Goal: Task Accomplishment & Management: Complete application form

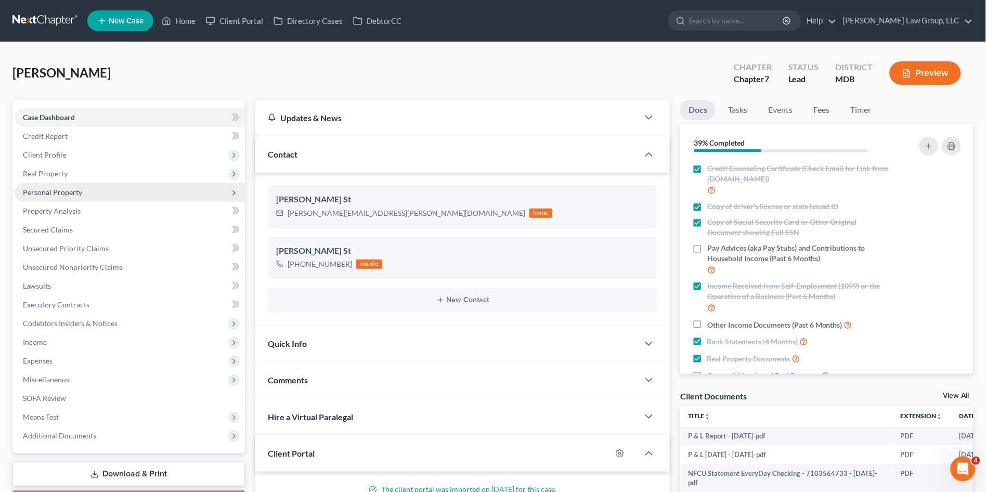
click at [58, 196] on span "Personal Property" at bounding box center [52, 192] width 59 height 9
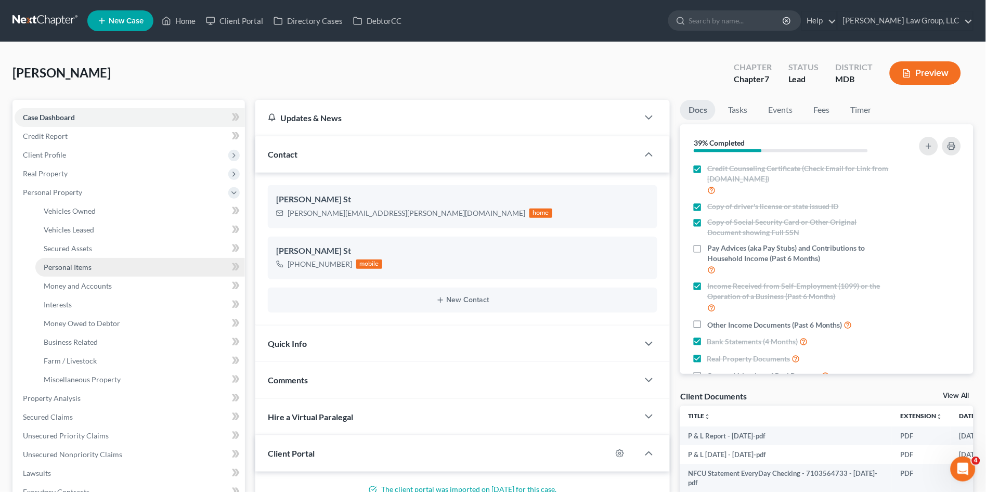
click at [78, 265] on span "Personal Items" at bounding box center [68, 267] width 48 height 9
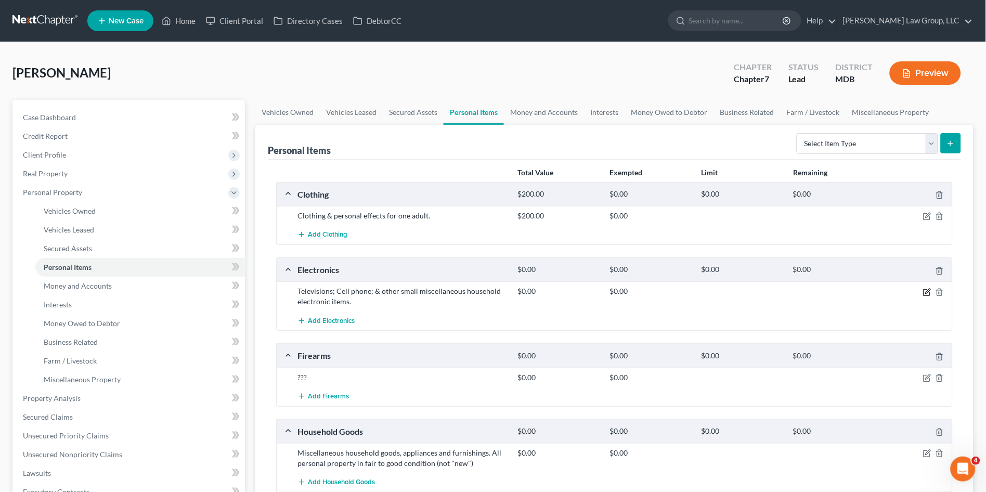
click at [927, 291] on icon "button" at bounding box center [928, 291] width 5 height 5
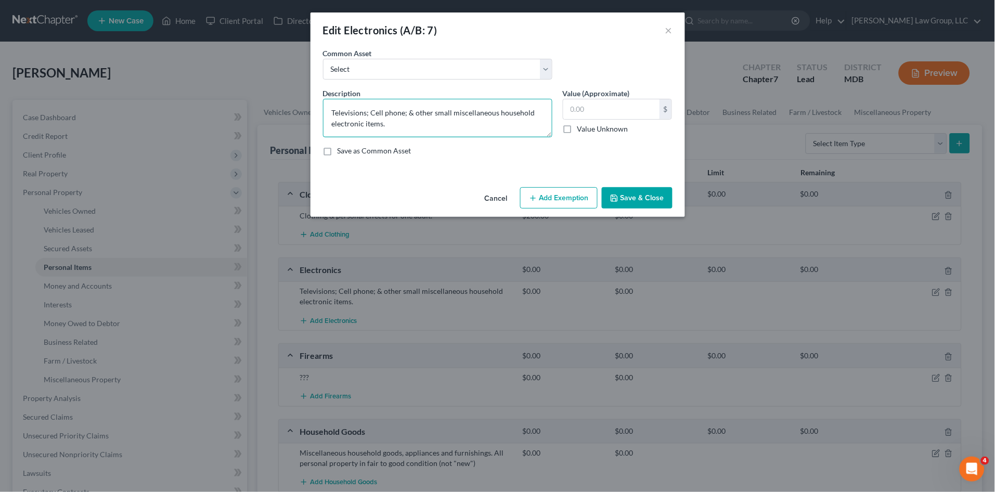
click at [365, 114] on textarea "Televisions; Cell phone; & other small miscellaneous household electronic items." at bounding box center [437, 118] width 229 height 38
type textarea "Television; Cell phone; & other small miscellaneous household electronic items."
click at [594, 110] on input "text" at bounding box center [611, 109] width 96 height 20
type input "150.00"
click at [630, 198] on button "Save & Close" at bounding box center [637, 198] width 71 height 22
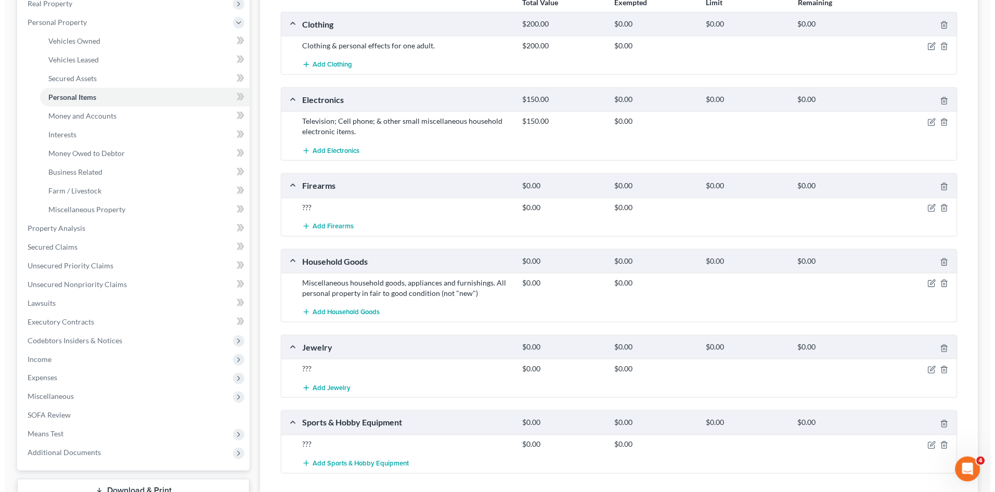
scroll to position [173, 0]
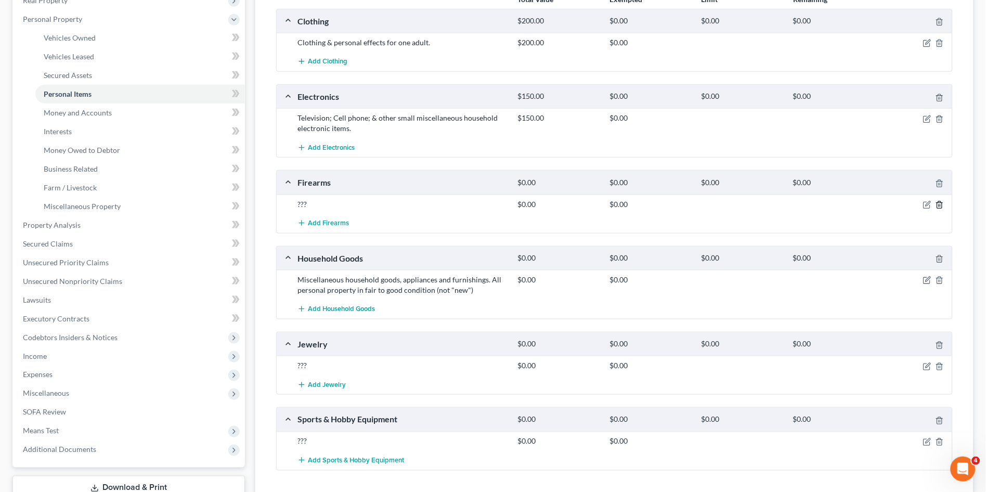
click at [939, 204] on line "button" at bounding box center [939, 205] width 0 height 2
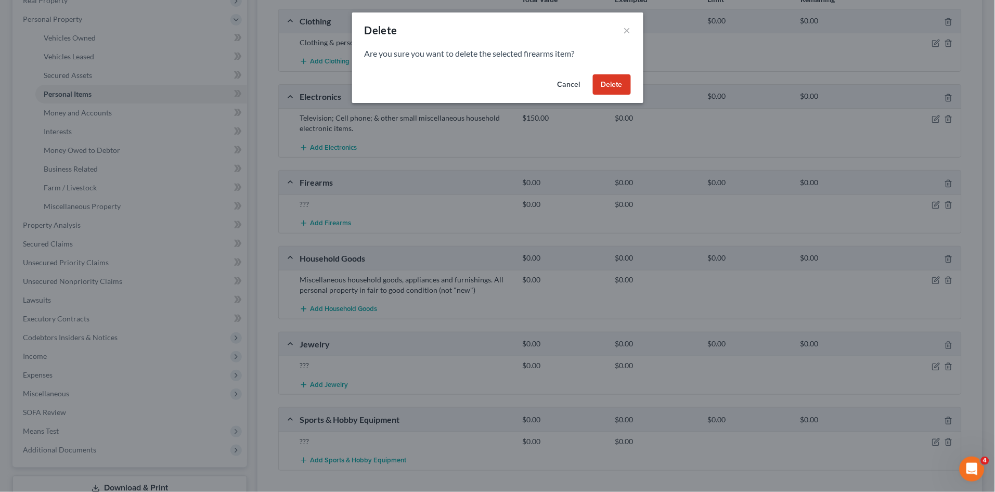
click at [613, 87] on button "Delete" at bounding box center [612, 84] width 38 height 21
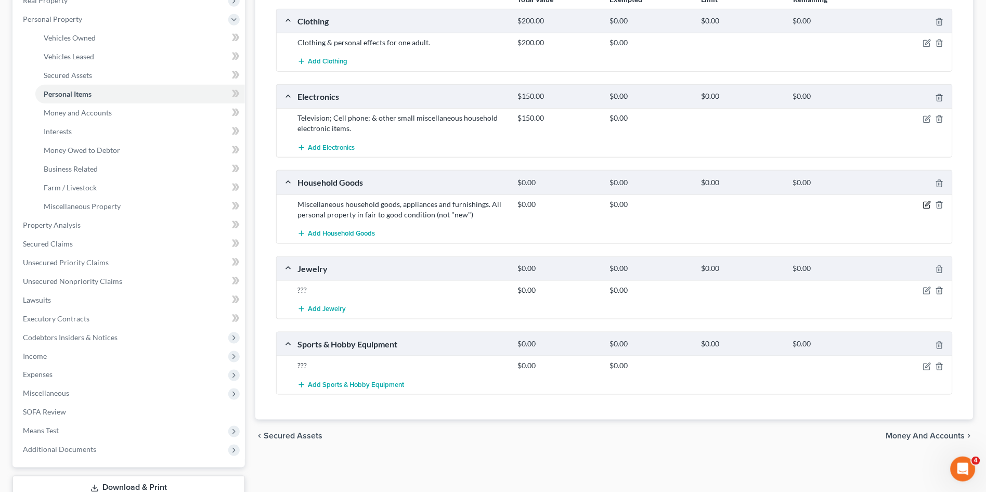
click at [926, 203] on icon "button" at bounding box center [927, 205] width 8 height 8
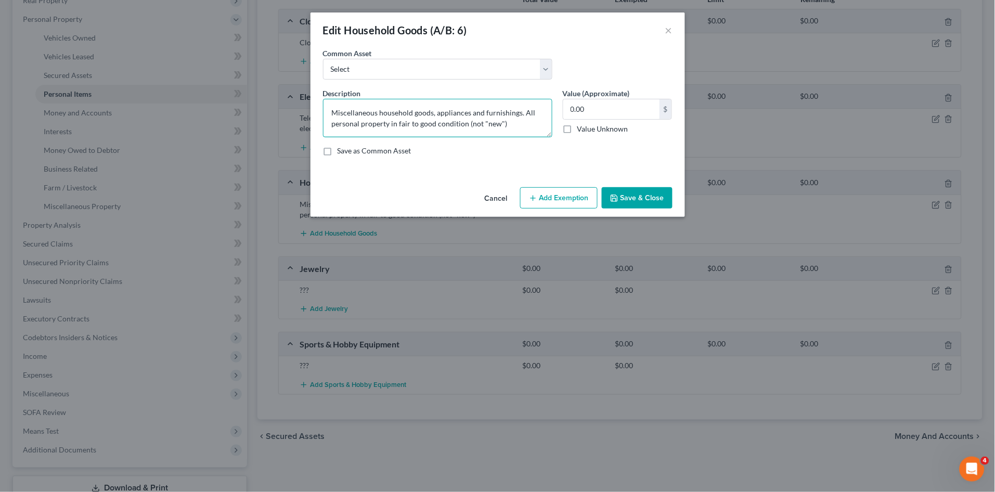
click at [524, 123] on textarea "Miscellaneous household goods, appliances and furnishings. All personal propert…" at bounding box center [437, 118] width 229 height 38
click at [413, 112] on textarea "Miscellaneous household goods, appliances and furnishings. All personal propert…" at bounding box center [437, 118] width 229 height 38
click at [434, 112] on textarea "Miscellaneous household goods, appliances and furnishings. All personal propert…" at bounding box center [437, 118] width 229 height 38
click at [494, 122] on textarea "Miscellaneous household goods and furnishings. All personal property in fair to…" at bounding box center [437, 118] width 229 height 38
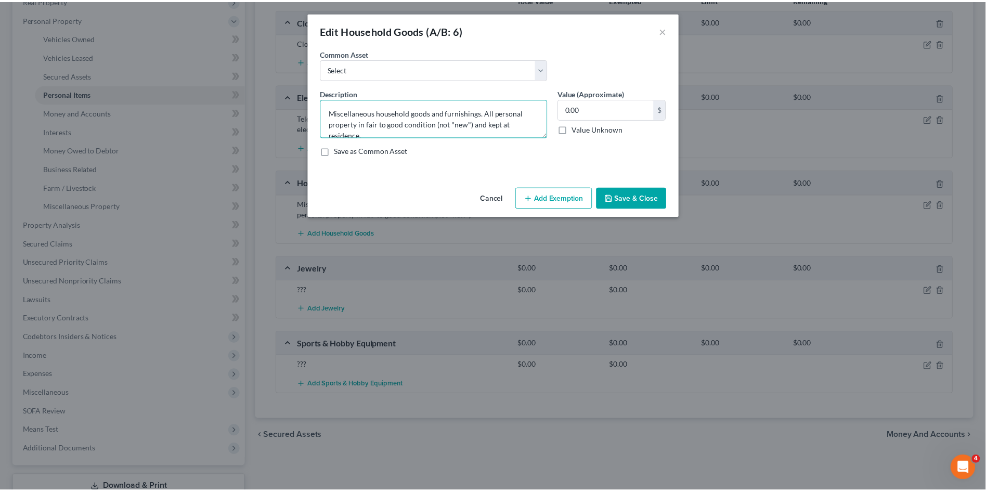
scroll to position [2, 0]
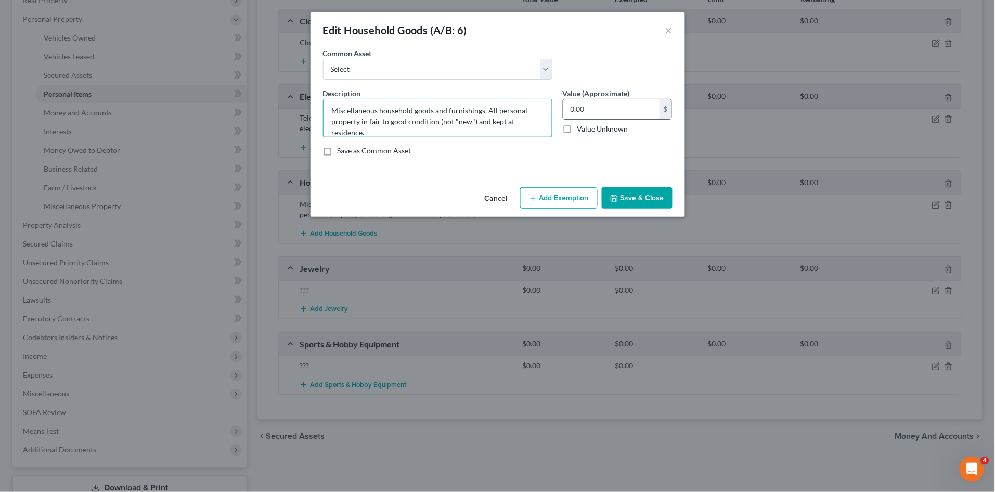
type textarea "Miscellaneous household goods and furnishings. All personal property in fair to…"
click at [617, 103] on input "0.00" at bounding box center [611, 109] width 96 height 20
type input "400.00"
click at [631, 201] on button "Save & Close" at bounding box center [637, 198] width 71 height 22
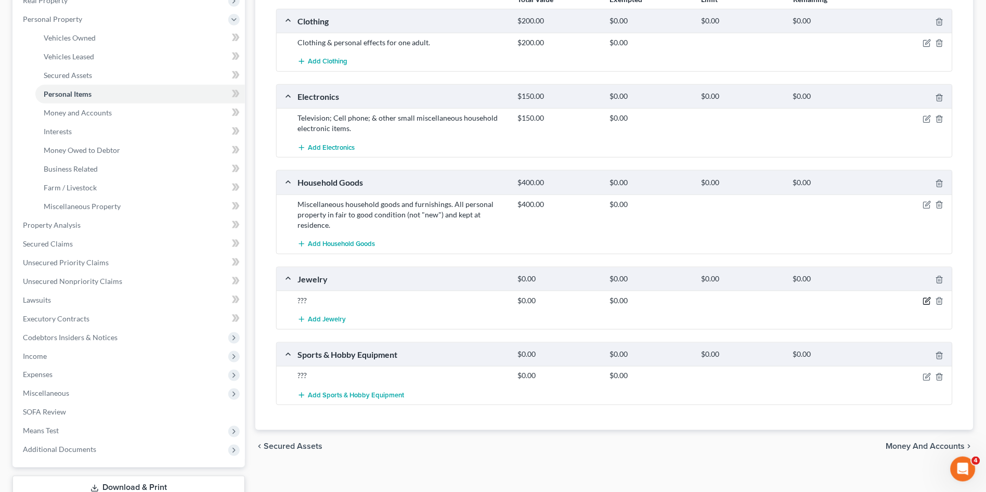
click at [927, 299] on icon "button" at bounding box center [928, 300] width 5 height 5
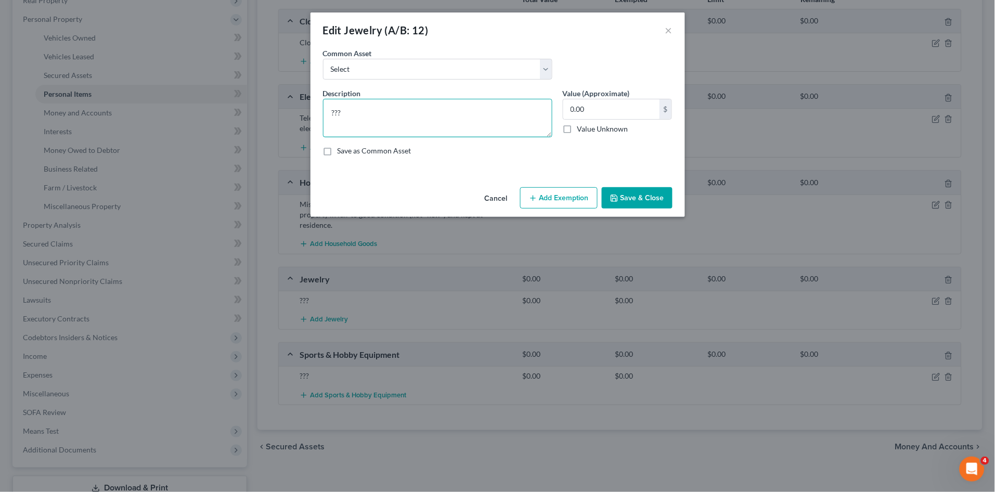
click at [374, 114] on textarea "???" at bounding box center [437, 118] width 229 height 38
type textarea "?"
click at [651, 193] on button "Save & Close" at bounding box center [637, 198] width 71 height 22
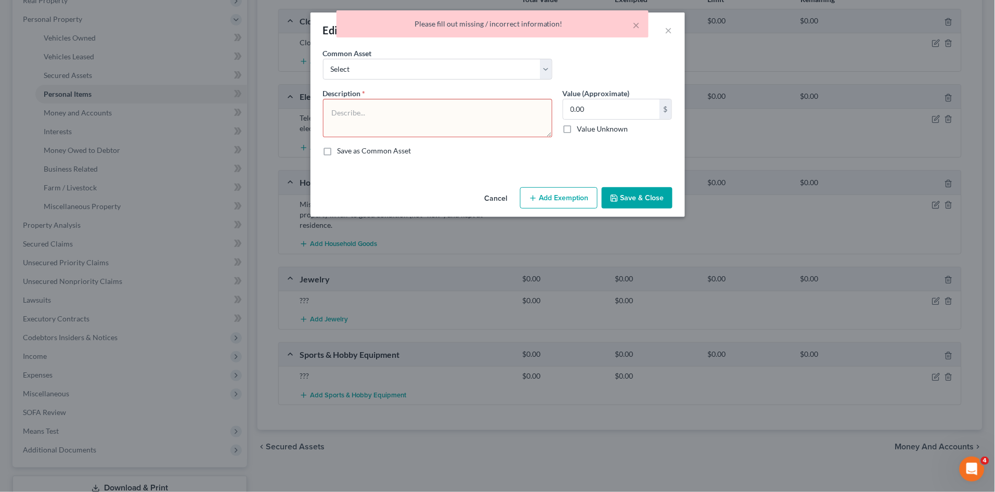
click at [669, 30] on div "× Please fill out missing / incorrect information!" at bounding box center [492, 26] width 995 height 32
click at [671, 29] on div "× Please fill out missing / incorrect information!" at bounding box center [492, 26] width 995 height 32
click at [665, 33] on div "× Please fill out missing / incorrect information!" at bounding box center [492, 26] width 995 height 32
click at [635, 22] on button "×" at bounding box center [636, 25] width 7 height 12
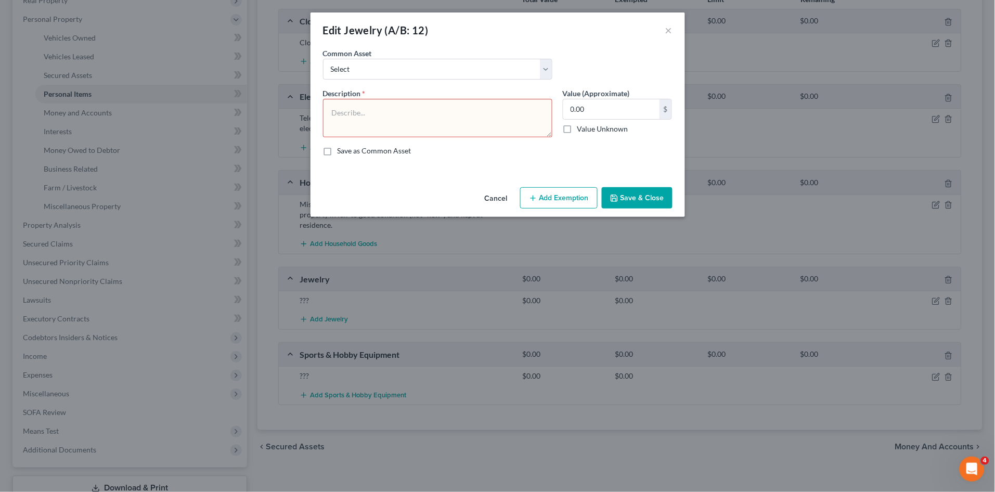
click at [504, 201] on button "Cancel" at bounding box center [496, 198] width 40 height 21
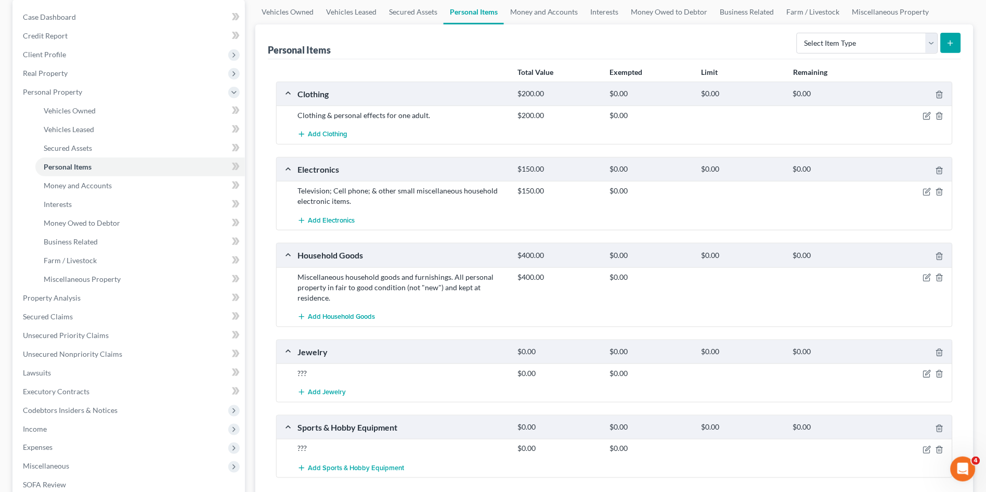
scroll to position [0, 0]
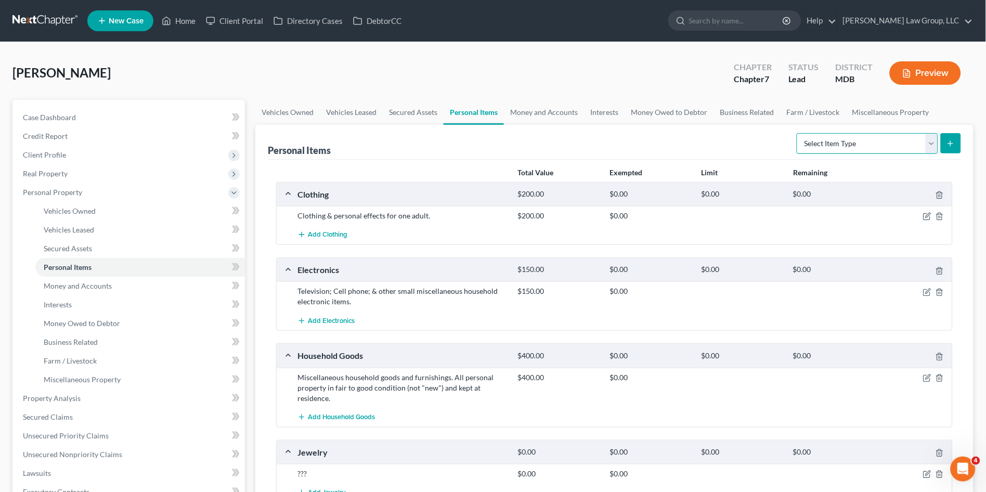
click at [840, 146] on select "Select Item Type Clothing (A/B: 11) Collectibles Of Value (A/B: 8) Electronics …" at bounding box center [867, 143] width 141 height 21
select select "collectibles_of_value"
click at [799, 133] on select "Select Item Type Clothing (A/B: 11) Collectibles Of Value (A/B: 8) Electronics …" at bounding box center [867, 143] width 141 height 21
click at [948, 142] on icon "submit" at bounding box center [950, 143] width 8 height 8
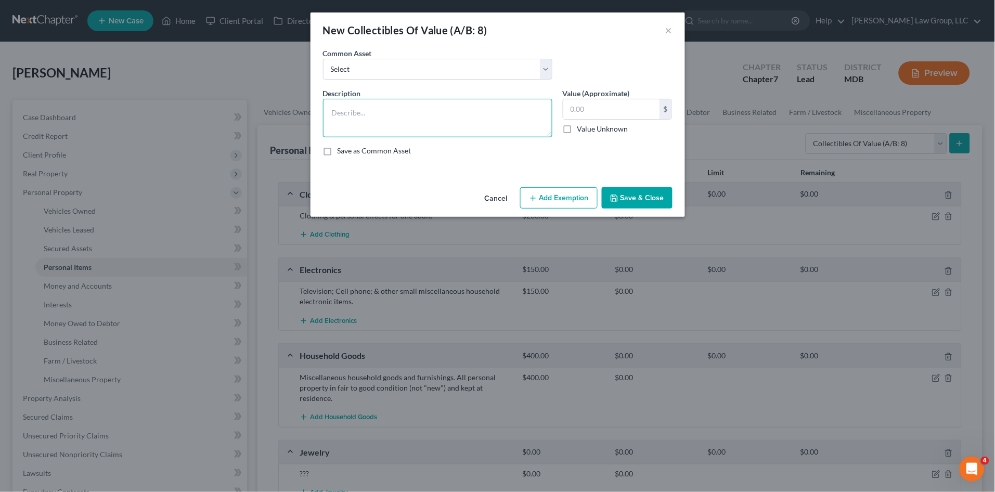
click at [383, 122] on textarea at bounding box center [437, 118] width 229 height 38
type textarea "Silver Liberty Dollar Coin"
click at [590, 102] on input "text" at bounding box center [611, 109] width 96 height 20
type input "20.00"
click at [621, 201] on button "Save & Close" at bounding box center [637, 198] width 71 height 22
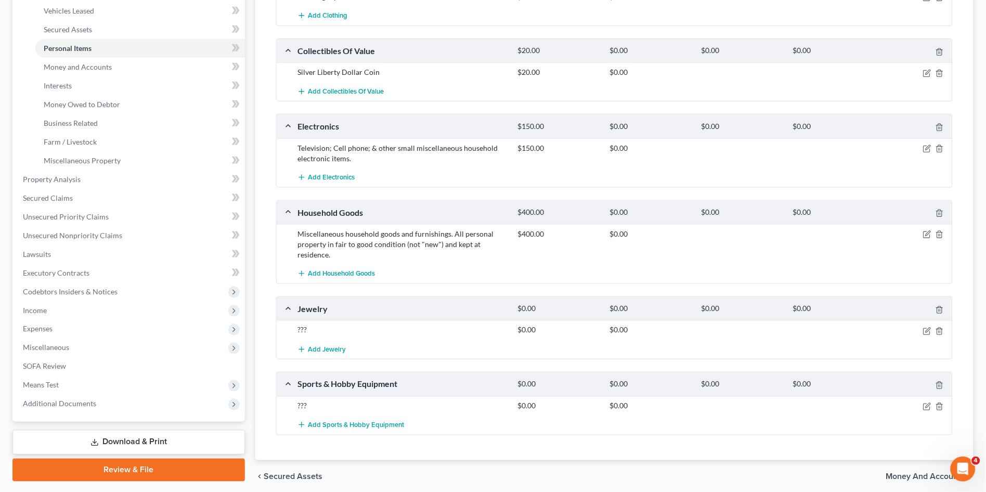
scroll to position [231, 0]
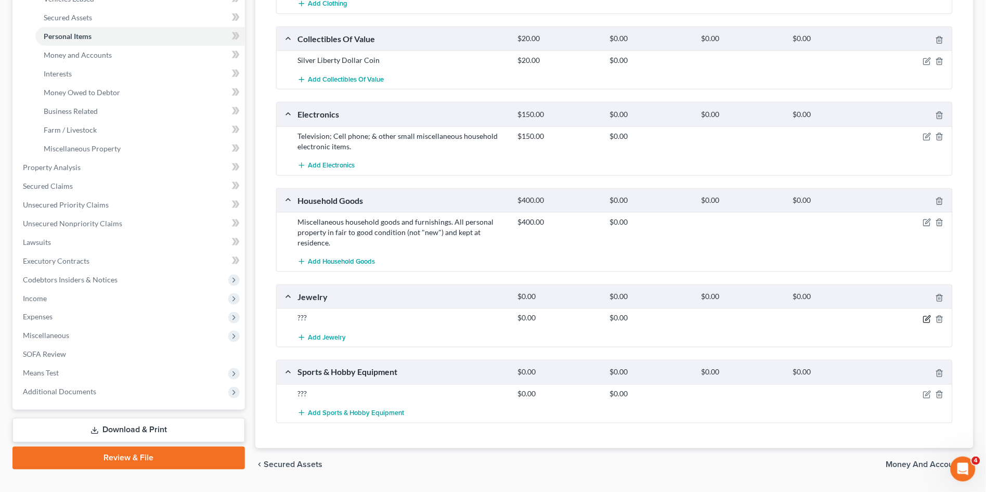
click at [927, 319] on icon "button" at bounding box center [927, 319] width 8 height 8
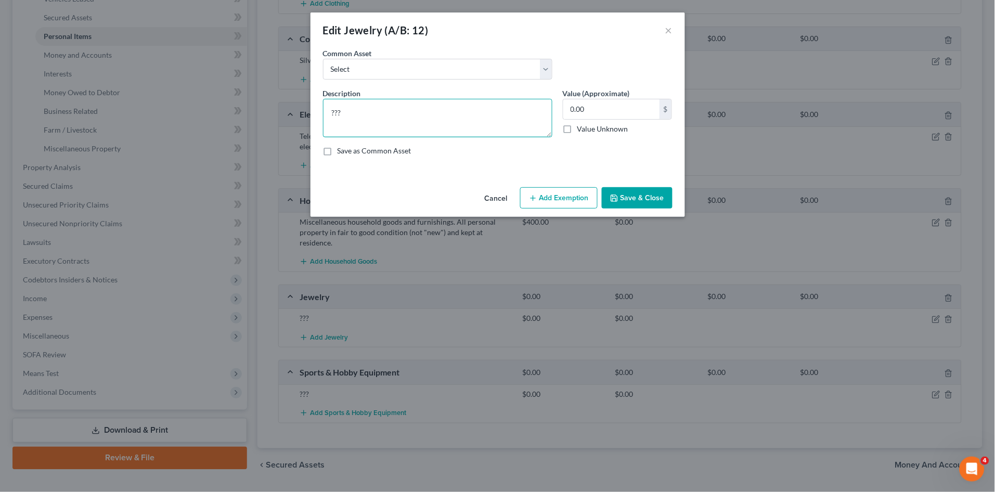
drag, startPoint x: 361, startPoint y: 102, endPoint x: 357, endPoint y: 112, distance: 10.7
click at [361, 103] on textarea "???" at bounding box center [437, 118] width 229 height 38
drag, startPoint x: 356, startPoint y: 112, endPoint x: 265, endPoint y: 126, distance: 92.6
click at [265, 125] on div "Edit Jewelry (A/B: 12) × An exemption set must first be selected from the Filin…" at bounding box center [497, 246] width 995 height 492
click at [343, 111] on textarea "Earing and Watch" at bounding box center [437, 118] width 229 height 38
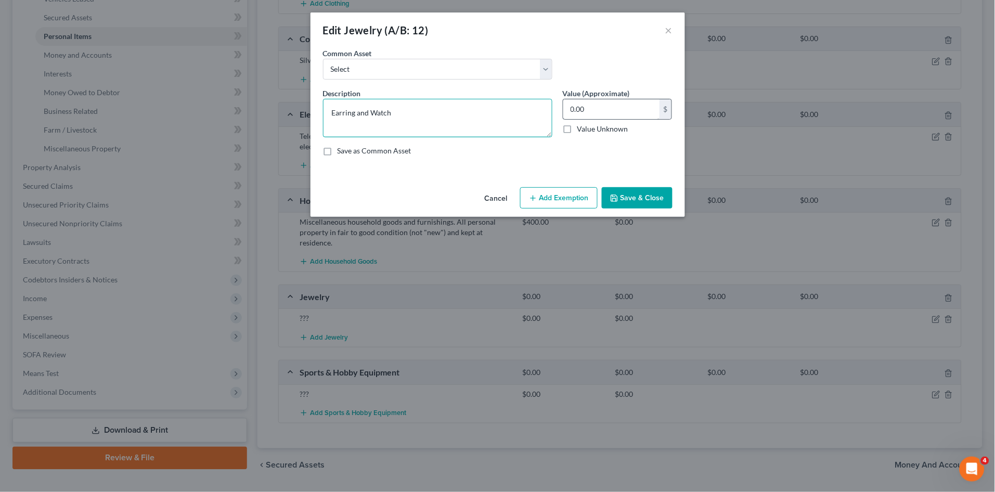
type textarea "Earring and Watch"
click at [596, 109] on input "0.00" at bounding box center [611, 109] width 96 height 20
type input "50.00"
click at [643, 205] on button "Save & Close" at bounding box center [637, 198] width 71 height 22
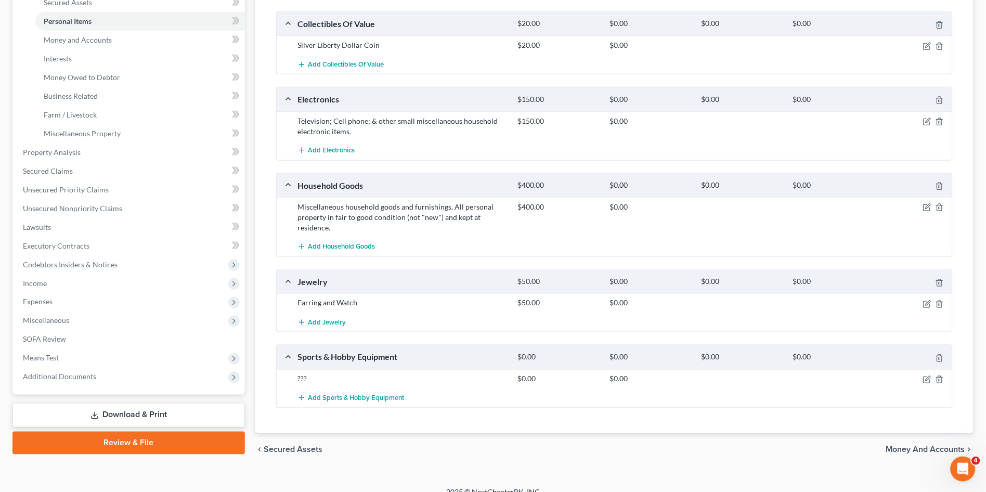
scroll to position [258, 0]
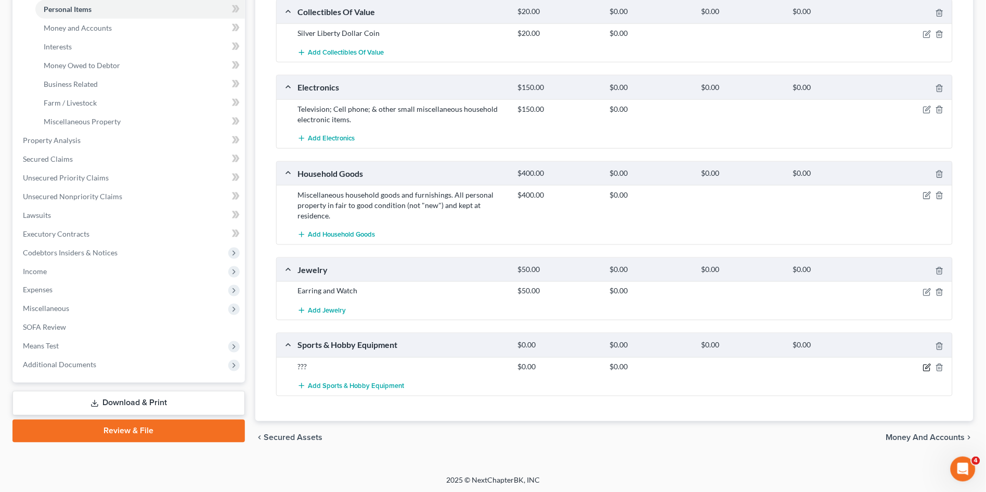
click at [929, 366] on icon "button" at bounding box center [927, 368] width 8 height 8
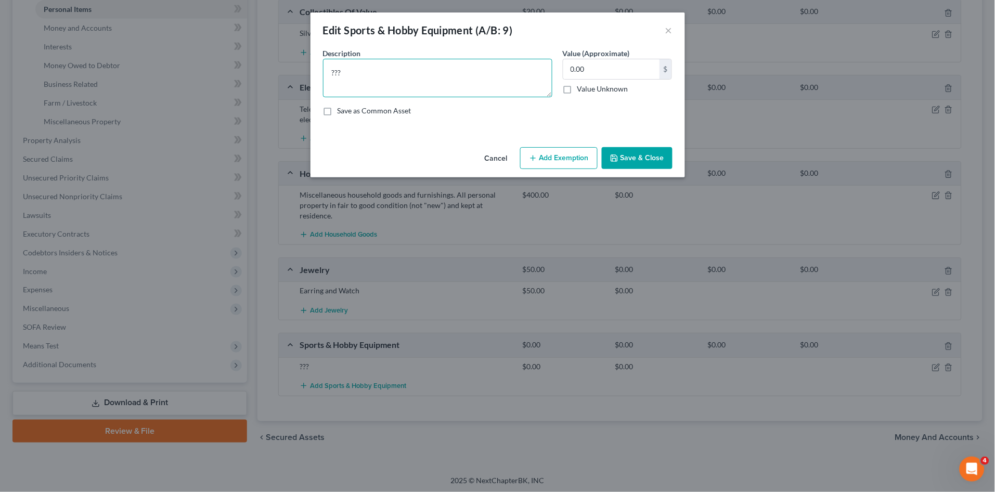
drag, startPoint x: 392, startPoint y: 74, endPoint x: 297, endPoint y: 90, distance: 96.0
click at [300, 90] on div "Edit Sports & Hobby Equipment (A/B: 9) × An exemption set must first be selecte…" at bounding box center [497, 246] width 995 height 492
type textarea "Fishing Rod, Tackle Box and Fishing Lures"
click at [603, 64] on input "0.00" at bounding box center [611, 69] width 96 height 20
type input "40.00"
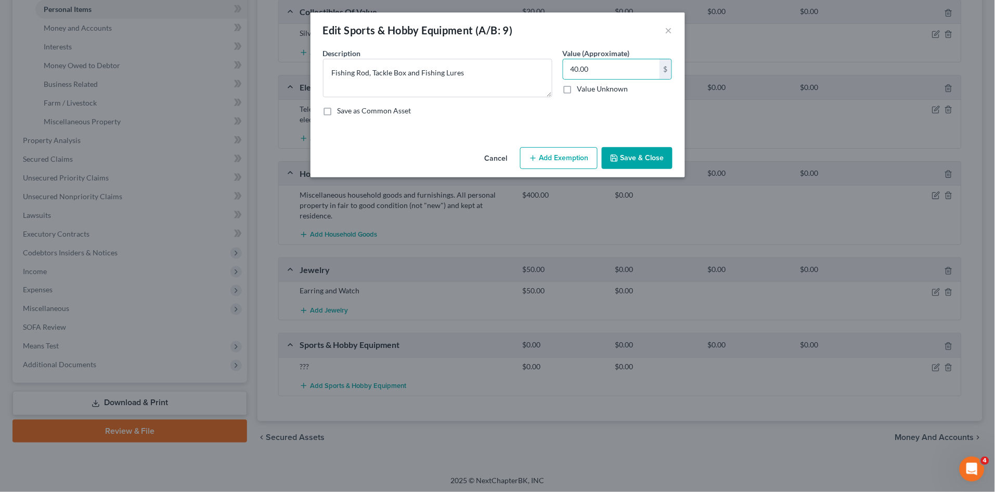
click at [638, 158] on button "Save & Close" at bounding box center [637, 158] width 71 height 22
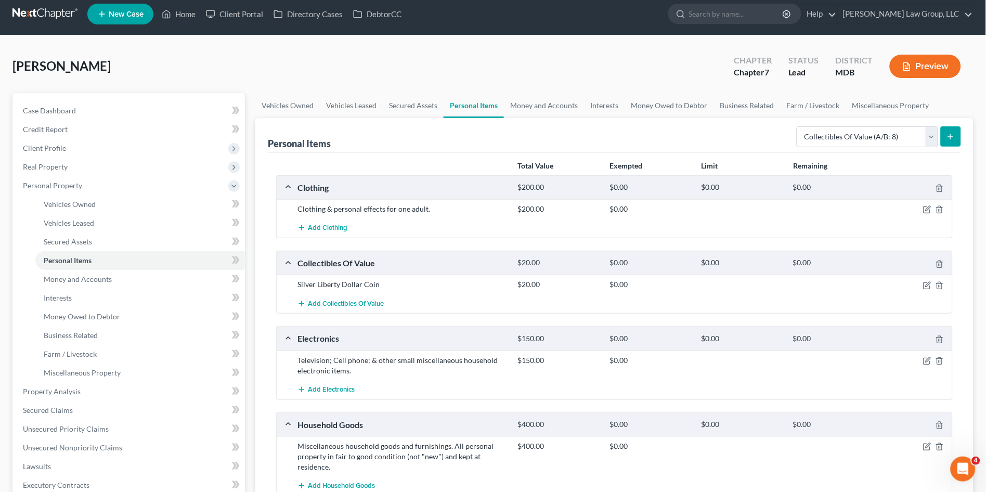
scroll to position [0, 0]
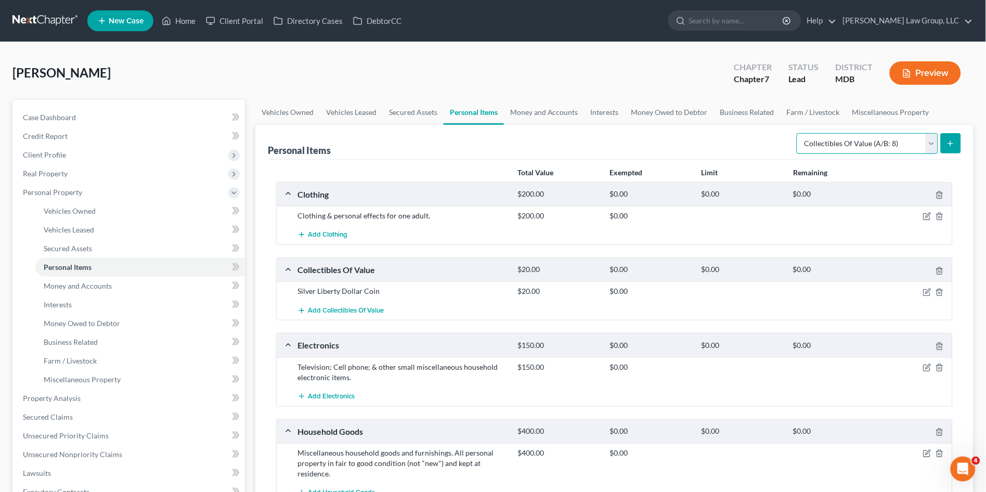
click at [813, 145] on select "Select Item Type Clothing (A/B: 11) Collectibles Of Value (A/B: 8) Electronics …" at bounding box center [867, 143] width 141 height 21
click at [660, 144] on div "Personal Items Select Item Type Clothing (A/B: 11) Collectibles Of Value (A/B: …" at bounding box center [614, 142] width 693 height 35
click at [533, 113] on link "Money and Accounts" at bounding box center [544, 112] width 81 height 25
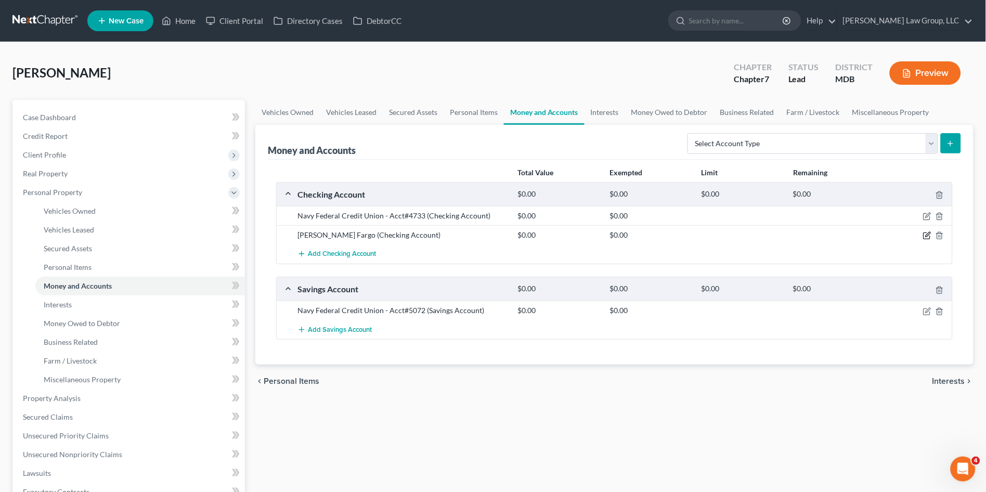
click at [926, 235] on icon "button" at bounding box center [927, 235] width 8 height 8
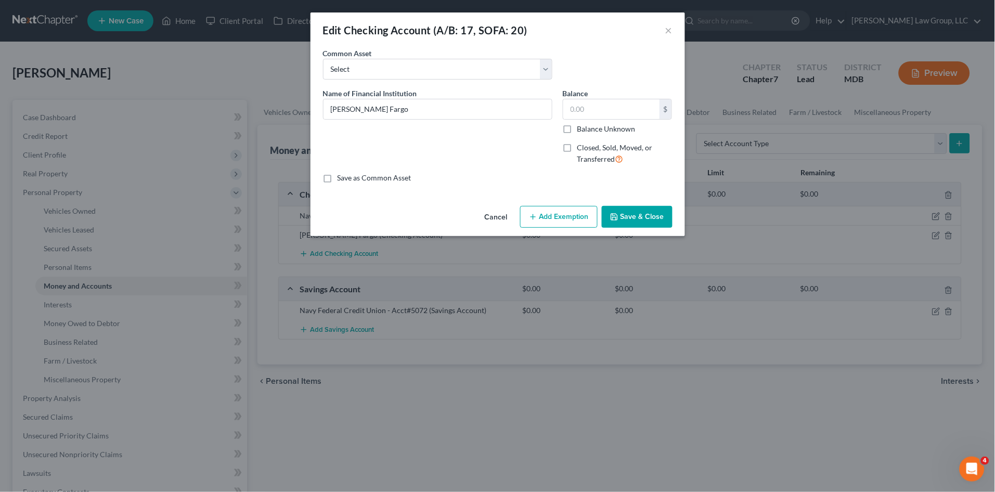
click at [577, 147] on label "Closed, Sold, Moved, or Transferred" at bounding box center [624, 153] width 95 height 22
click at [581, 147] on input "Closed, Sold, Moved, or Transferred" at bounding box center [584, 145] width 7 height 7
checkbox input "true"
select select "1"
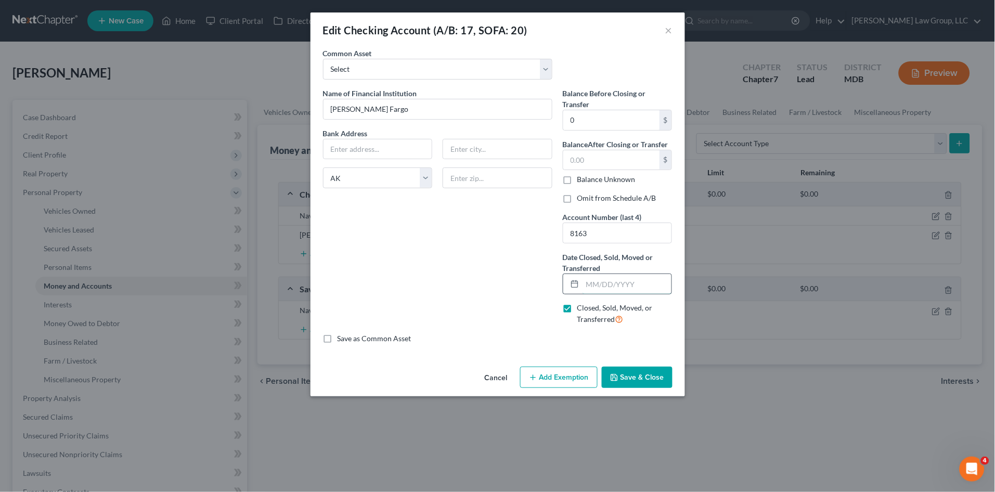
click at [609, 280] on input "text" at bounding box center [626, 284] width 89 height 20
click at [397, 112] on input "[PERSON_NAME] Fargo" at bounding box center [437, 109] width 228 height 20
type input "[PERSON_NAME] Fargo"
click at [522, 319] on div "Name of Financial Institution * [PERSON_NAME] Fargo Bank Address State [US_STAT…" at bounding box center [438, 210] width 240 height 245
click at [584, 160] on input "text" at bounding box center [611, 160] width 96 height 20
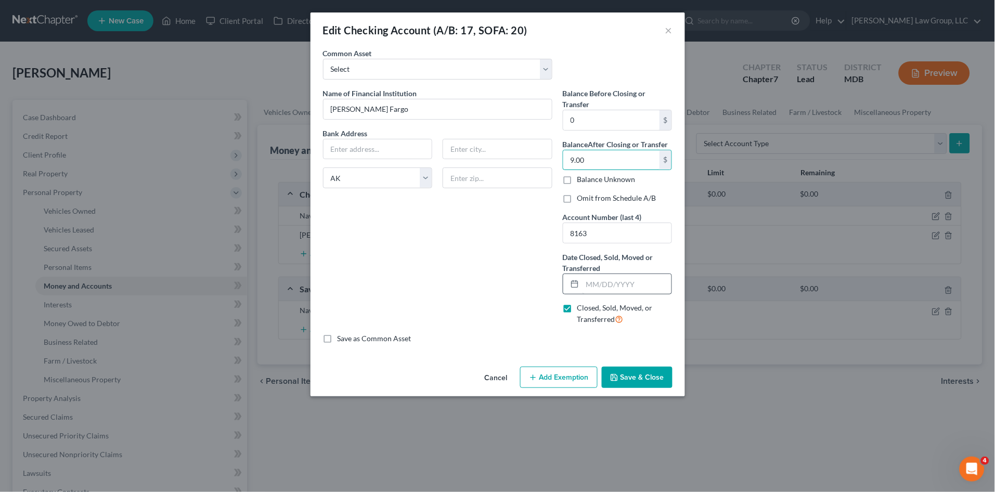
type input "9.00"
click at [593, 288] on input "text" at bounding box center [626, 284] width 89 height 20
type input "[DATE]"
click at [640, 383] on button "Save & Close" at bounding box center [637, 378] width 71 height 22
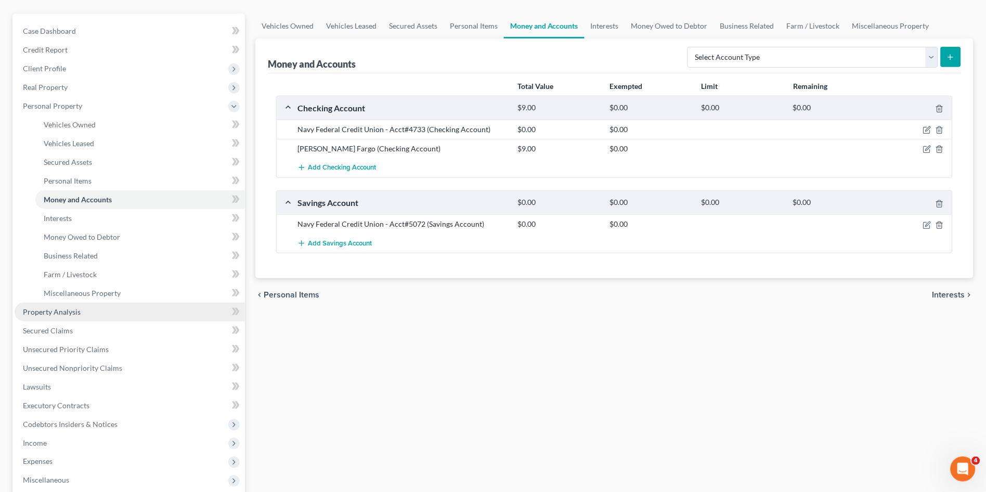
scroll to position [115, 0]
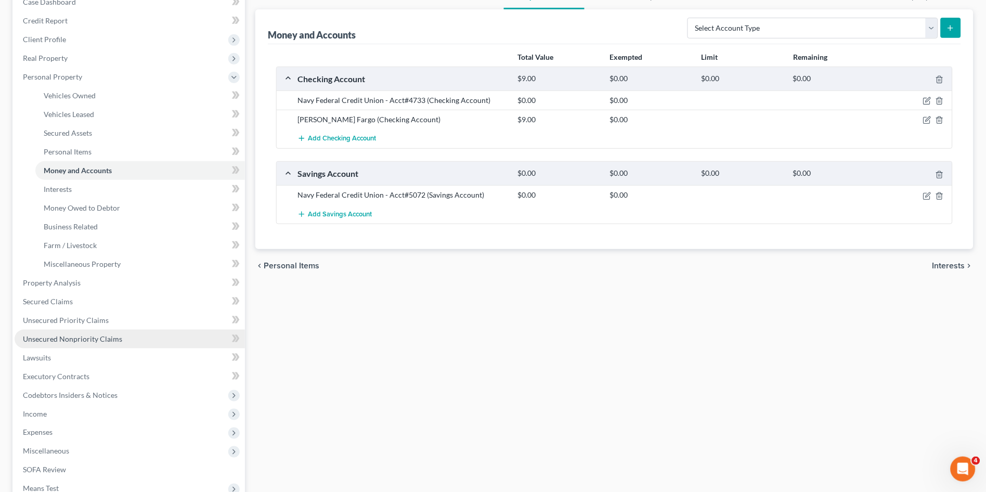
click at [92, 342] on link "Unsecured Nonpriority Claims" at bounding box center [130, 339] width 230 height 19
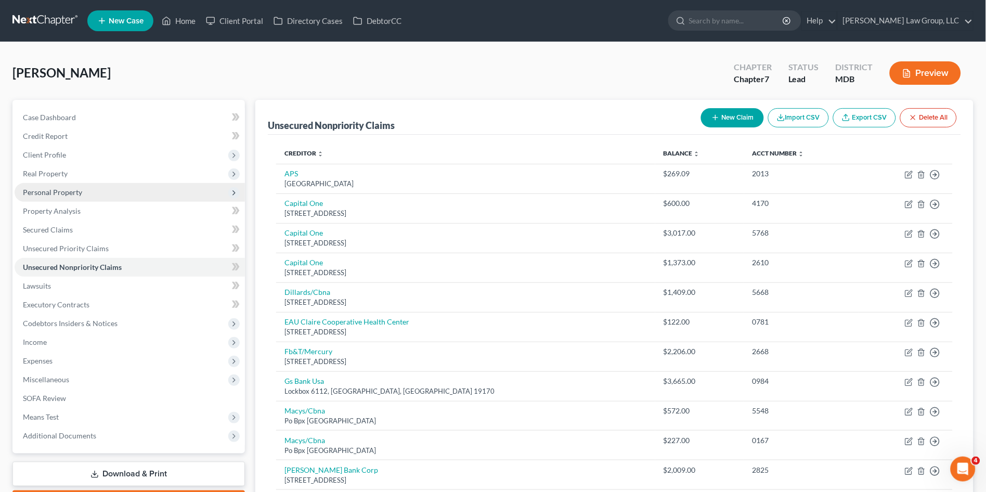
click at [51, 188] on span "Personal Property" at bounding box center [52, 192] width 59 height 9
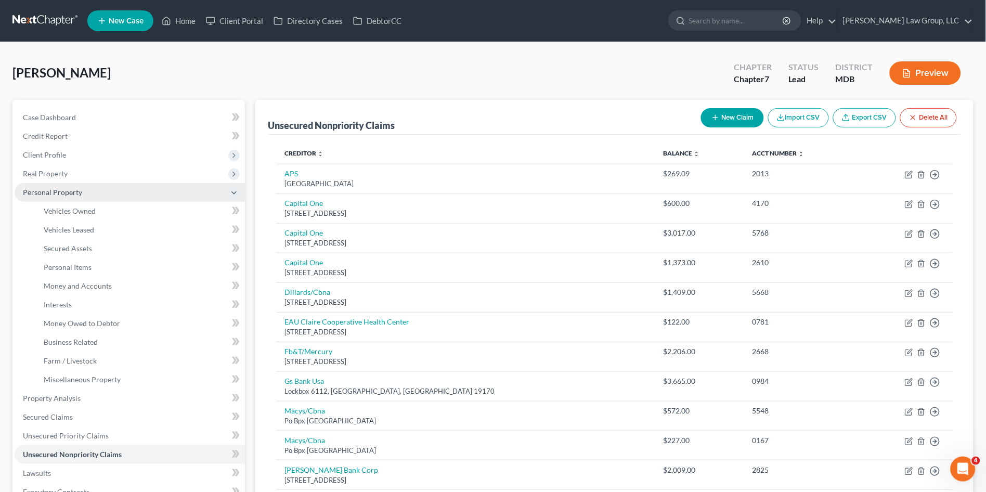
click at [39, 190] on span "Personal Property" at bounding box center [52, 192] width 59 height 9
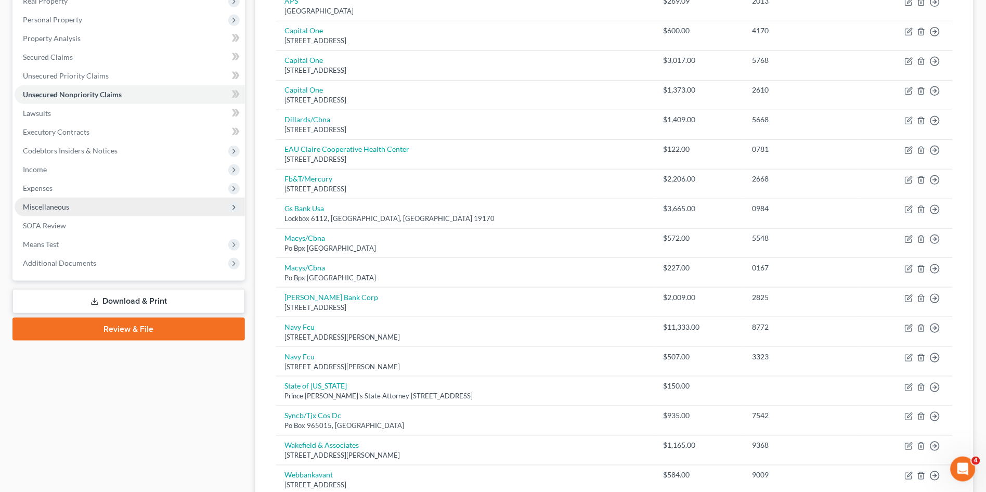
scroll to position [173, 0]
click at [74, 98] on link "Unsecured Nonpriority Claims" at bounding box center [130, 94] width 230 height 19
click at [38, 168] on span "Income" at bounding box center [35, 168] width 24 height 9
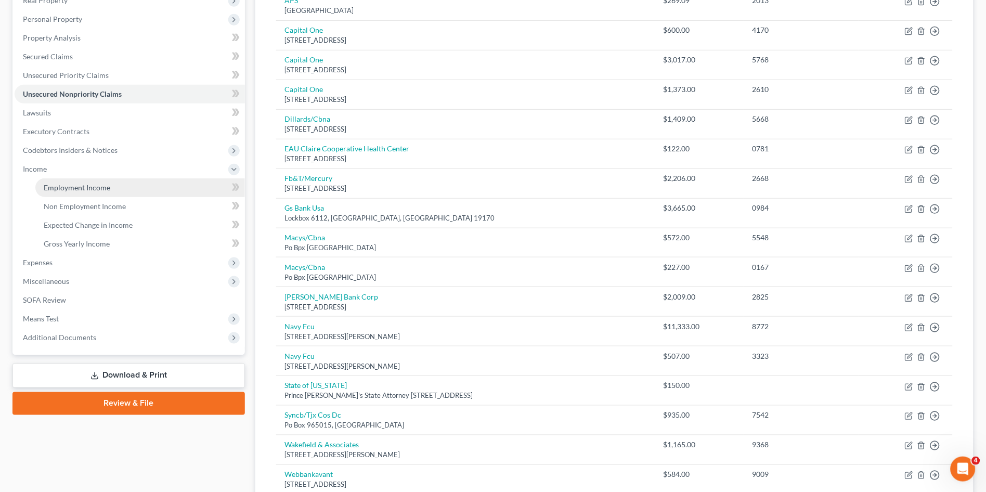
click at [63, 189] on span "Employment Income" at bounding box center [77, 187] width 67 height 9
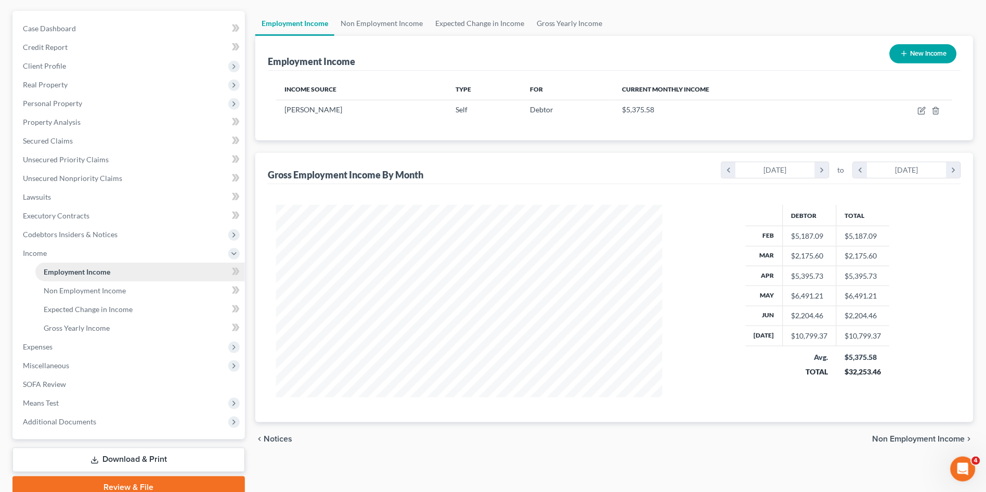
scroll to position [115, 0]
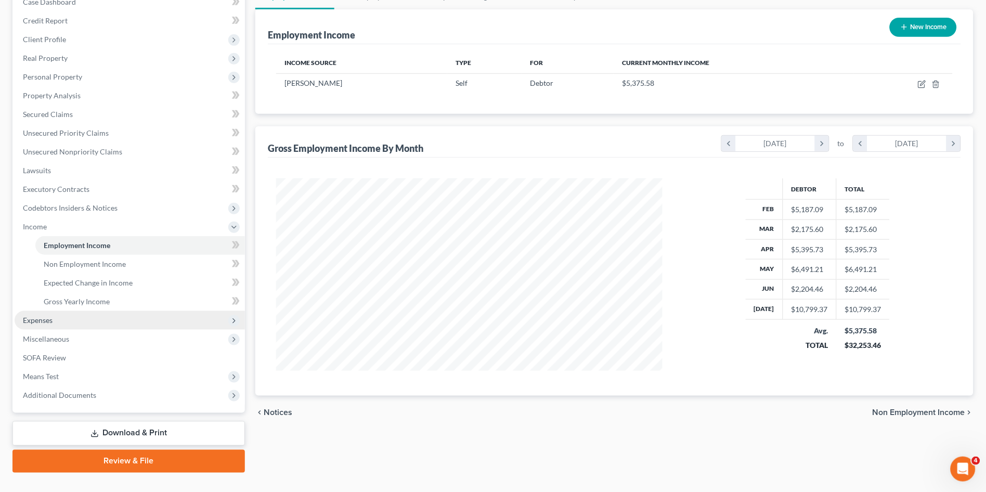
click at [40, 325] on span "Expenses" at bounding box center [130, 320] width 230 height 19
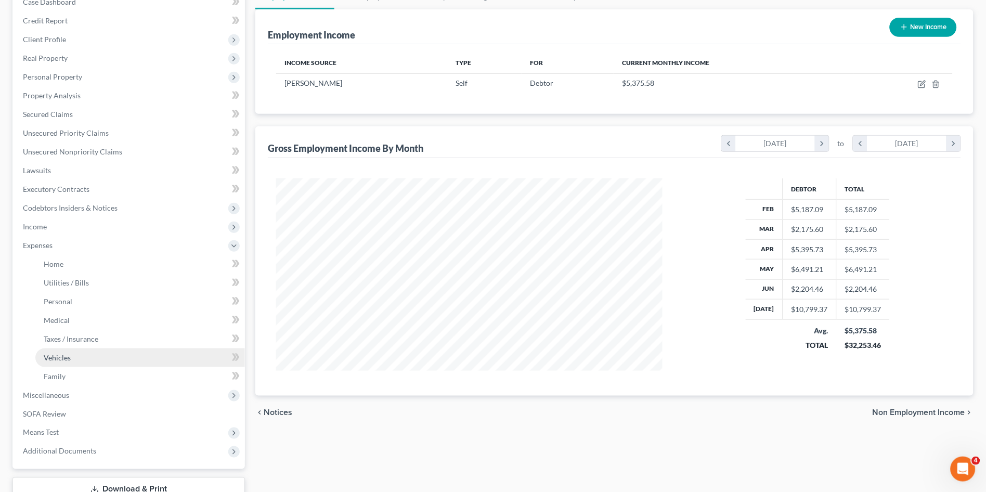
click at [81, 354] on link "Vehicles" at bounding box center [140, 357] width 210 height 19
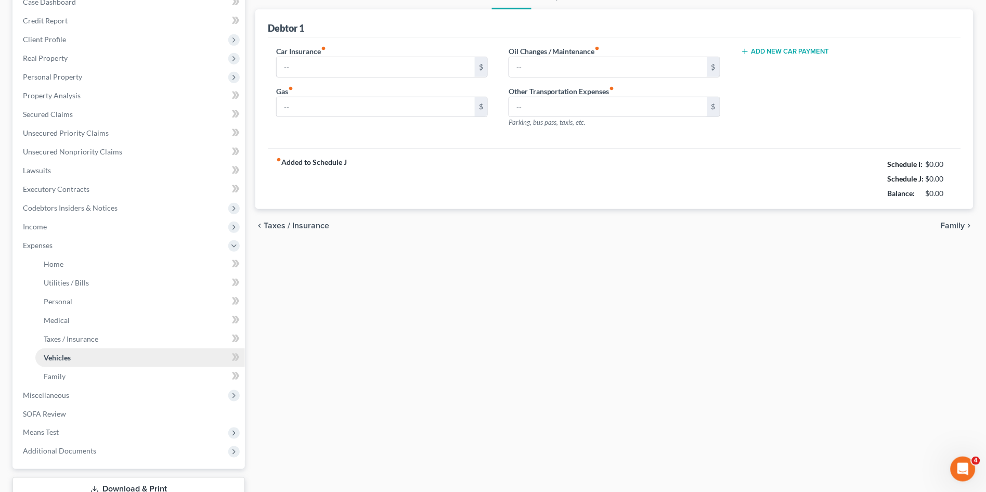
scroll to position [9, 0]
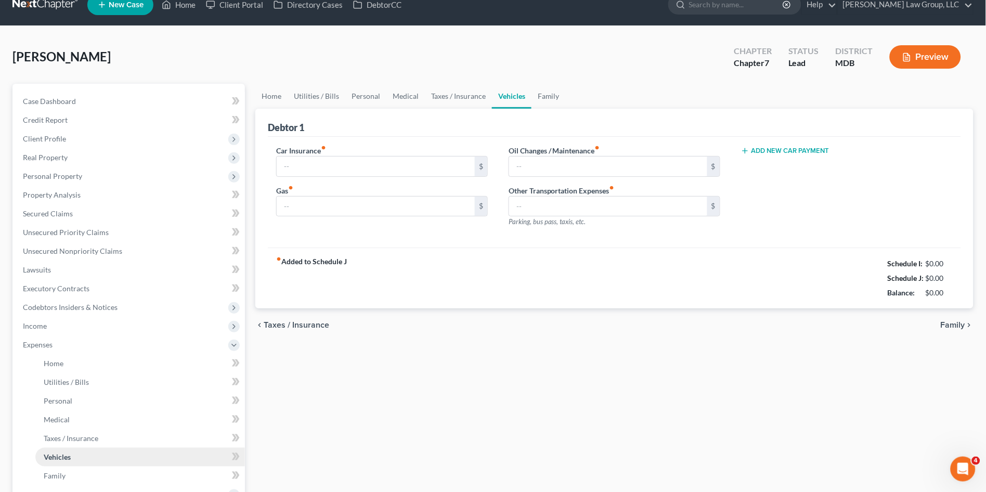
type input "150.00"
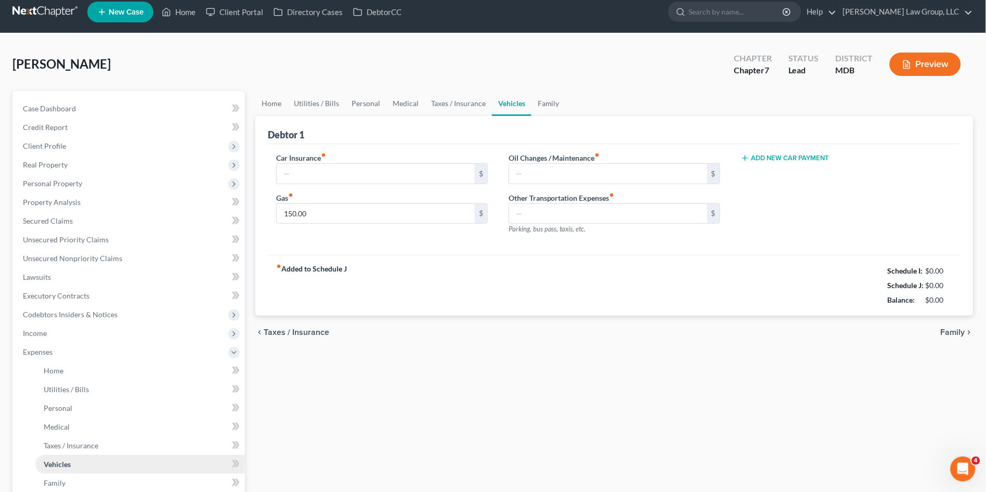
scroll to position [0, 0]
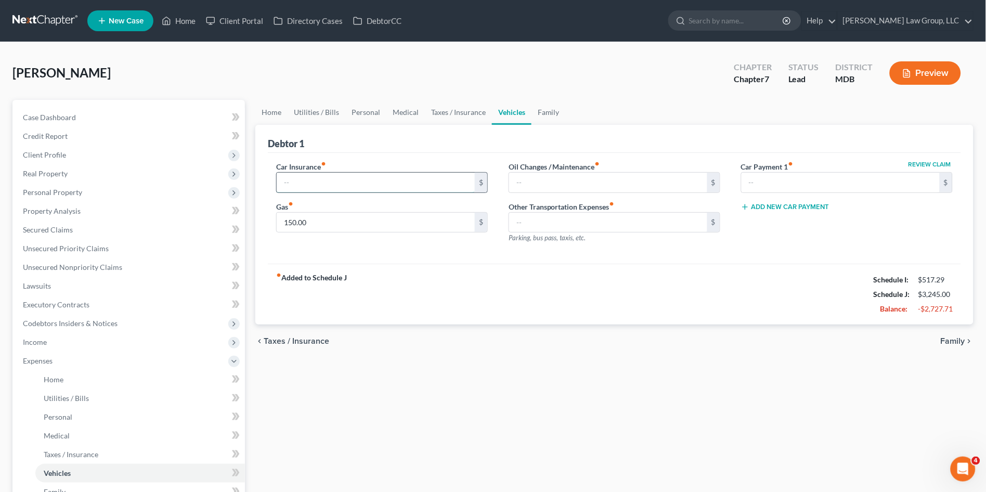
click at [314, 184] on input "text" at bounding box center [376, 183] width 198 height 20
click at [572, 394] on div "Home Utilities / Bills Personal Medical Taxes / Insurance Vehicles Family Debto…" at bounding box center [614, 372] width 729 height 544
click at [48, 338] on span "Income" at bounding box center [130, 342] width 230 height 19
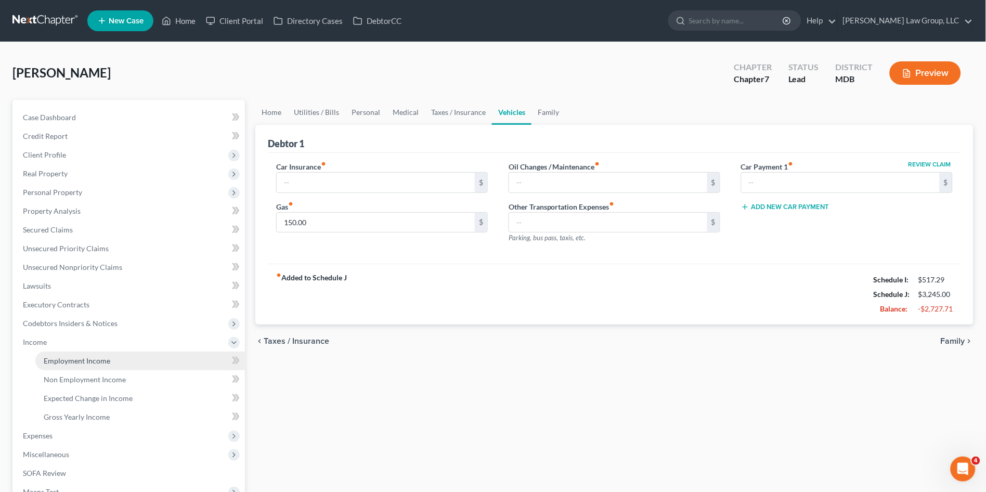
click at [48, 362] on span "Employment Income" at bounding box center [77, 360] width 67 height 9
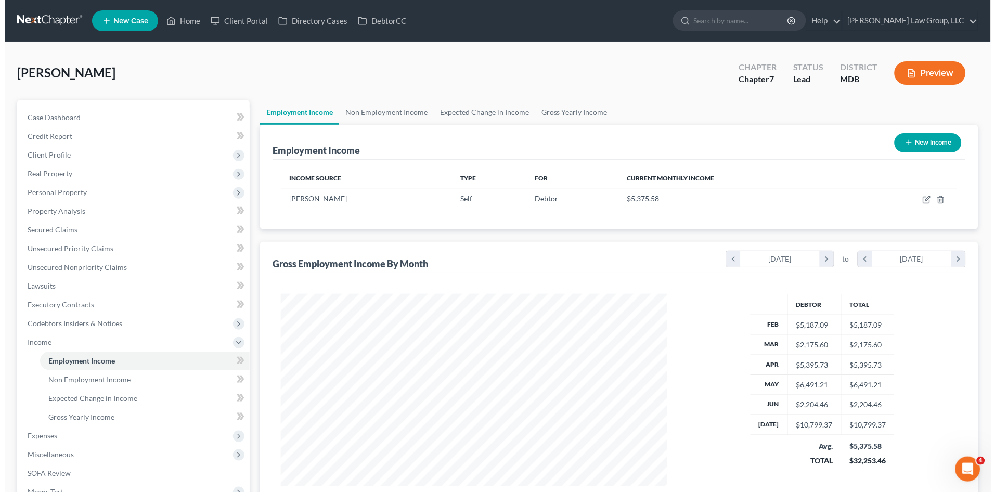
scroll to position [192, 407]
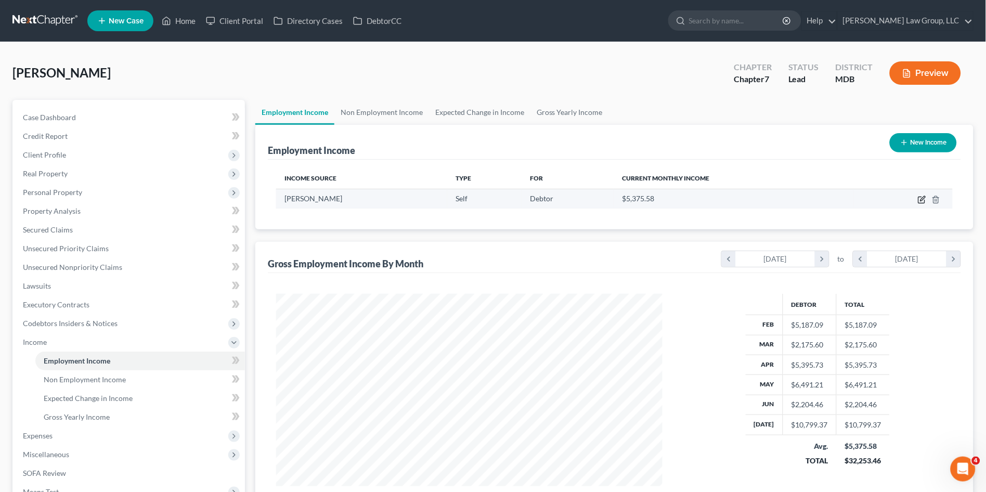
click at [922, 198] on icon "button" at bounding box center [922, 200] width 8 height 8
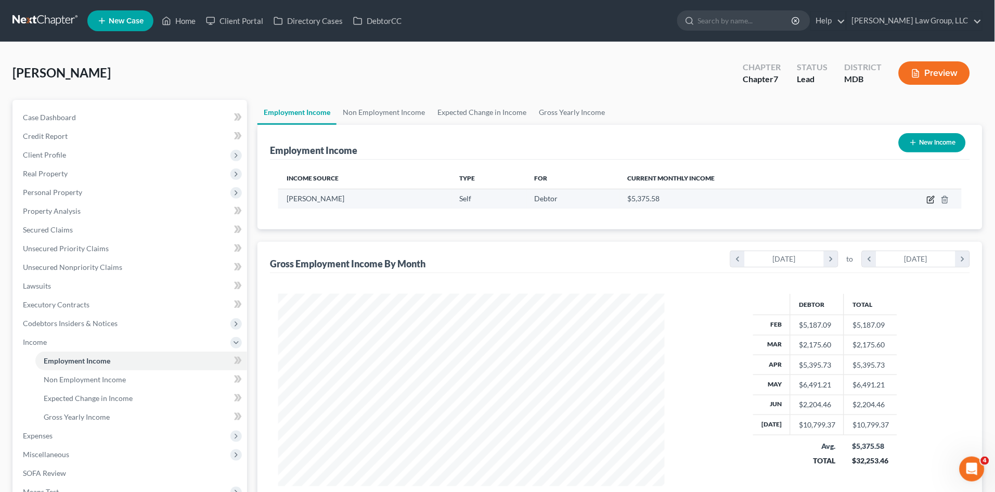
select select "1"
select select "42"
select select "0"
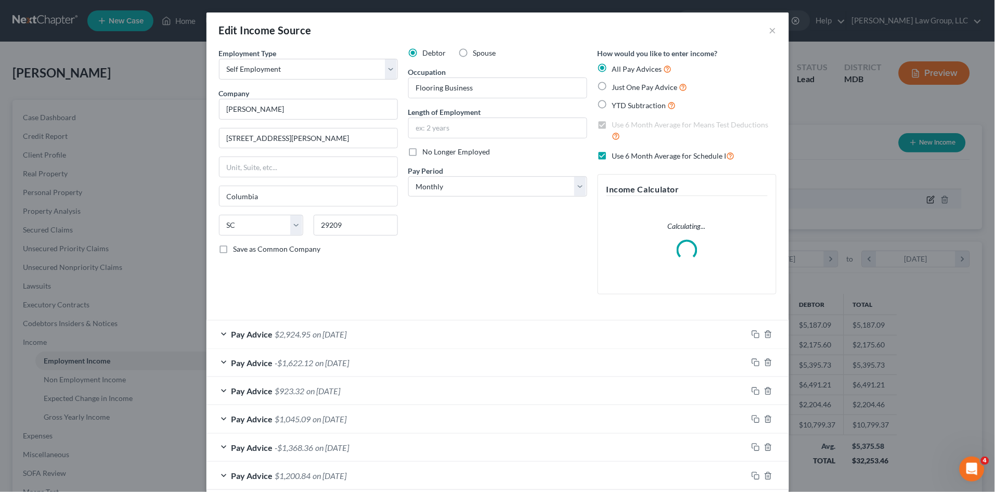
scroll to position [193, 411]
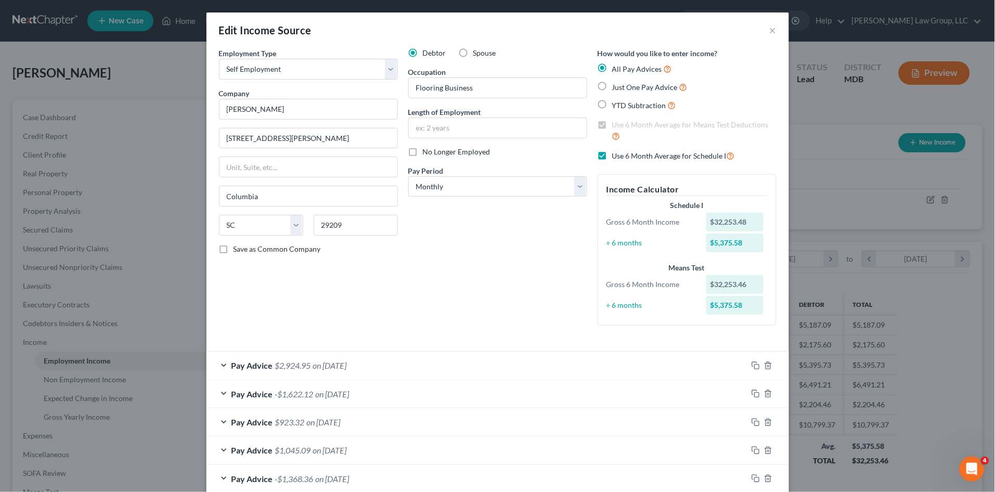
click at [385, 363] on div "Pay Advice $2,924.95 on [DATE]" at bounding box center [476, 366] width 541 height 28
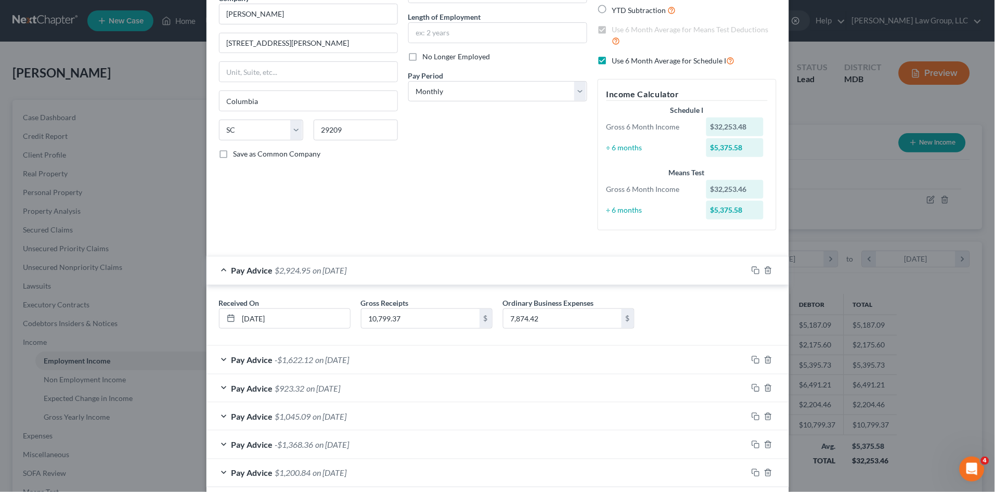
scroll to position [115, 0]
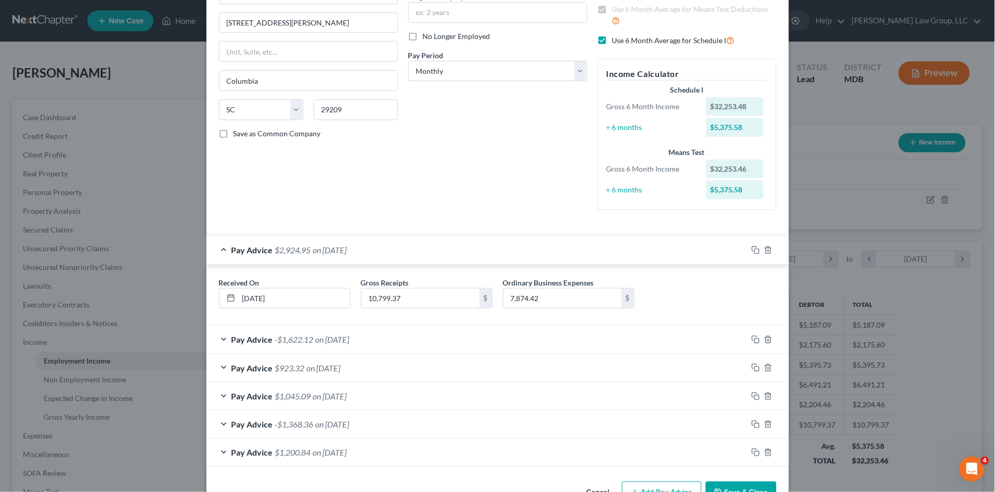
click at [426, 252] on div "Pay Advice $2,924.95 on [DATE]" at bounding box center [476, 250] width 541 height 28
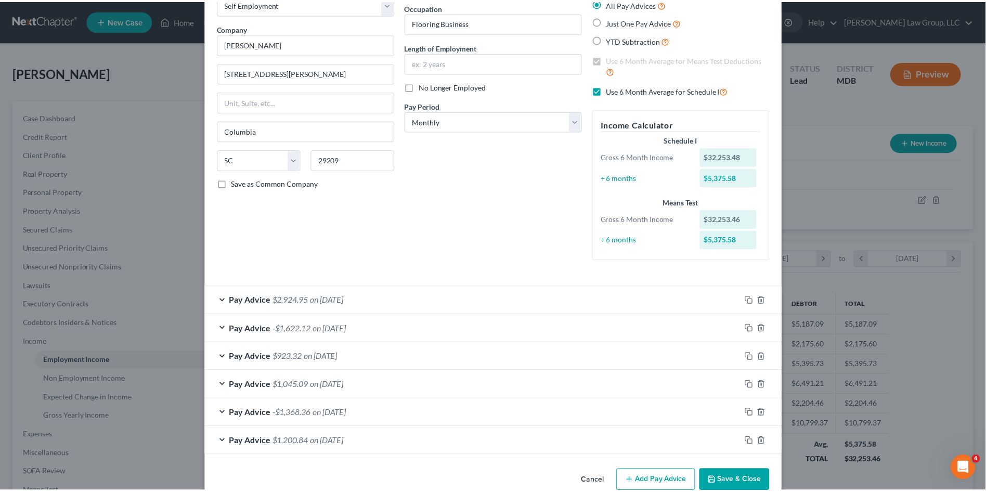
scroll to position [85, 0]
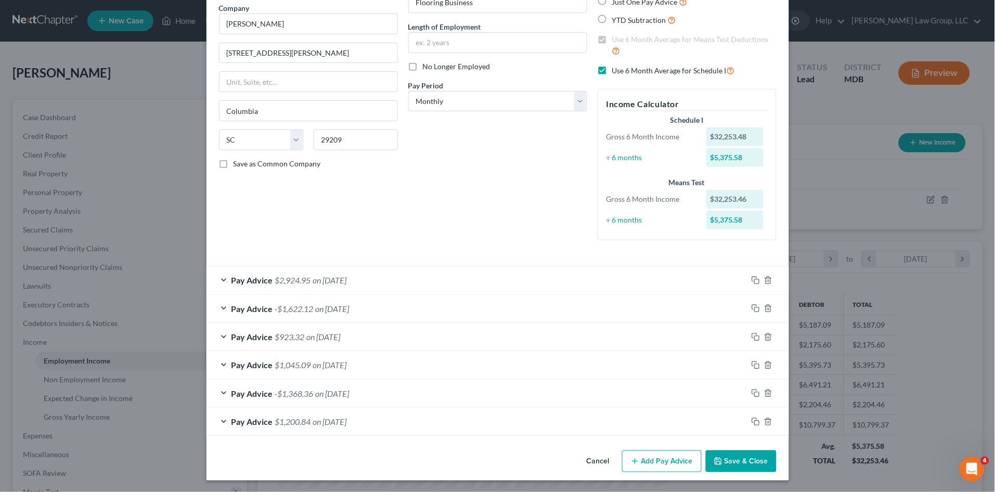
click at [746, 461] on button "Save & Close" at bounding box center [741, 461] width 71 height 22
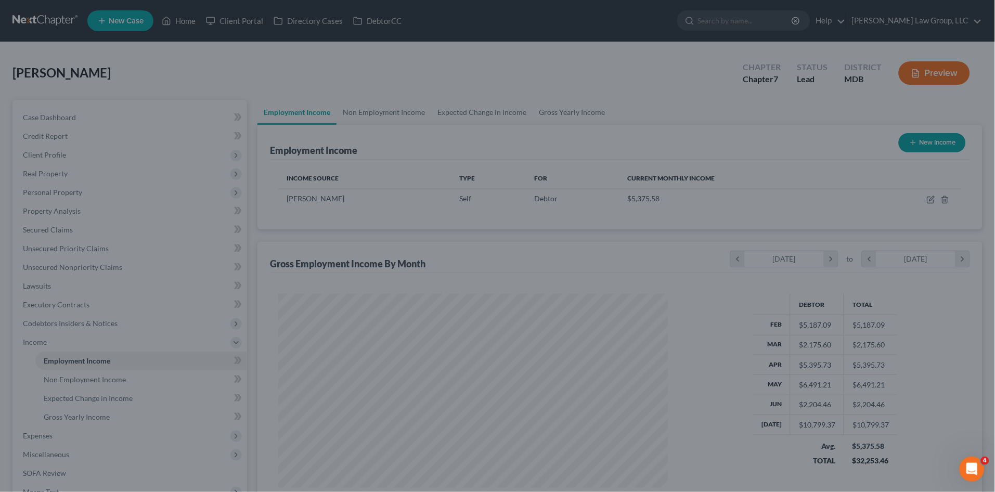
scroll to position [519858, 519643]
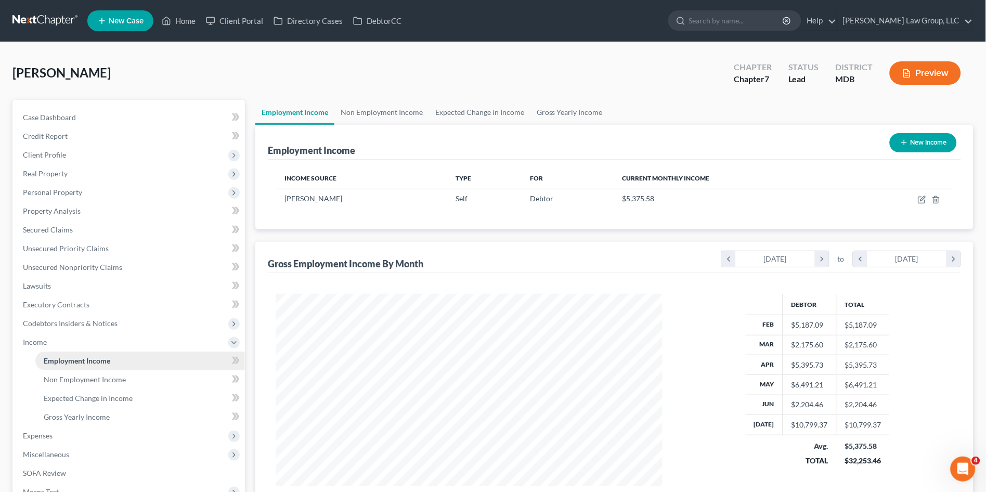
click at [89, 362] on span "Employment Income" at bounding box center [77, 360] width 67 height 9
click at [924, 200] on icon "button" at bounding box center [922, 200] width 8 height 8
select select "1"
select select "42"
select select "0"
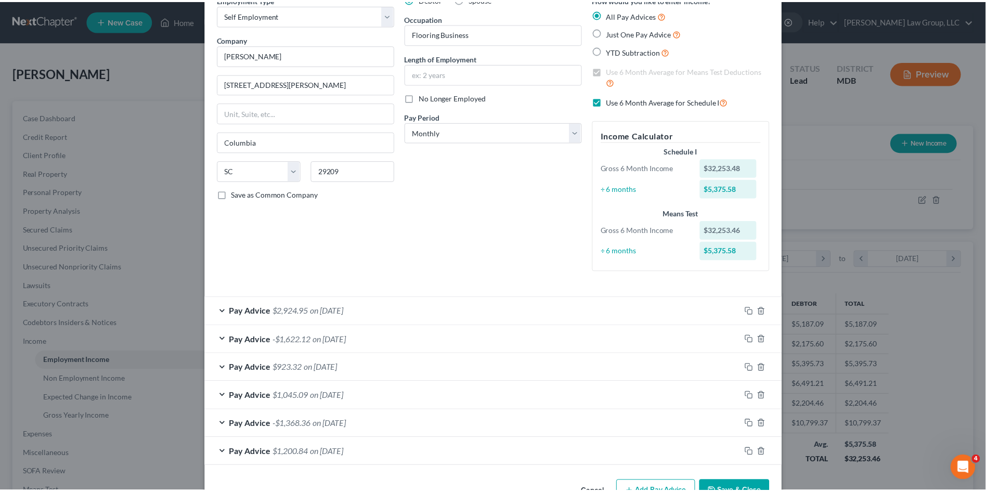
scroll to position [85, 0]
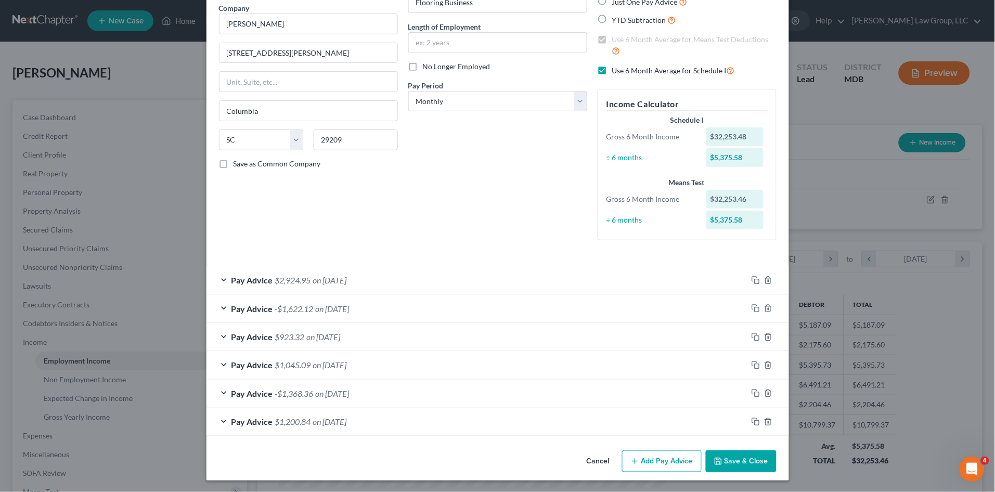
click at [732, 461] on button "Save & Close" at bounding box center [741, 461] width 71 height 22
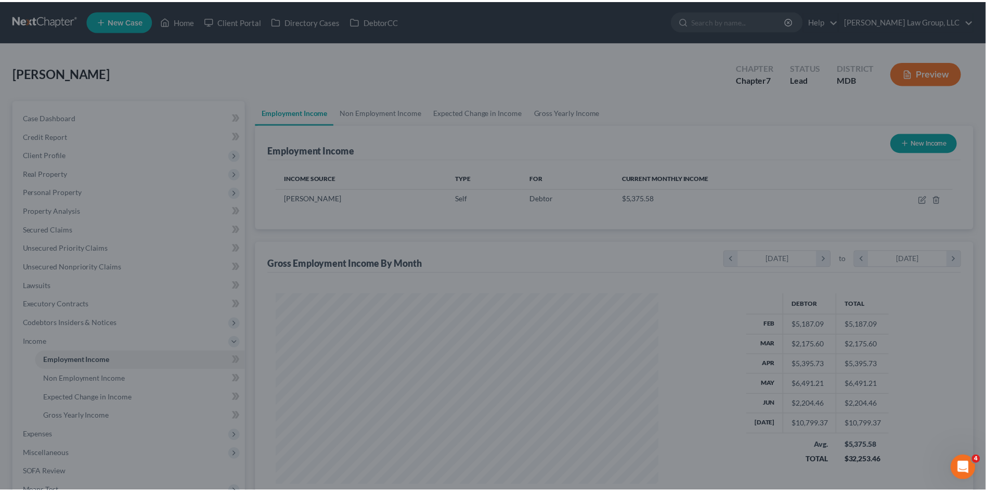
scroll to position [519858, 519643]
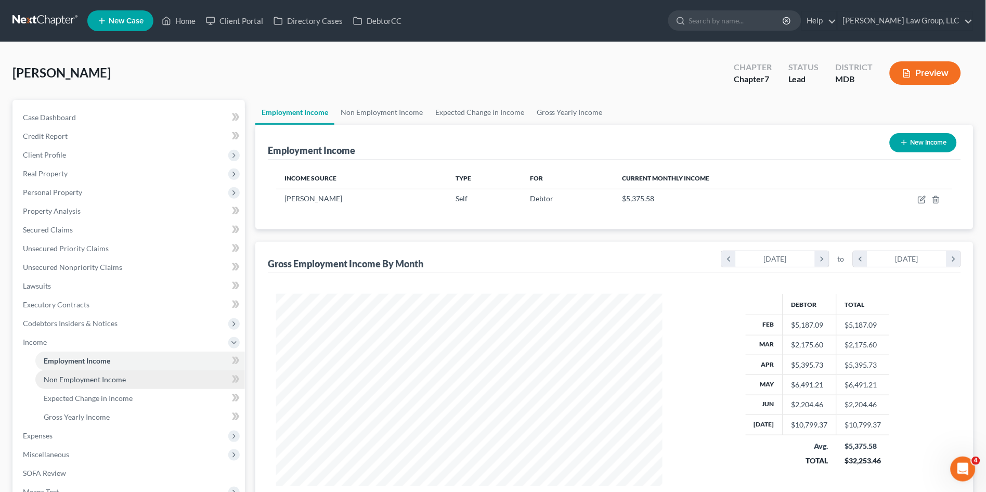
click at [102, 381] on span "Non Employment Income" at bounding box center [85, 379] width 82 height 9
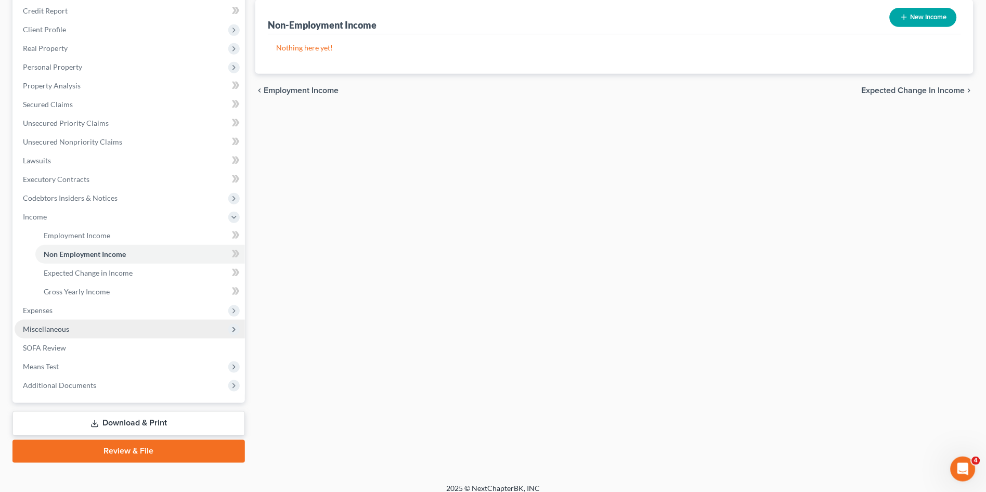
scroll to position [134, 0]
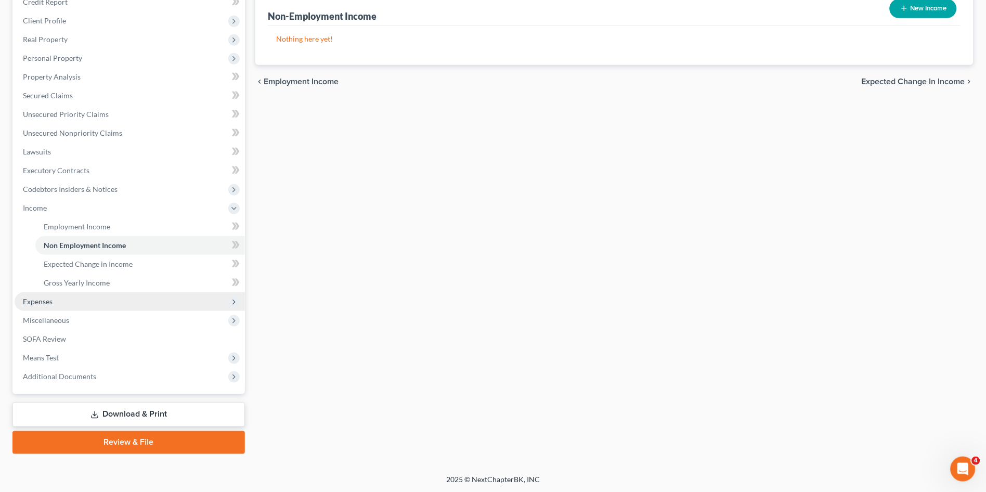
click at [31, 297] on span "Expenses" at bounding box center [38, 301] width 30 height 9
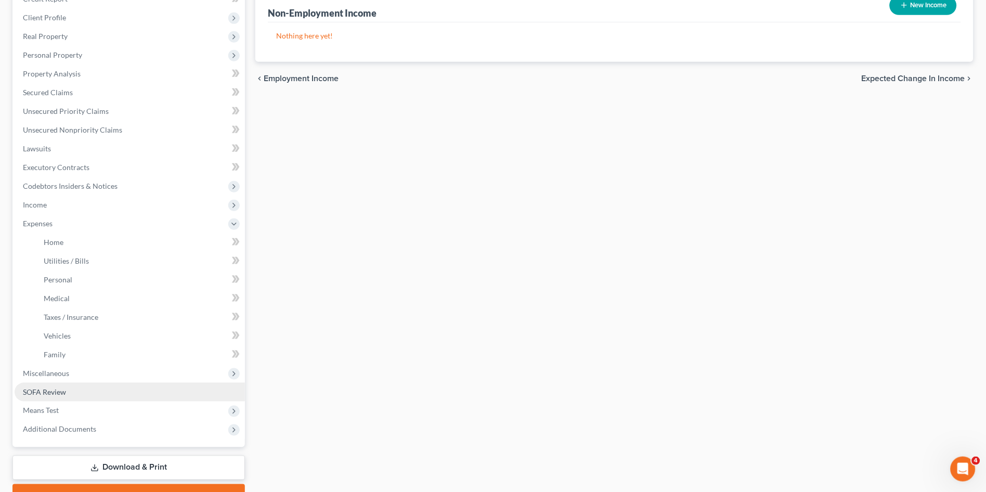
scroll to position [190, 0]
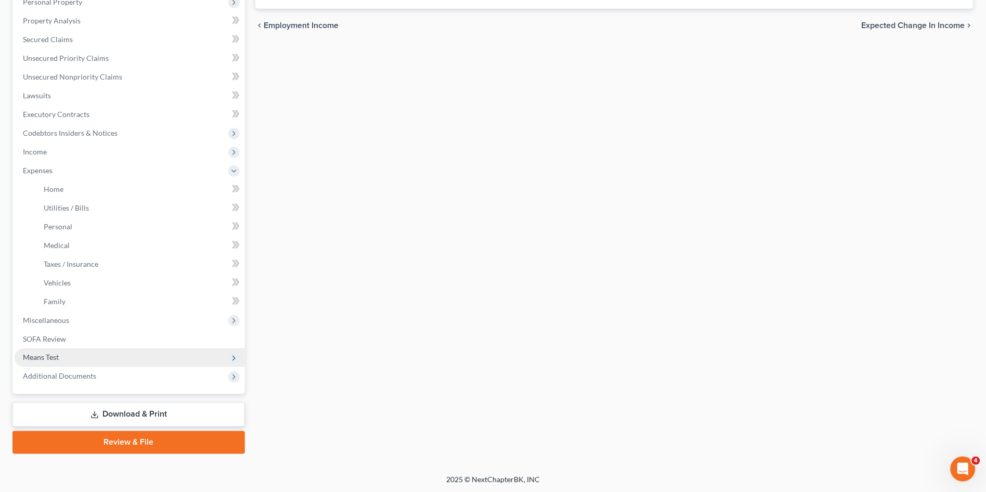
click at [45, 360] on span "Means Test" at bounding box center [41, 357] width 36 height 9
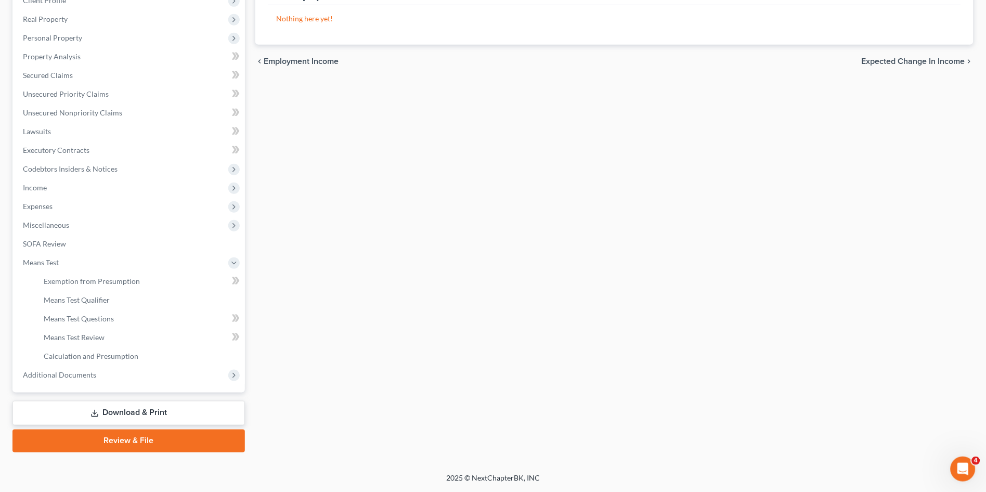
scroll to position [153, 0]
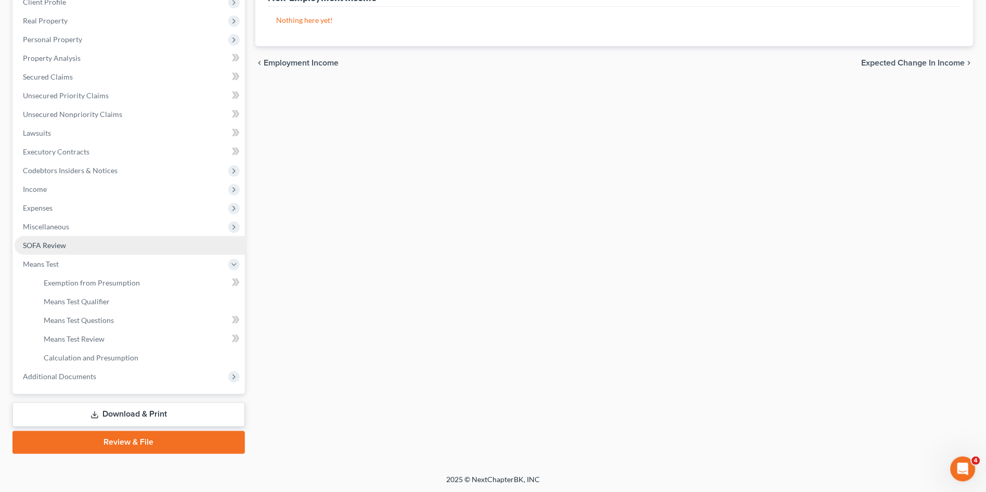
click at [62, 244] on span "SOFA Review" at bounding box center [44, 245] width 43 height 9
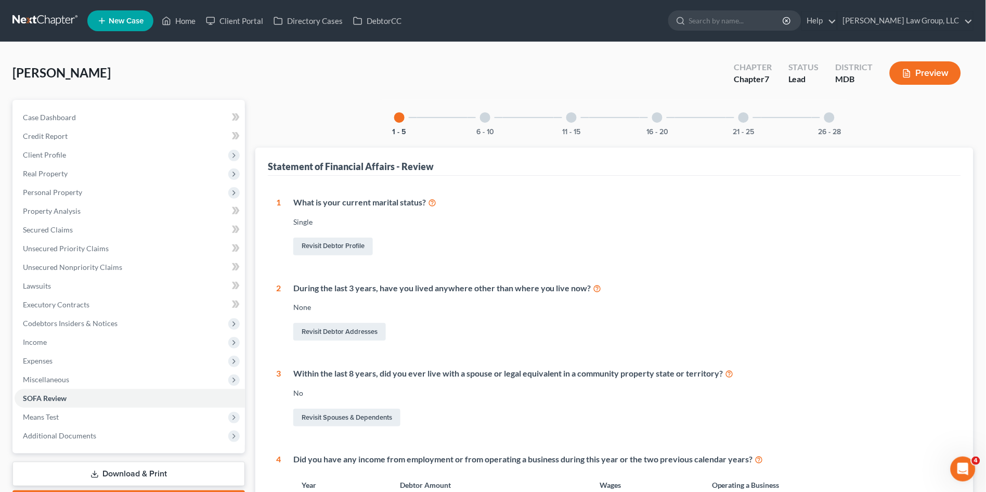
click at [824, 116] on div at bounding box center [829, 117] width 10 height 10
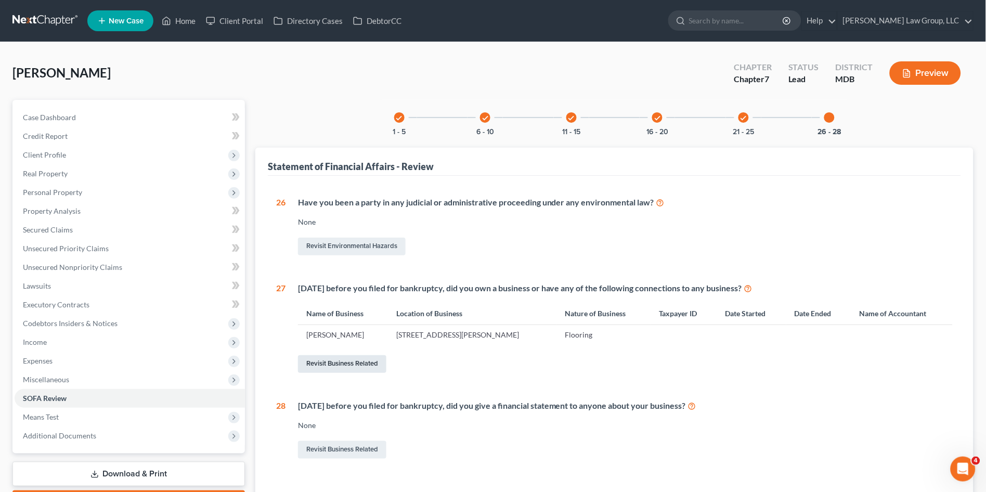
click at [335, 359] on link "Revisit Business Related" at bounding box center [342, 364] width 88 height 18
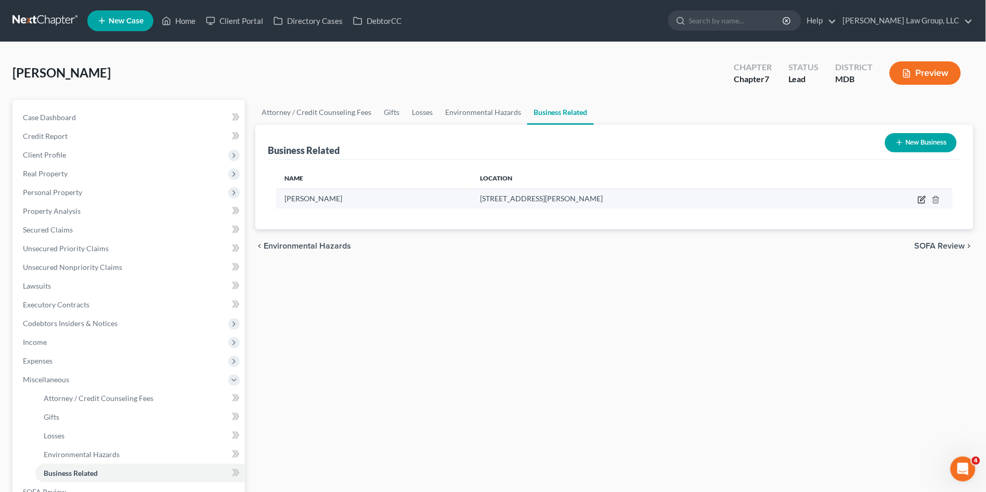
click at [923, 200] on icon "button" at bounding box center [922, 198] width 5 height 5
select select "sole_proprietor"
select select "42"
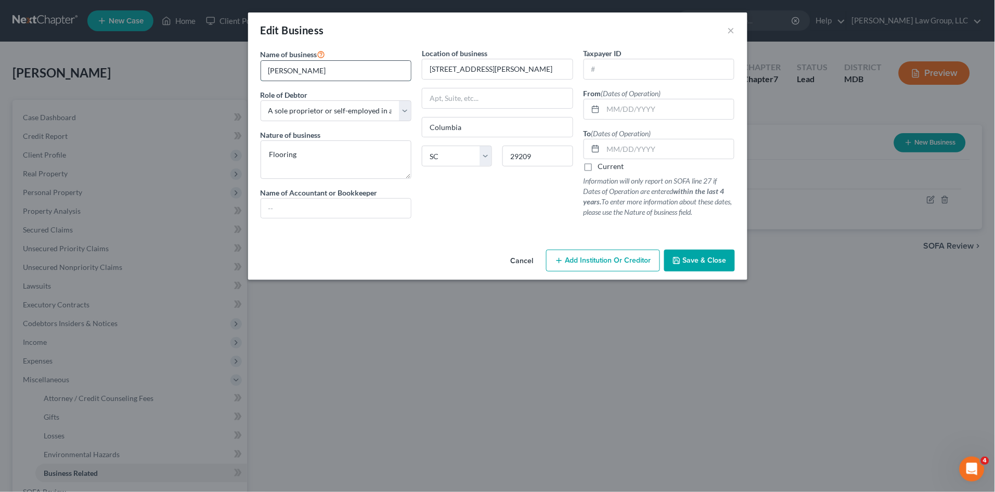
click at [333, 72] on input "[PERSON_NAME]" at bounding box center [336, 71] width 150 height 20
click at [479, 237] on div "Name of business * [PERSON_NAME] Role of Debtor * Select A member of a limited …" at bounding box center [497, 147] width 499 height 198
click at [626, 112] on input "text" at bounding box center [668, 109] width 131 height 20
type input "06/2020"
click at [598, 169] on label "Current" at bounding box center [611, 166] width 26 height 10
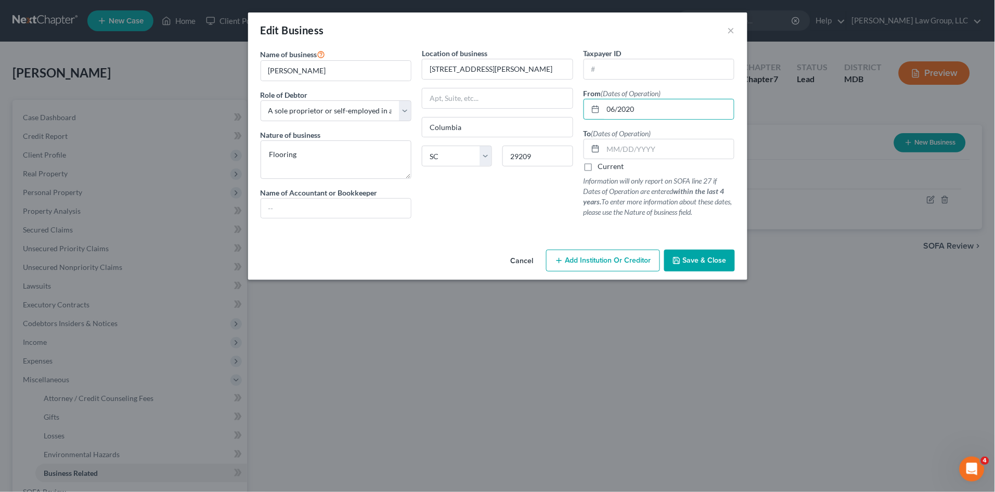
click at [602, 168] on input "Current" at bounding box center [605, 164] width 7 height 7
checkbox input "true"
click at [533, 210] on div "Location of business 417 [PERSON_NAME][GEOGRAPHIC_DATA] [GEOGRAPHIC_DATA] [US_S…" at bounding box center [498, 137] width 162 height 179
click at [607, 75] on input "text" at bounding box center [659, 69] width 150 height 20
click at [327, 155] on textarea "Flooring" at bounding box center [336, 159] width 151 height 38
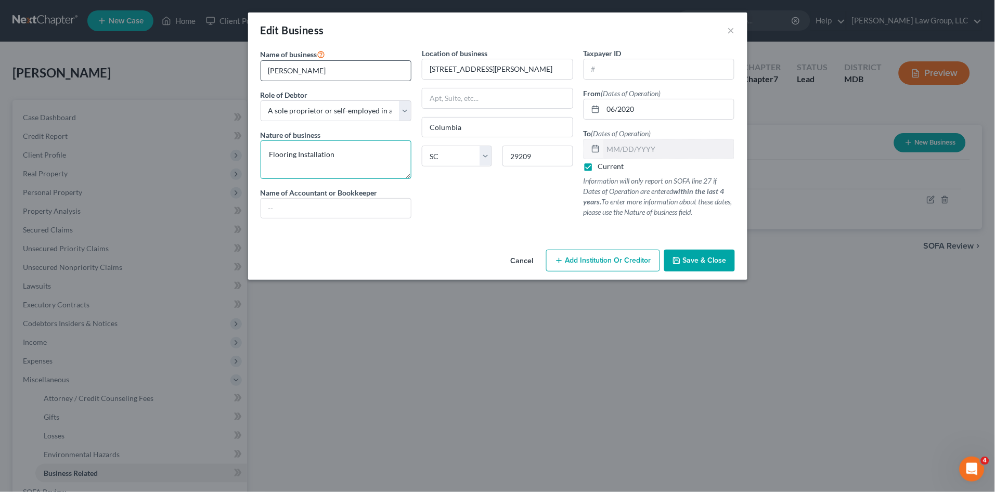
type textarea "Flooring Installation"
click at [321, 72] on input "[PERSON_NAME]" at bounding box center [336, 71] width 150 height 20
click at [336, 75] on input "[PERSON_NAME]" at bounding box center [336, 71] width 150 height 20
click at [334, 72] on input "[PERSON_NAME]" at bounding box center [336, 71] width 150 height 20
type input "[PERSON_NAME] Floor Installations, LLC"
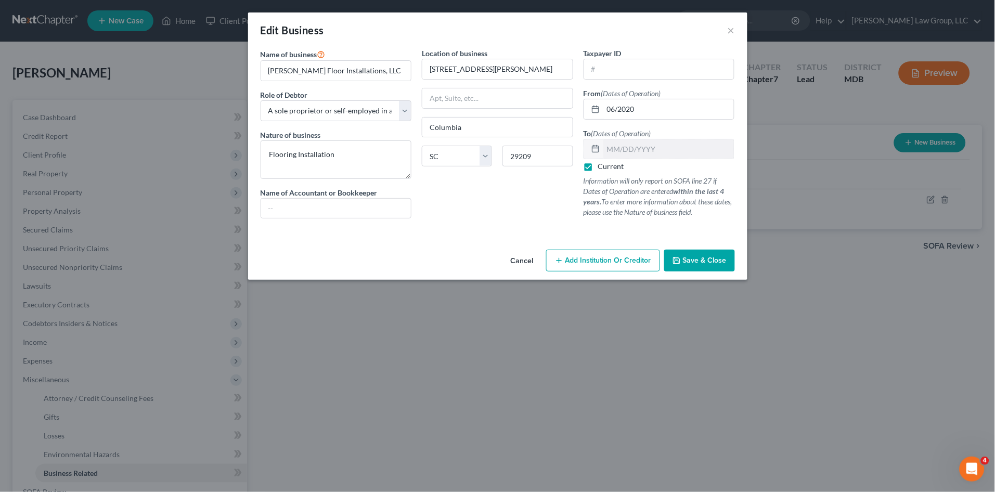
click at [704, 255] on button "Save & Close" at bounding box center [699, 261] width 71 height 22
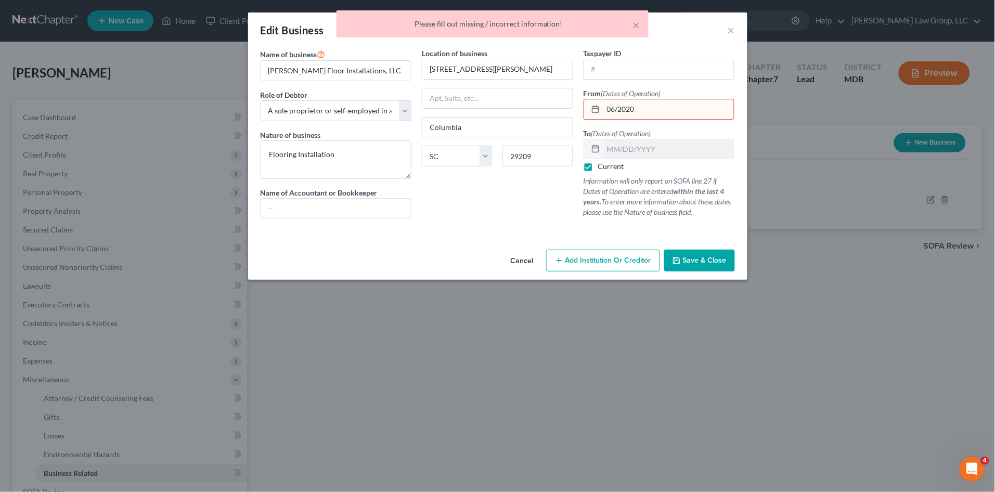
click at [619, 106] on input "06/2020" at bounding box center [668, 109] width 131 height 20
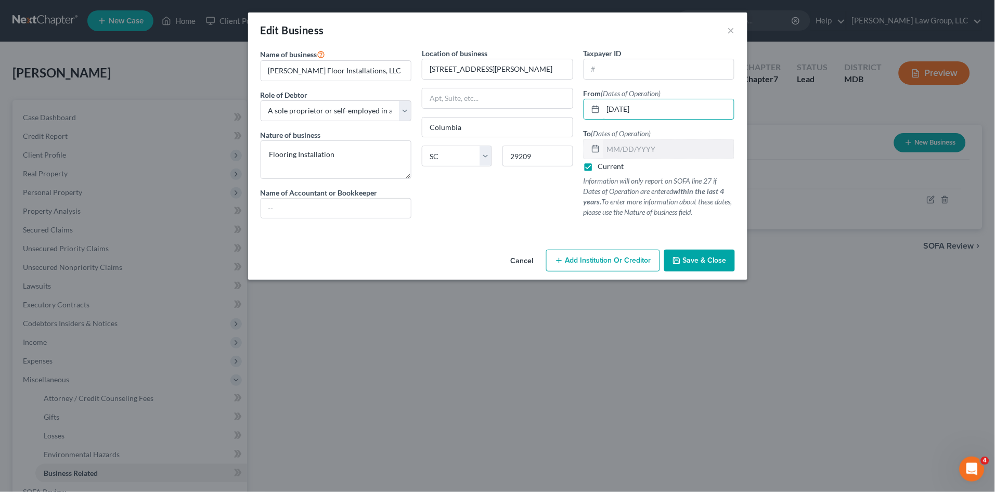
type input "[DATE]"
click at [701, 256] on span "Save & Close" at bounding box center [705, 260] width 44 height 9
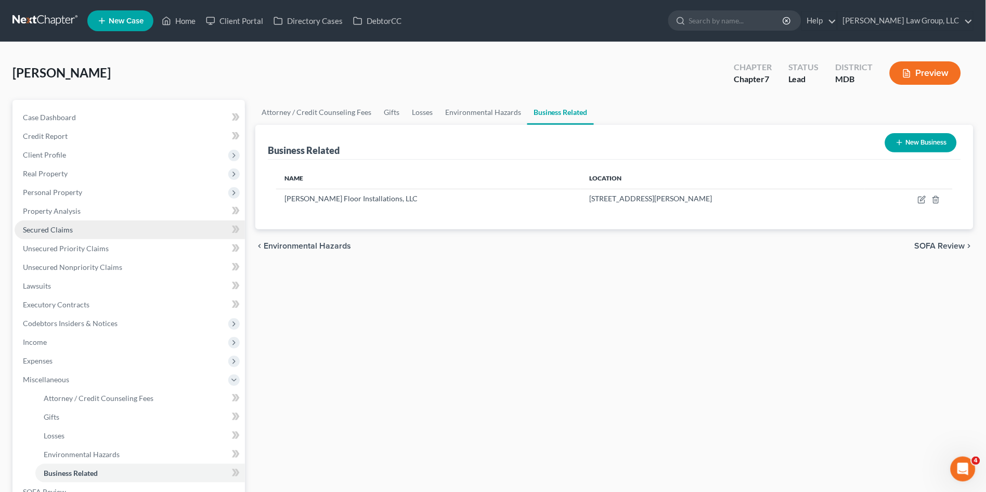
click at [43, 227] on span "Secured Claims" at bounding box center [48, 229] width 50 height 9
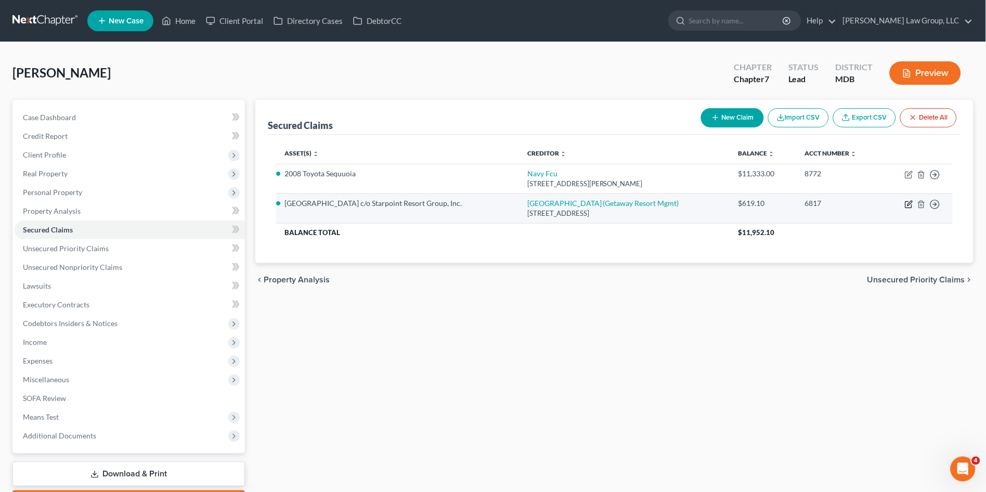
click at [908, 204] on icon "button" at bounding box center [909, 203] width 5 height 5
select select "31"
select select "3"
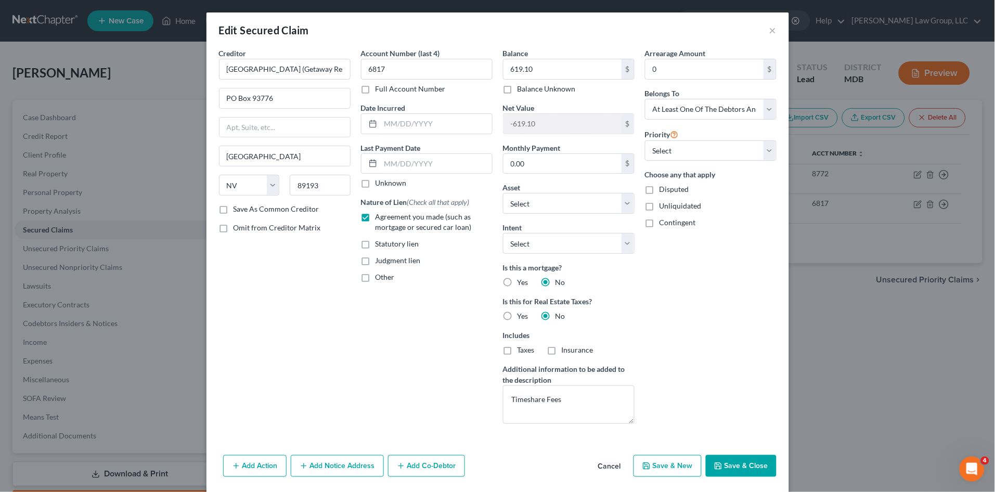
click at [329, 331] on div "Creditor * [GEOGRAPHIC_DATA] (Getaway Resort Mgmt) [GEOGRAPHIC_DATA] [GEOGRAPHI…" at bounding box center [285, 240] width 142 height 384
click at [556, 66] on input "619.10" at bounding box center [562, 69] width 118 height 20
click at [560, 68] on input "619.10" at bounding box center [562, 69] width 118 height 20
drag, startPoint x: 539, startPoint y: 69, endPoint x: 481, endPoint y: 85, distance: 60.9
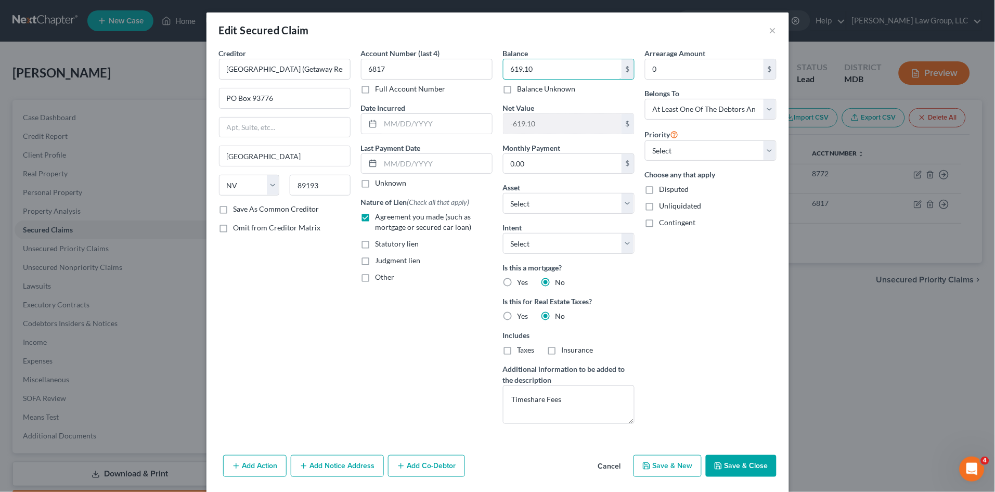
click at [483, 84] on div "Creditor * [GEOGRAPHIC_DATA] (Getaway Resort Mgmt) [GEOGRAPHIC_DATA] [GEOGRAPHI…" at bounding box center [498, 240] width 568 height 384
type input "1,000.00"
click at [677, 288] on div "Arrearage Amount 0 $ Belongs To * Select Debtor 1 Only Debtor 2 Only Debtor 1 A…" at bounding box center [711, 240] width 142 height 384
click at [545, 400] on textarea "Timeshare Fees" at bounding box center [569, 404] width 132 height 38
type textarea "Timeshare Maintenance Fees"
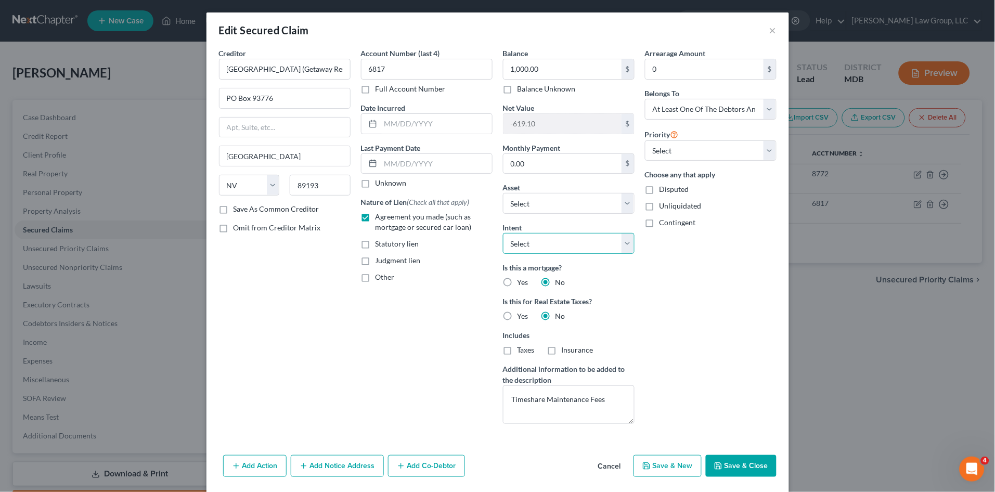
click at [557, 244] on select "Select Surrender Redeem Reaffirm Avoid Other" at bounding box center [569, 243] width 132 height 21
select select "0"
click at [503, 233] on select "Select Surrender Redeem Reaffirm Avoid Other" at bounding box center [569, 243] width 132 height 21
click at [672, 316] on div "Arrearage Amount 0 $ Belongs To * Select Debtor 1 Only Debtor 2 Only Debtor 1 A…" at bounding box center [711, 240] width 142 height 384
click at [733, 463] on button "Save & Close" at bounding box center [741, 466] width 71 height 22
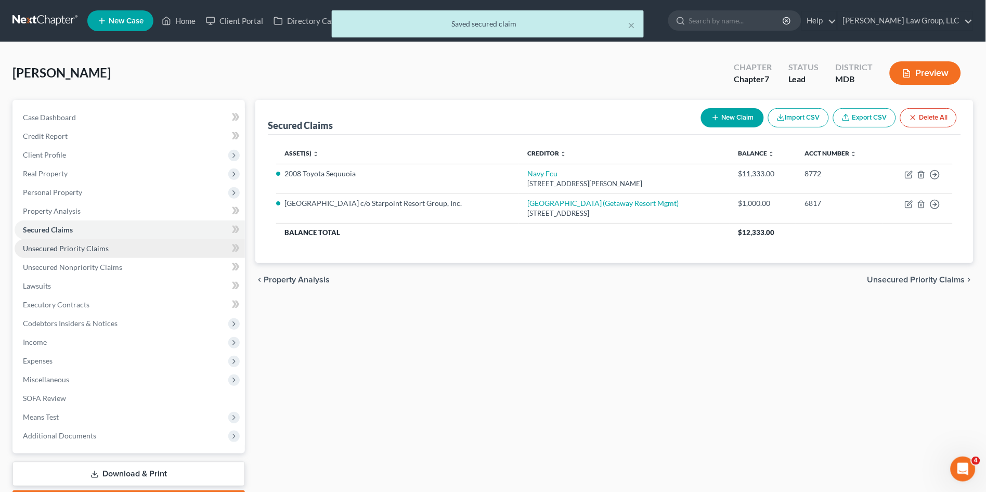
click at [59, 246] on span "Unsecured Priority Claims" at bounding box center [66, 248] width 86 height 9
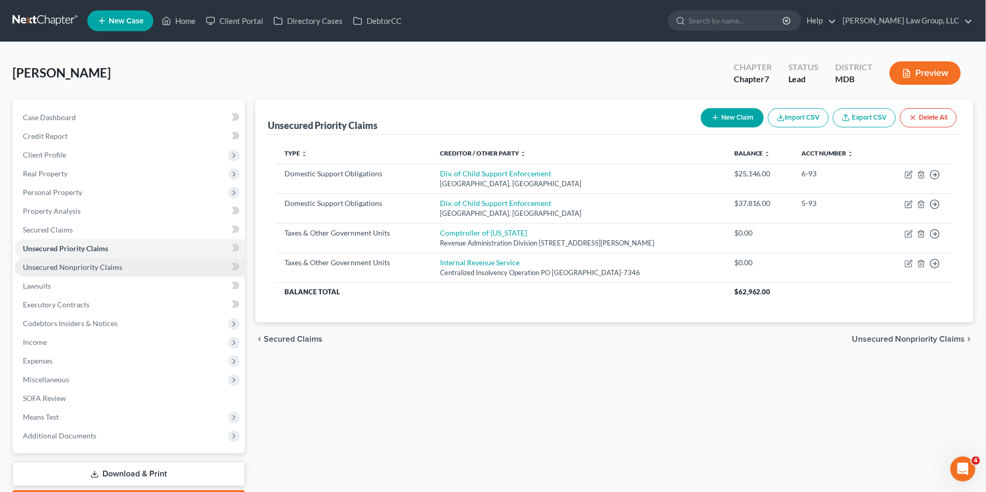
click at [46, 266] on span "Unsecured Nonpriority Claims" at bounding box center [72, 267] width 99 height 9
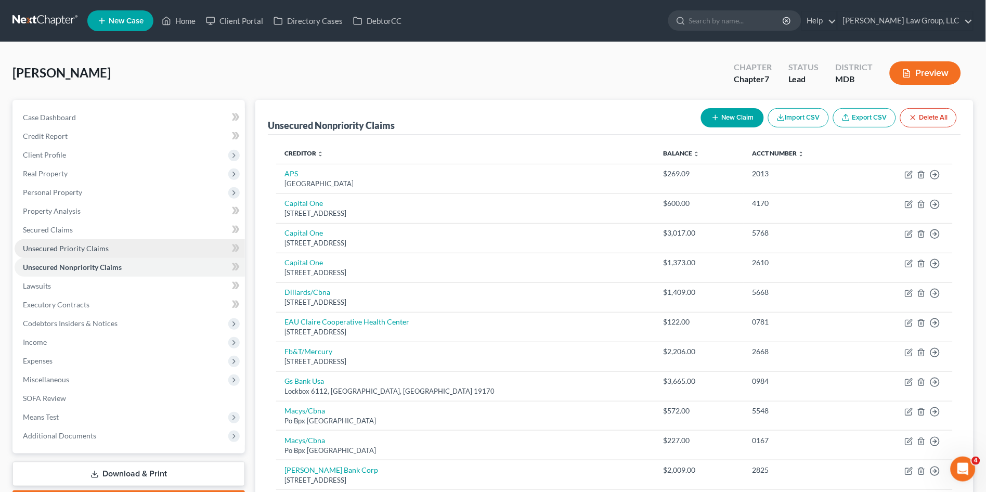
click at [61, 248] on span "Unsecured Priority Claims" at bounding box center [66, 248] width 86 height 9
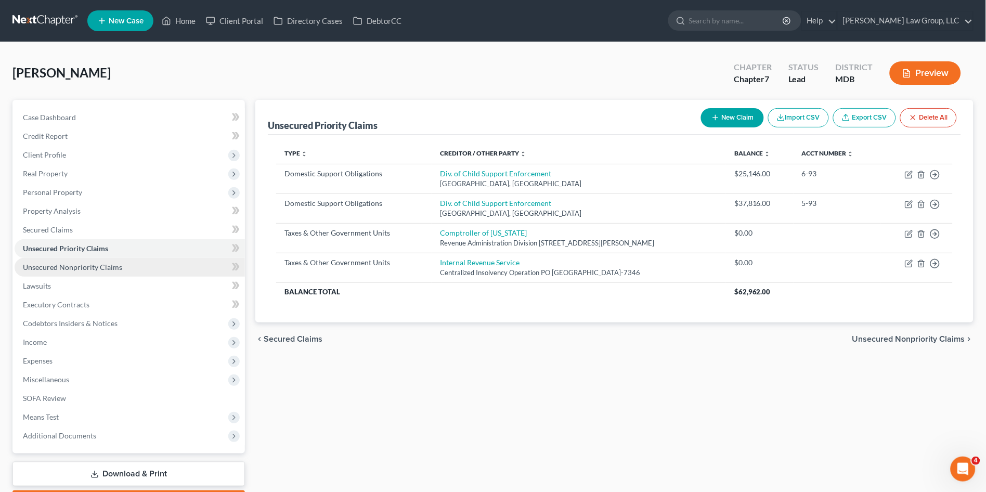
click at [71, 263] on span "Unsecured Nonpriority Claims" at bounding box center [72, 267] width 99 height 9
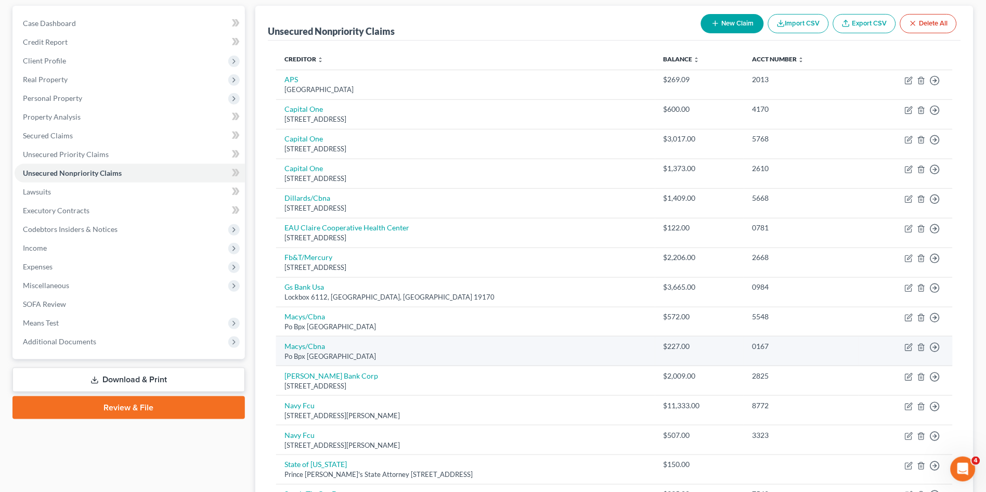
scroll to position [86, 0]
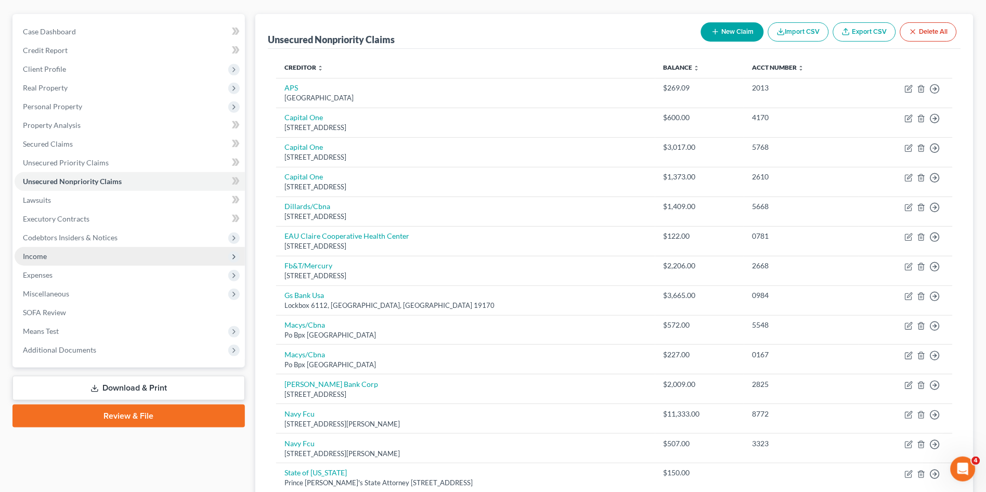
click at [33, 255] on span "Income" at bounding box center [35, 256] width 24 height 9
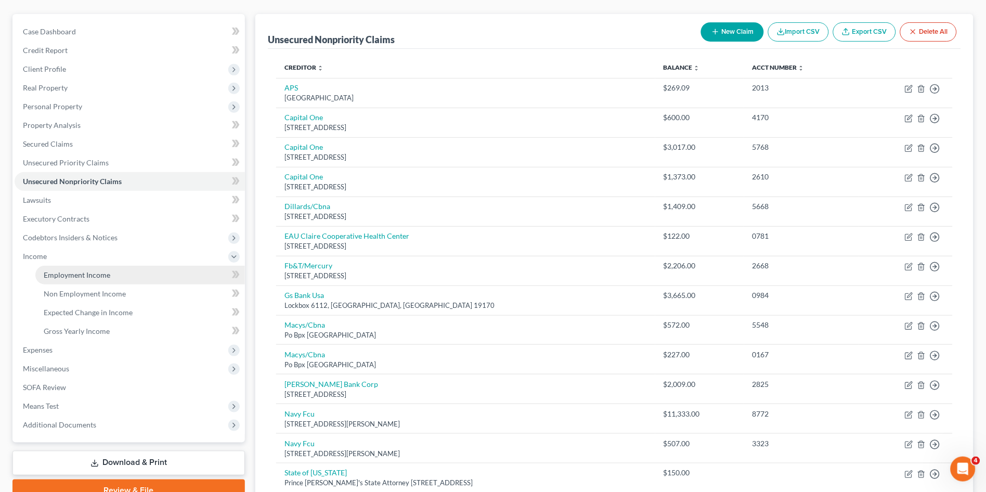
click at [60, 272] on span "Employment Income" at bounding box center [77, 274] width 67 height 9
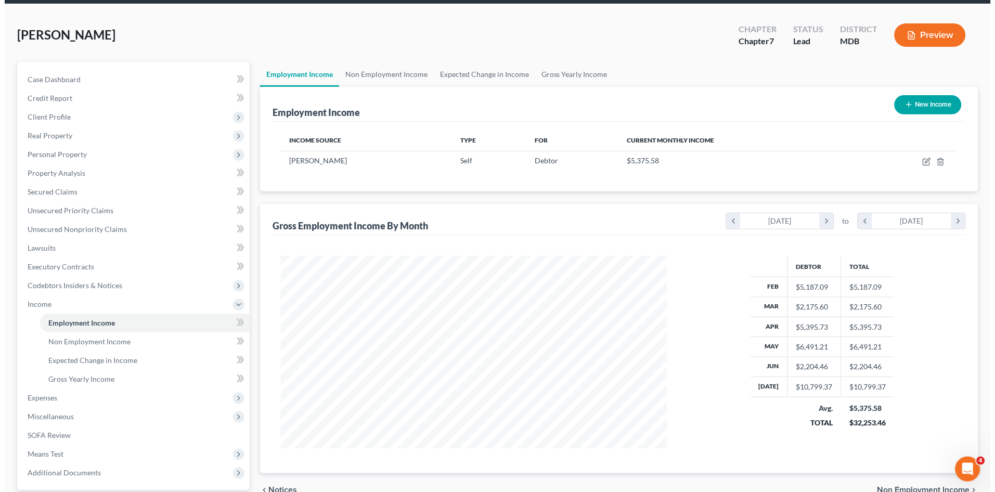
scroll to position [58, 0]
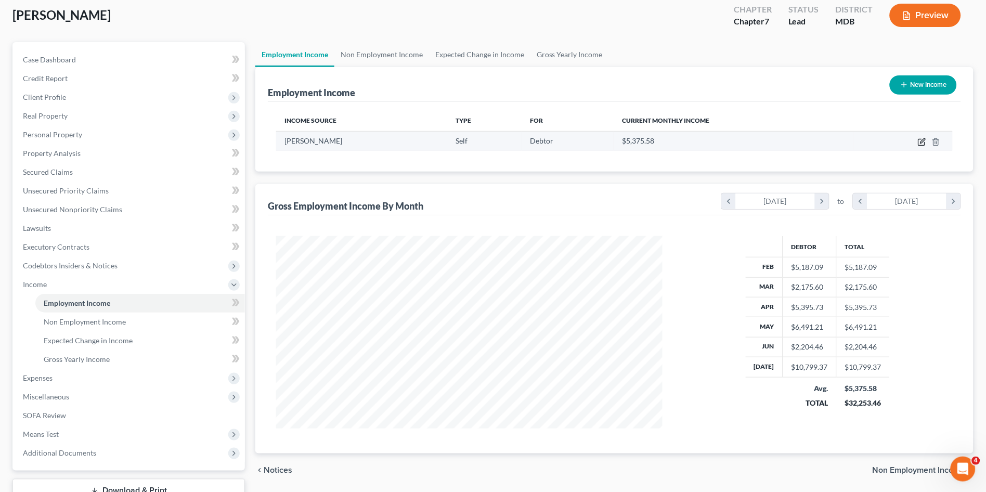
click at [922, 142] on icon "button" at bounding box center [922, 142] width 8 height 8
select select "1"
select select "42"
select select "0"
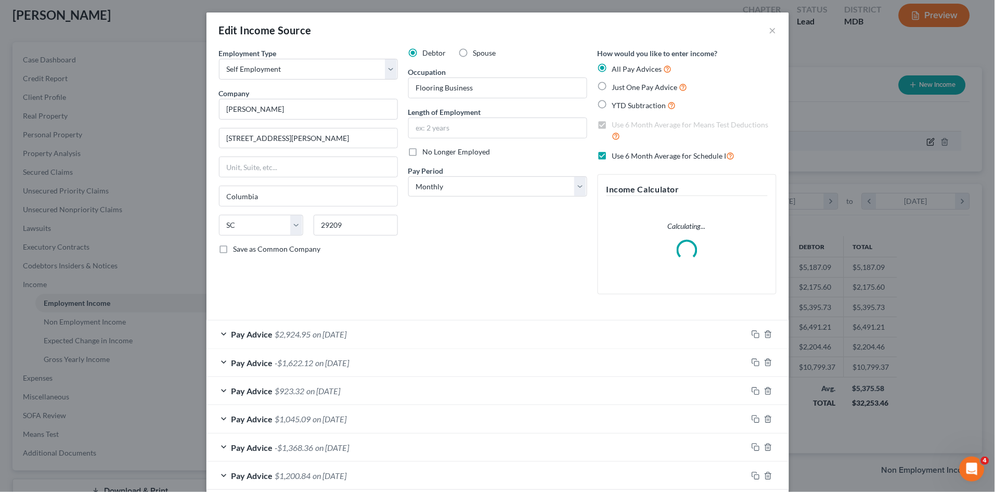
scroll to position [193, 411]
click at [451, 286] on div "Debtor Spouse Occupation Flooring Business Length of Employment No Longer Emplo…" at bounding box center [497, 175] width 189 height 255
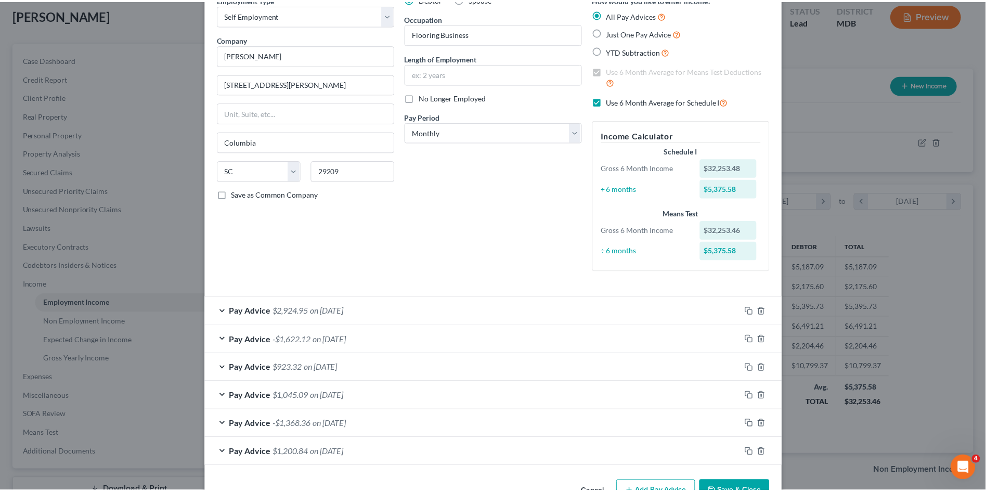
scroll to position [85, 0]
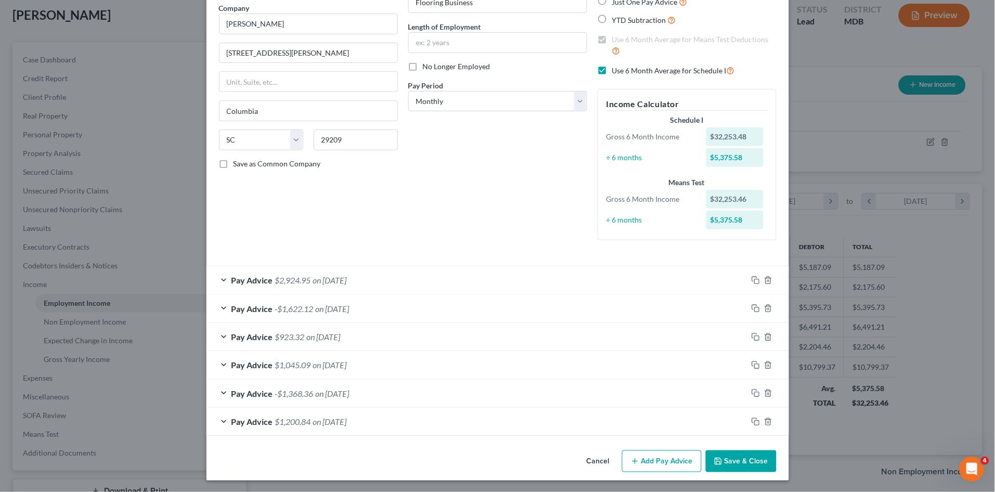
click at [381, 233] on div "Employment Type * Select Full or [DEMOGRAPHIC_DATA] Employment Self Employment …" at bounding box center [308, 106] width 189 height 286
click at [736, 459] on button "Save & Close" at bounding box center [741, 461] width 71 height 22
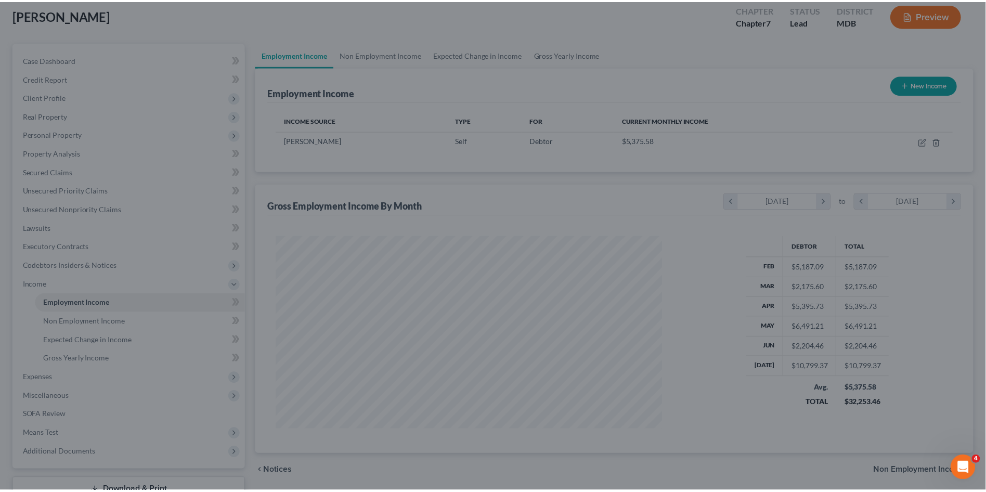
scroll to position [519858, 519643]
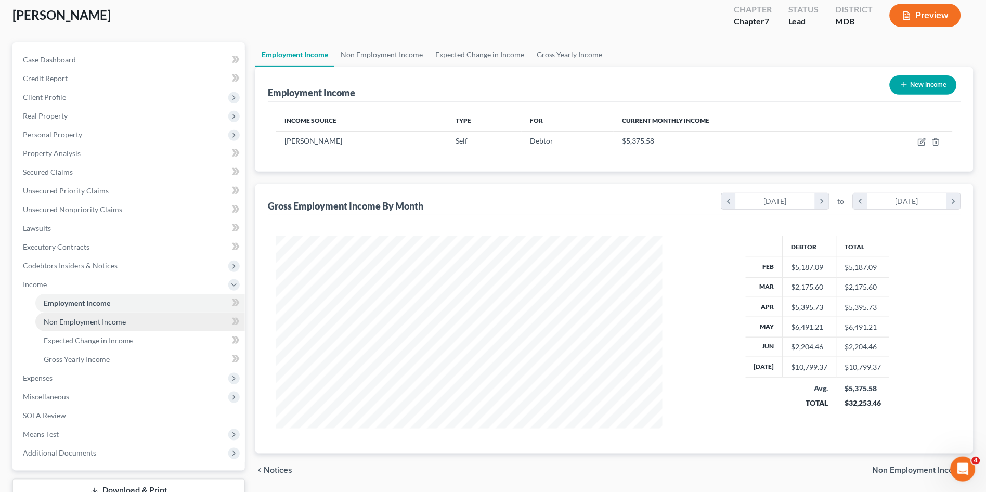
click at [58, 320] on span "Non Employment Income" at bounding box center [85, 321] width 82 height 9
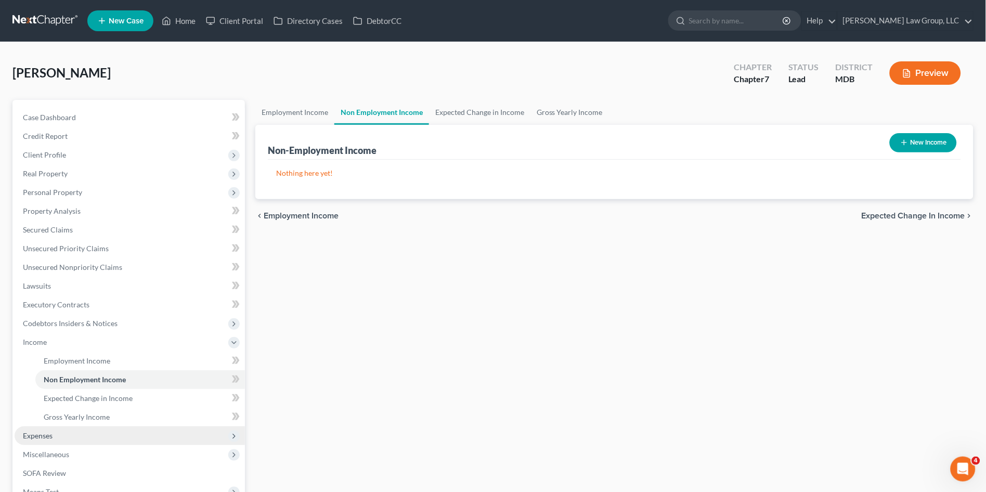
click at [47, 437] on span "Expenses" at bounding box center [38, 435] width 30 height 9
click at [80, 373] on link "Home" at bounding box center [140, 379] width 210 height 19
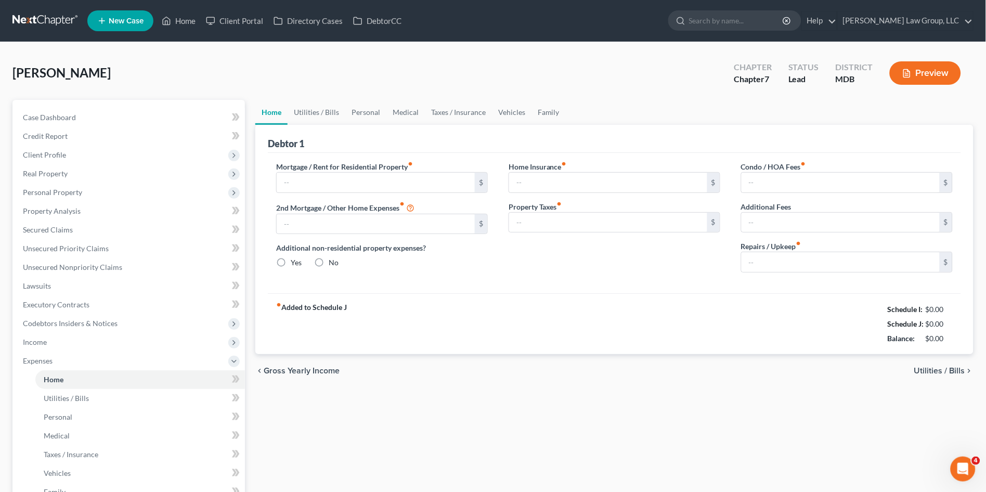
type input "1,414.00"
radio input "true"
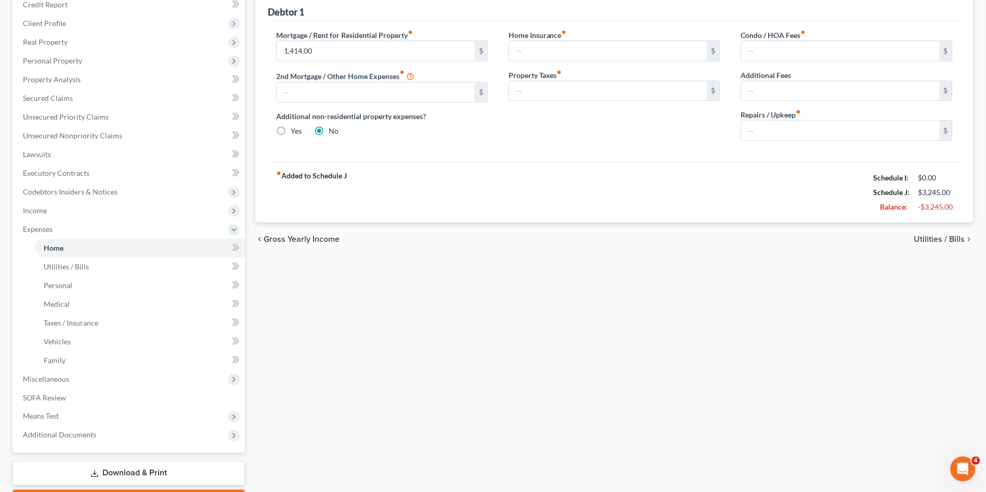
scroll to position [173, 0]
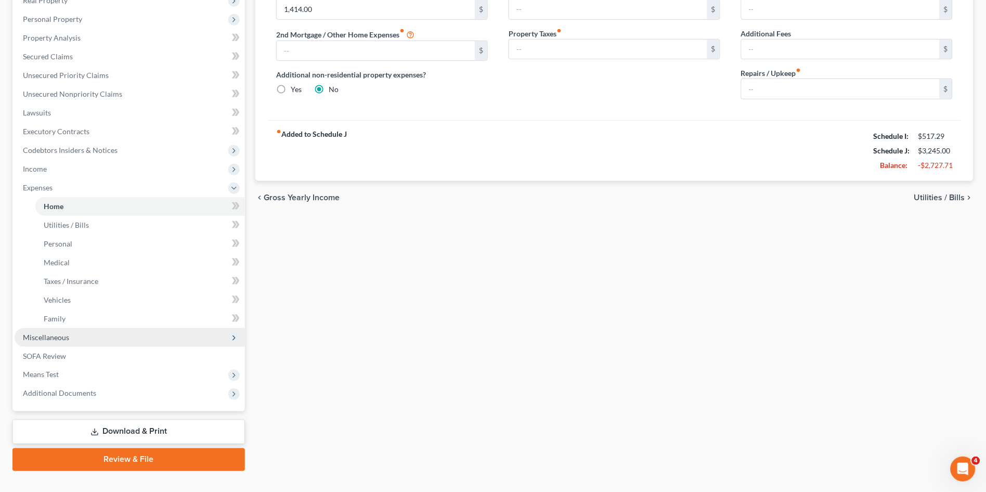
click at [62, 335] on span "Miscellaneous" at bounding box center [46, 337] width 46 height 9
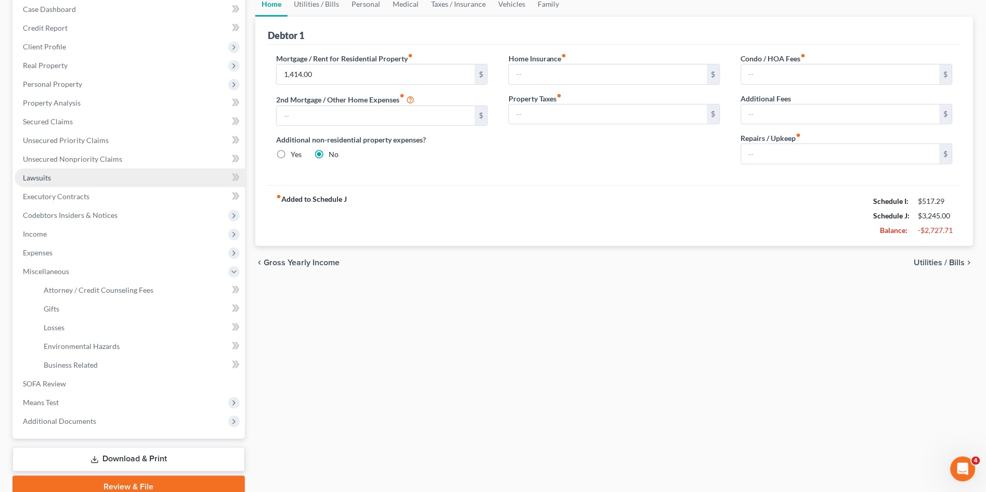
scroll to position [37, 0]
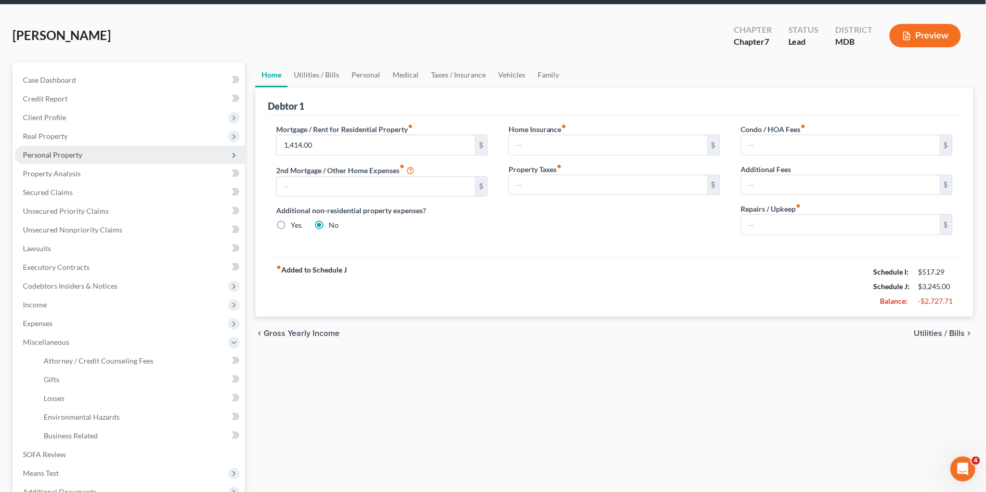
click at [48, 160] on span "Personal Property" at bounding box center [130, 155] width 230 height 19
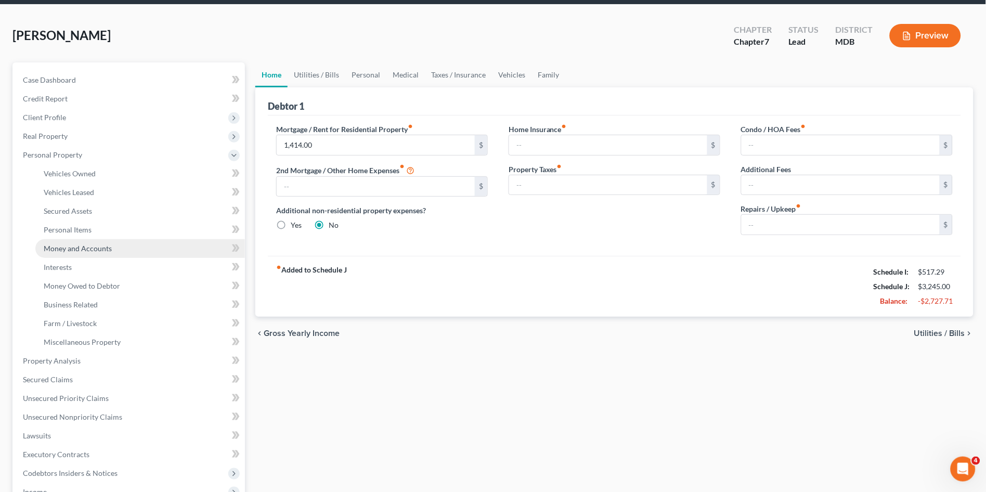
click at [71, 248] on span "Money and Accounts" at bounding box center [78, 248] width 68 height 9
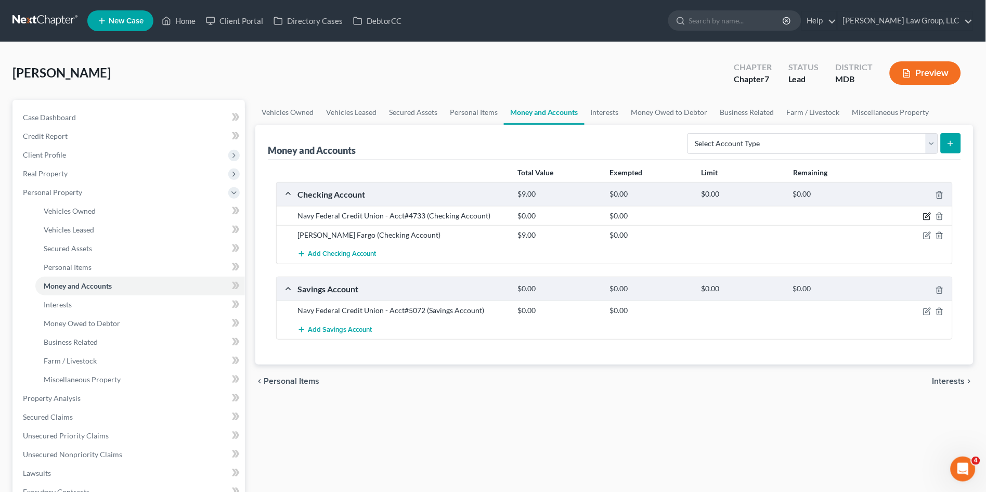
click at [927, 215] on icon "button" at bounding box center [928, 215] width 5 height 5
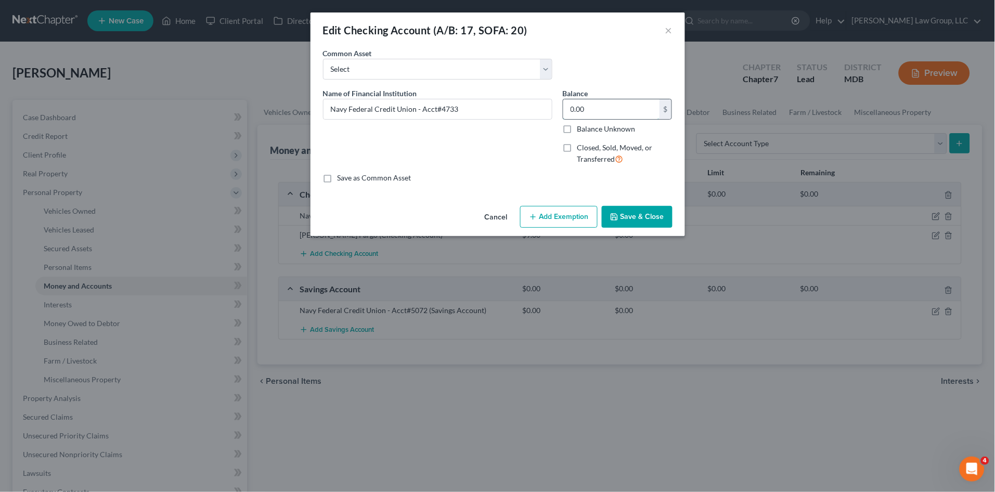
click at [608, 116] on input "0.00" at bounding box center [611, 109] width 96 height 20
click at [615, 108] on input "1,020.00" at bounding box center [611, 109] width 96 height 20
type input "1,020.00"
click at [628, 217] on button "Save & Close" at bounding box center [637, 217] width 71 height 22
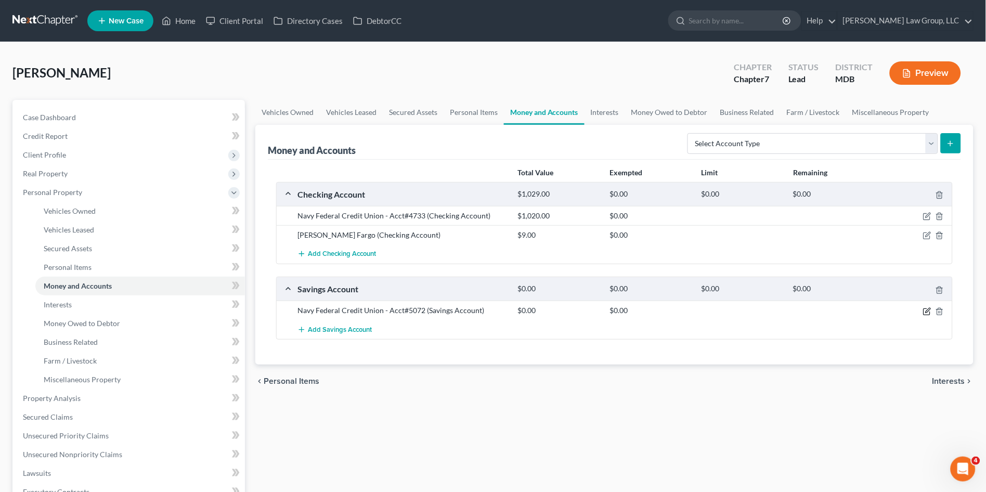
click at [927, 310] on icon "button" at bounding box center [927, 311] width 8 height 8
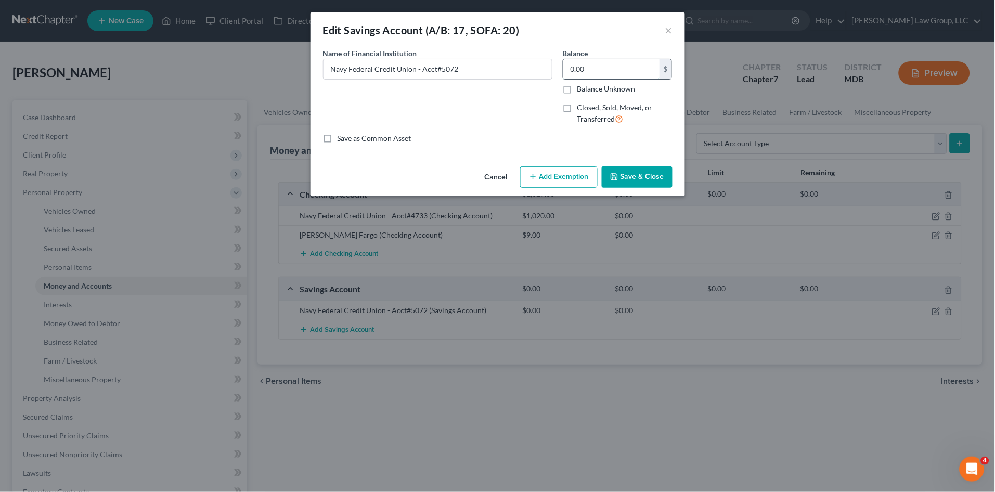
click at [596, 66] on input "0.00" at bounding box center [611, 69] width 96 height 20
type input "9.00"
click at [637, 169] on button "Save & Close" at bounding box center [637, 177] width 71 height 22
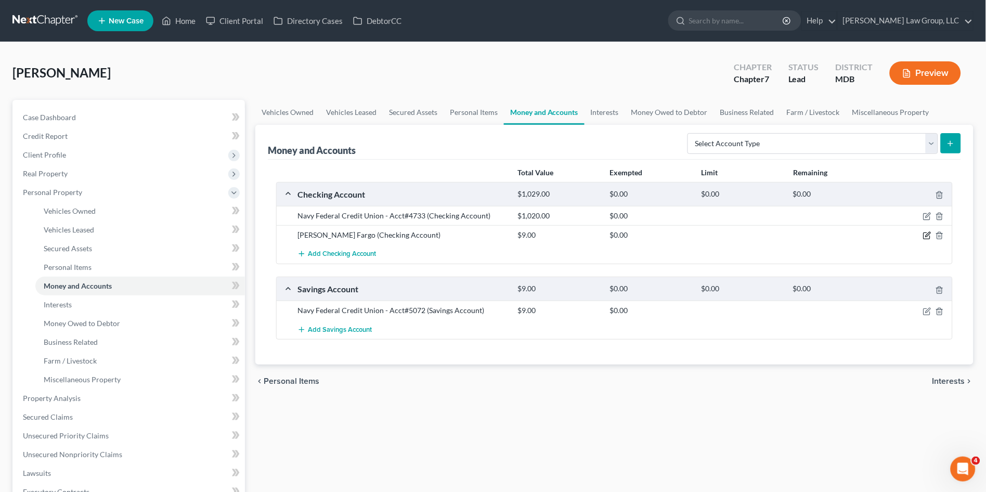
click at [925, 235] on icon "button" at bounding box center [927, 235] width 8 height 8
select select "1"
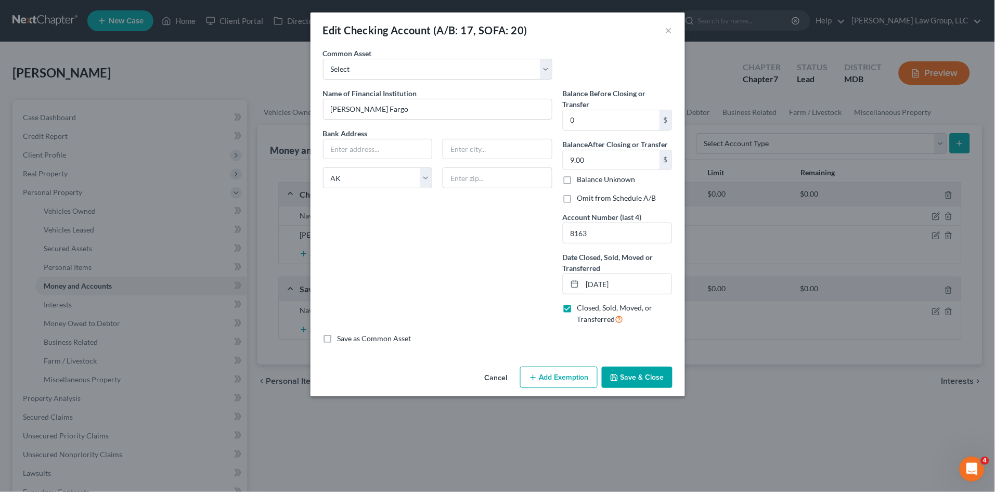
click at [416, 256] on div "Name of Financial Institution * [PERSON_NAME] Fargo Bank Address State [US_STAT…" at bounding box center [438, 210] width 240 height 245
click at [634, 378] on button "Save & Close" at bounding box center [637, 378] width 71 height 22
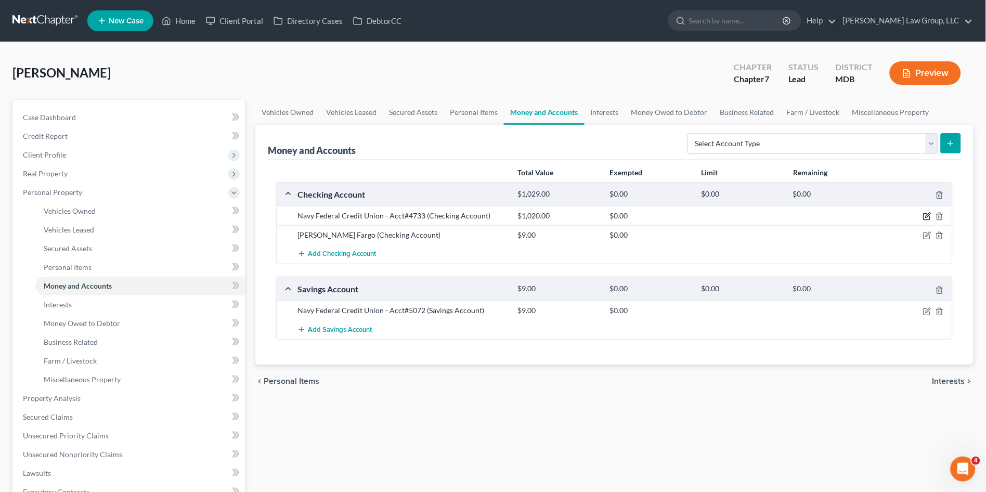
click at [926, 215] on icon "button" at bounding box center [927, 216] width 8 height 8
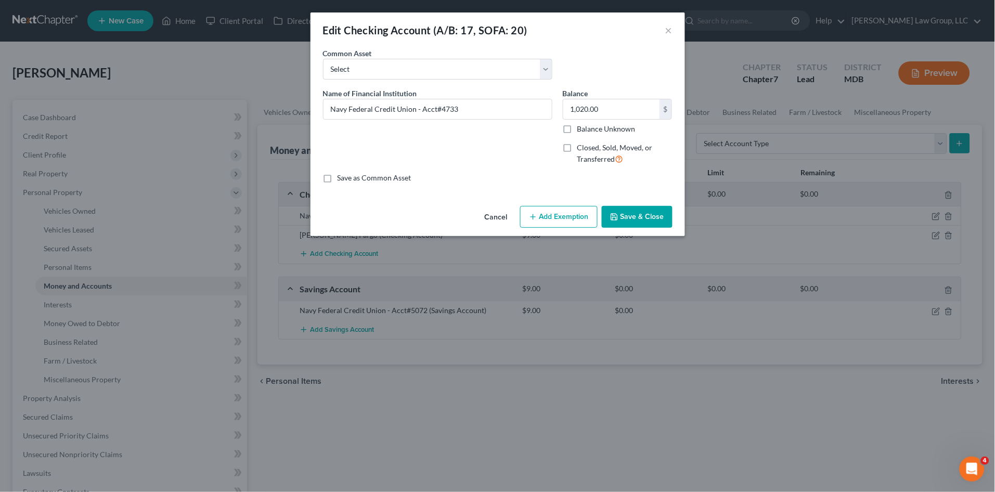
click at [566, 200] on div "An exemption set must first be selected from the Filing Information section. Co…" at bounding box center [497, 125] width 374 height 154
click at [561, 222] on button "Add Exemption" at bounding box center [558, 217] width 77 height 22
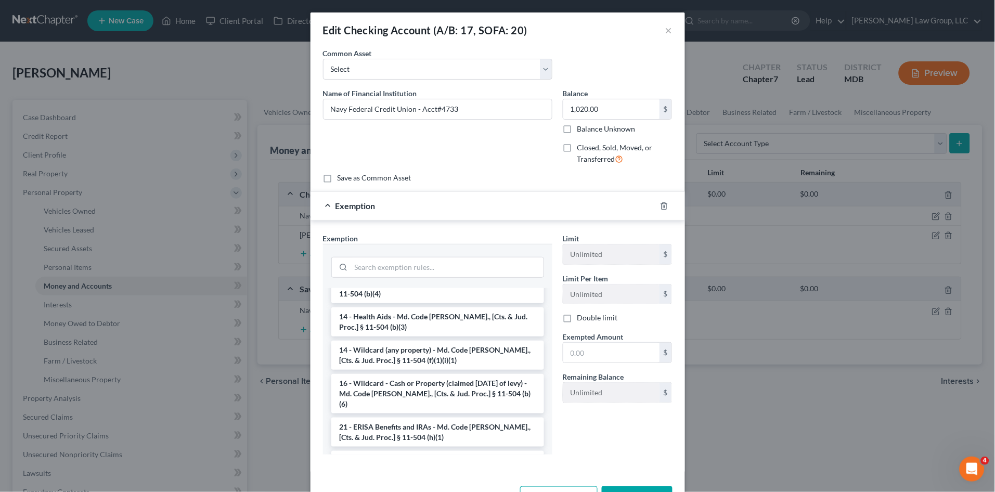
scroll to position [173, 0]
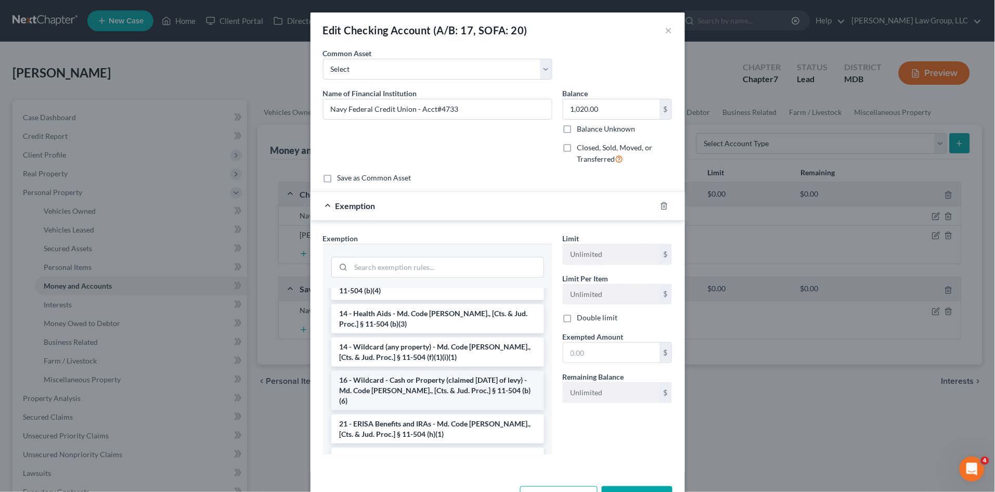
click at [405, 379] on li "16 - Wildcard - Cash or Property (claimed [DATE] of levy) - Md. Code [PERSON_NA…" at bounding box center [437, 391] width 213 height 40
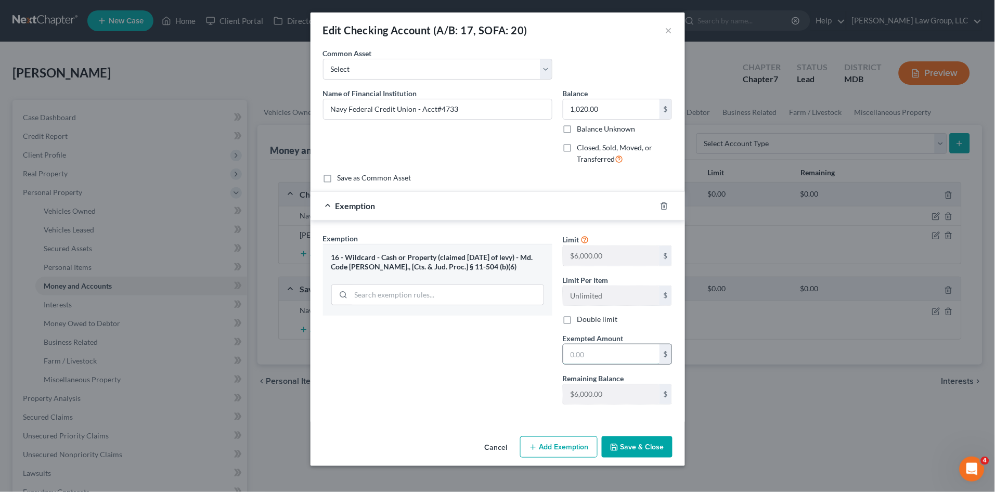
click at [577, 352] on input "text" at bounding box center [611, 354] width 96 height 20
type input "1,020.00"
click at [636, 438] on button "Save & Close" at bounding box center [637, 447] width 71 height 22
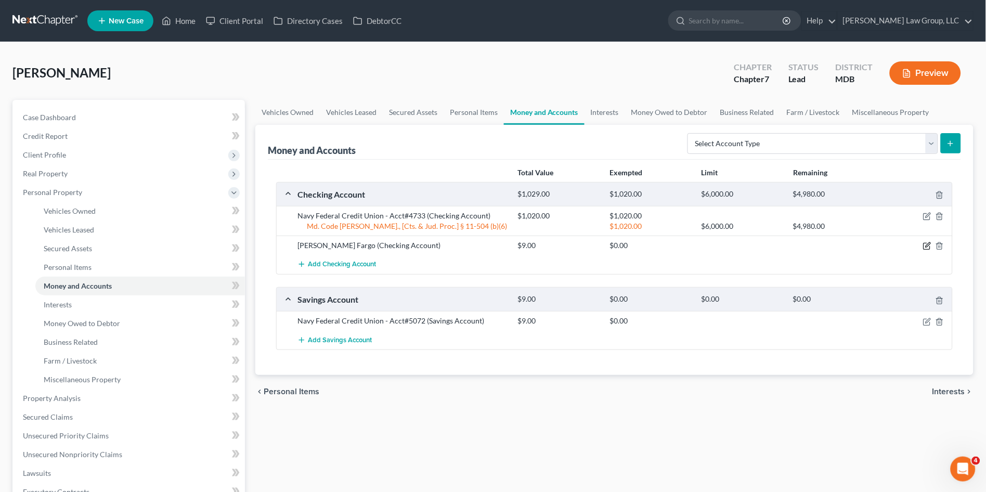
click at [927, 247] on icon "button" at bounding box center [928, 245] width 5 height 5
select select "1"
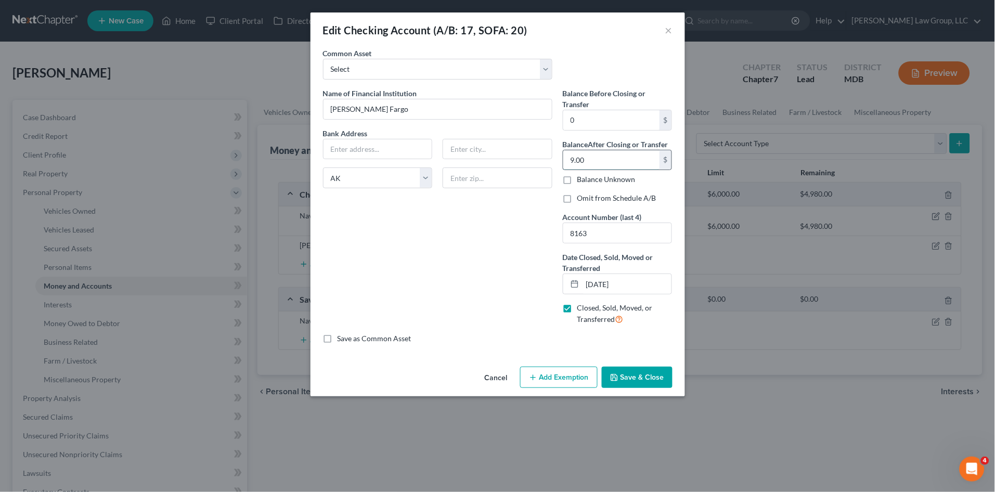
click at [601, 166] on input "9.00" at bounding box center [611, 160] width 96 height 20
click at [577, 183] on label "Balance Unknown" at bounding box center [606, 179] width 58 height 10
click at [581, 181] on input "Balance Unknown" at bounding box center [584, 177] width 7 height 7
checkbox input "true"
type input "0.00"
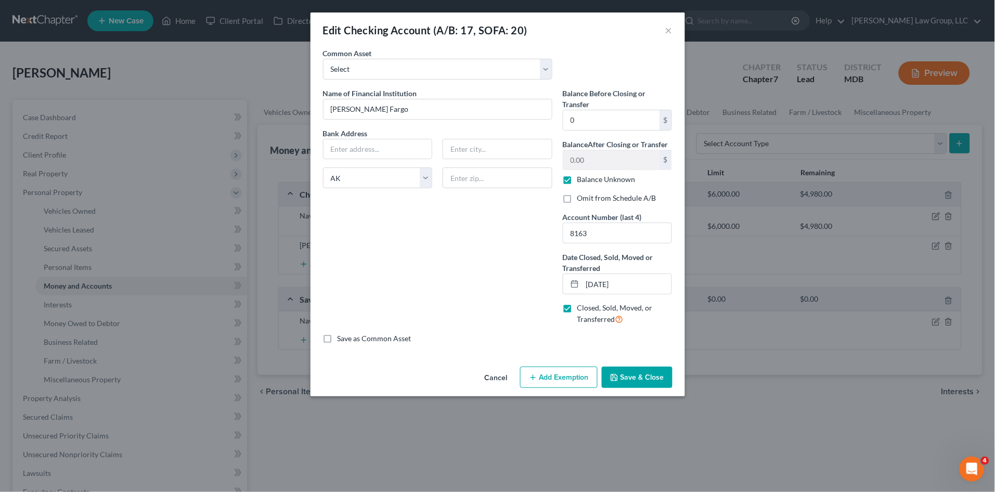
click at [625, 375] on button "Save & Close" at bounding box center [637, 378] width 71 height 22
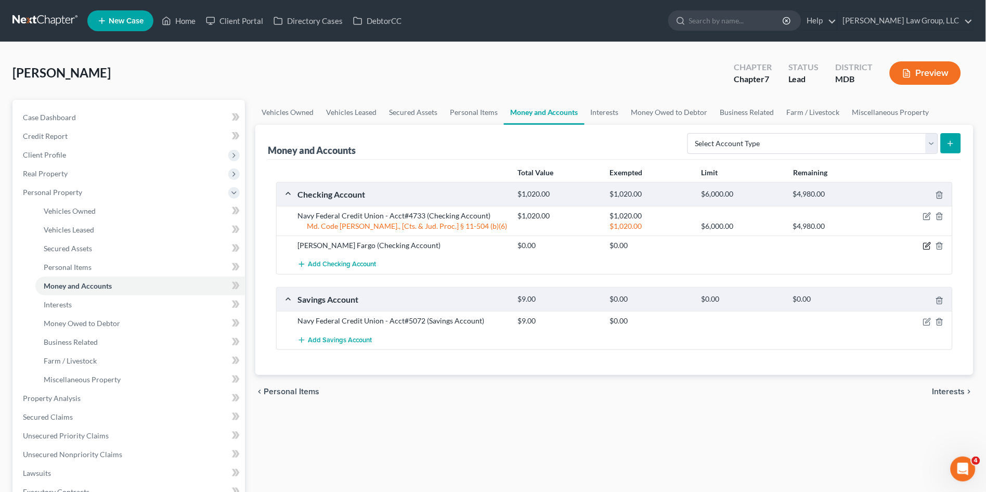
click at [926, 245] on icon "button" at bounding box center [927, 246] width 8 height 8
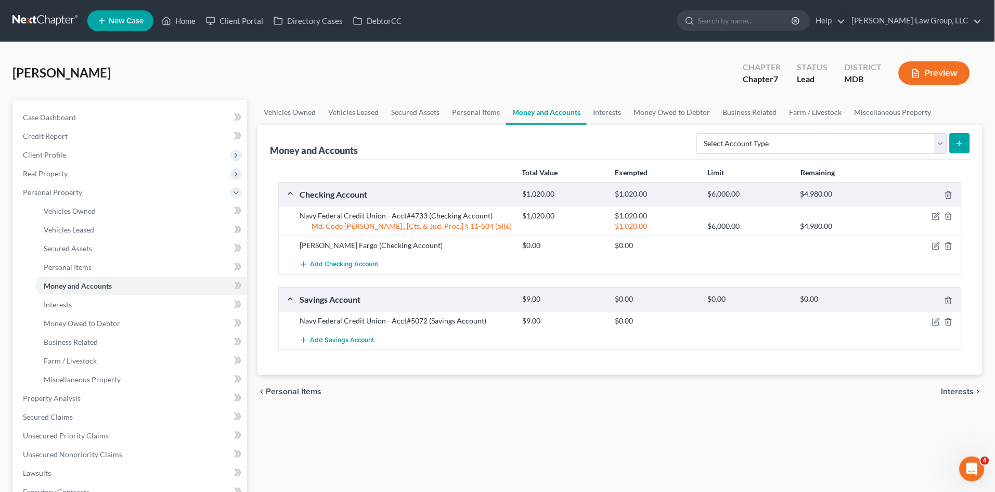
select select "1"
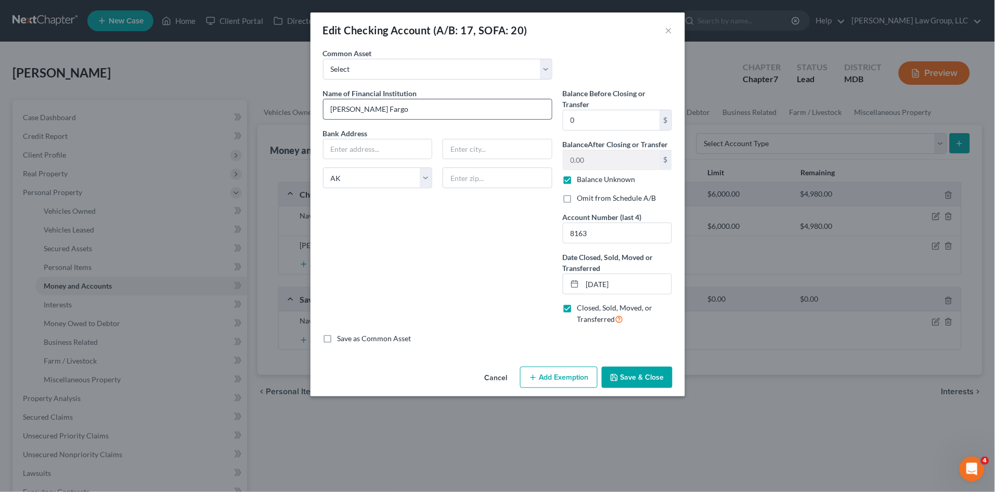
click at [411, 113] on input "[PERSON_NAME] Fargo" at bounding box center [437, 109] width 228 height 20
type input "[PERSON_NAME] Fargo - Account Closed"
click at [631, 379] on button "Save & Close" at bounding box center [637, 378] width 71 height 22
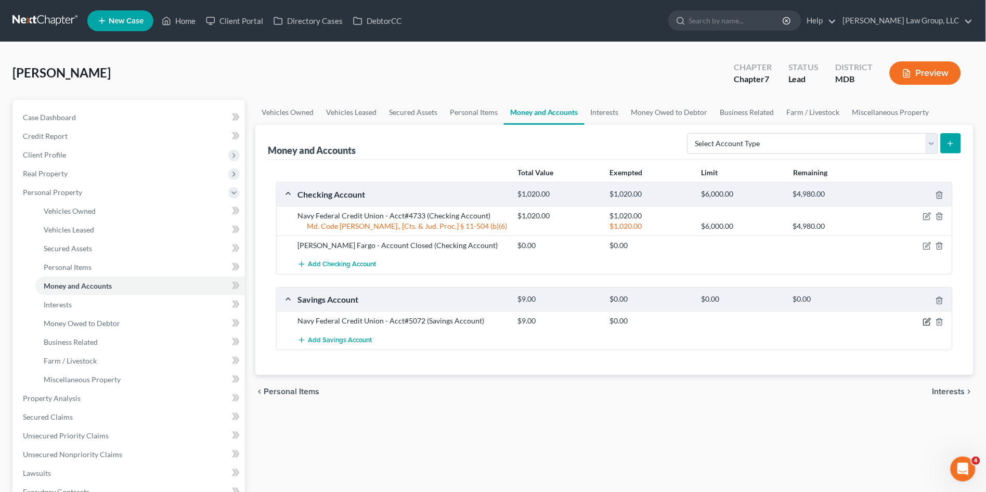
drag, startPoint x: 926, startPoint y: 321, endPoint x: 916, endPoint y: 327, distance: 11.9
click at [925, 321] on icon "button" at bounding box center [927, 322] width 8 height 8
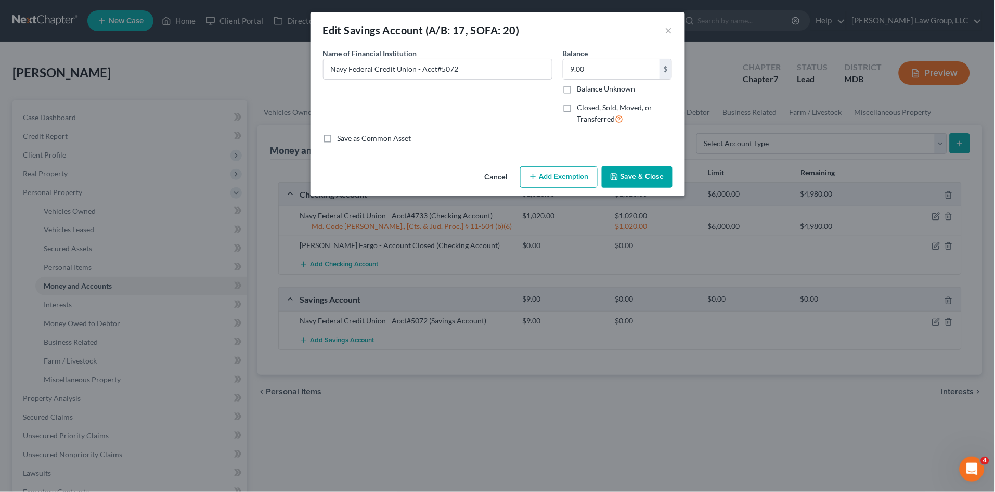
click at [556, 176] on button "Add Exemption" at bounding box center [558, 177] width 77 height 22
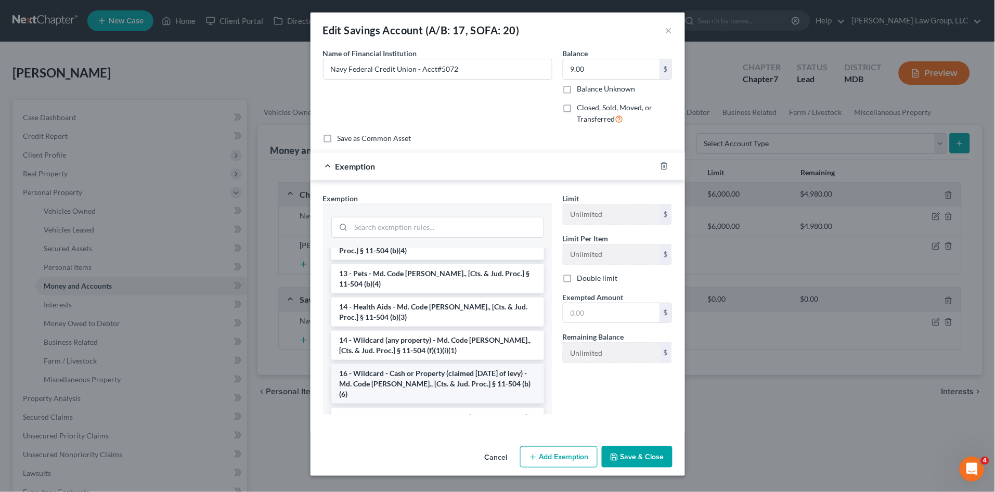
click at [419, 373] on li "16 - Wildcard - Cash or Property (claimed [DATE] of levy) - Md. Code [PERSON_NA…" at bounding box center [437, 384] width 213 height 40
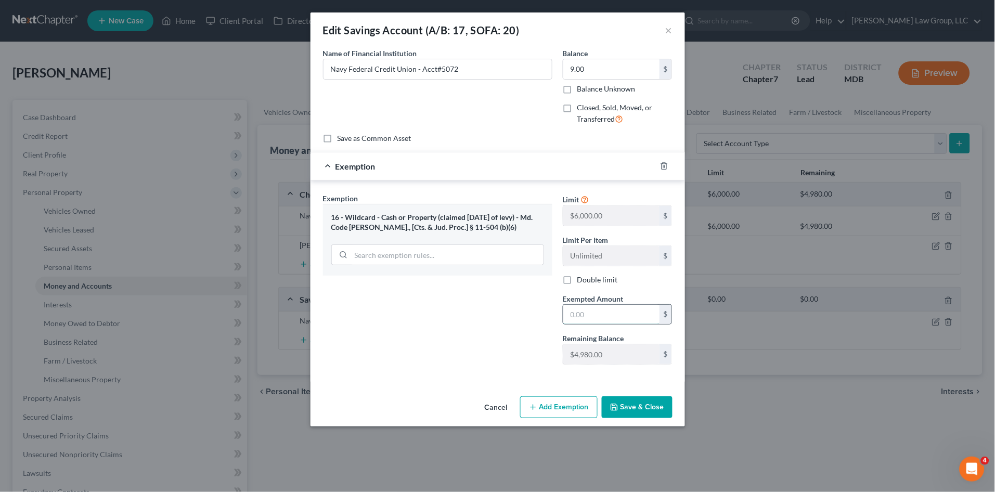
click at [590, 314] on input "text" at bounding box center [611, 315] width 96 height 20
type input "9.00"
click at [638, 411] on button "Save & Close" at bounding box center [637, 407] width 71 height 22
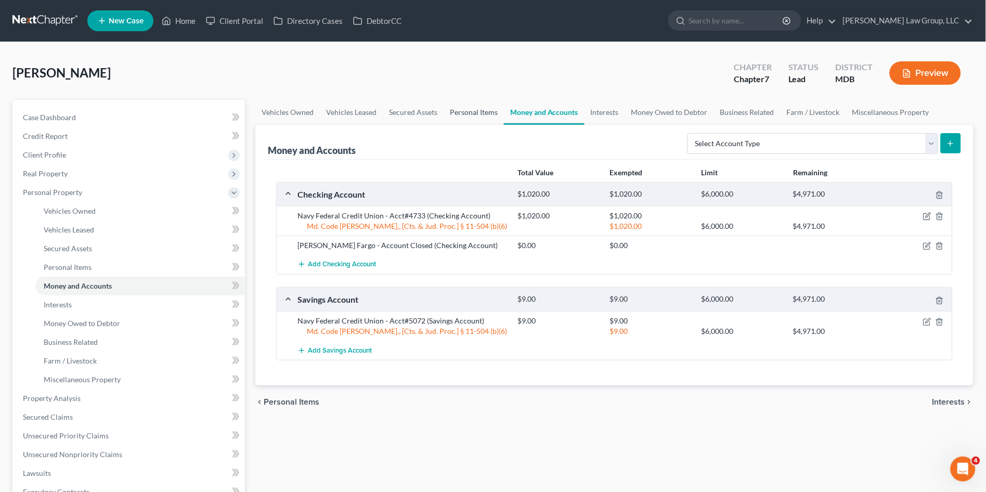
click at [465, 110] on link "Personal Items" at bounding box center [474, 112] width 60 height 25
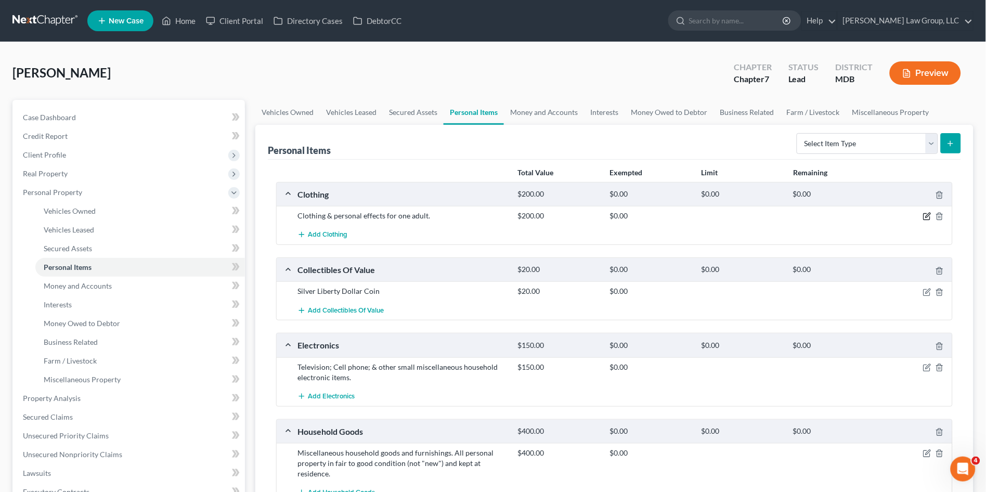
click at [925, 214] on icon "button" at bounding box center [927, 216] width 8 height 8
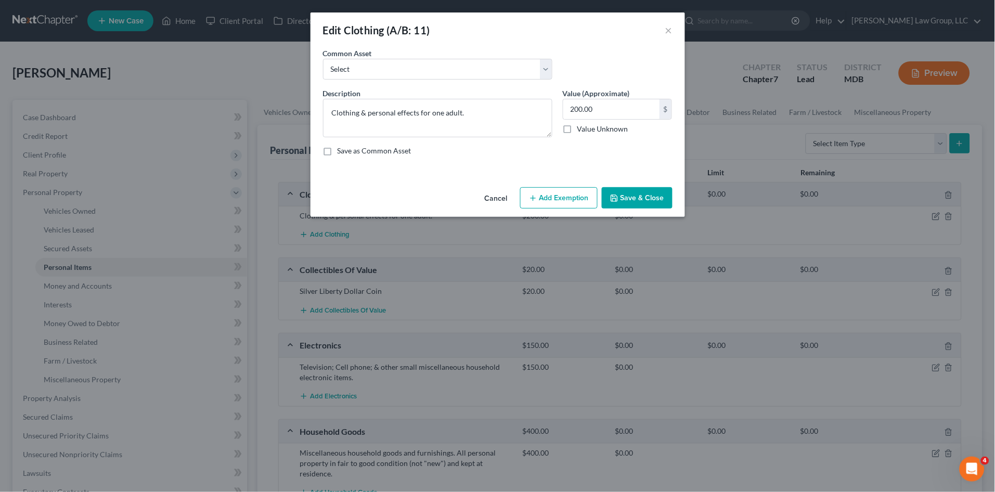
click at [548, 192] on button "Add Exemption" at bounding box center [558, 198] width 77 height 22
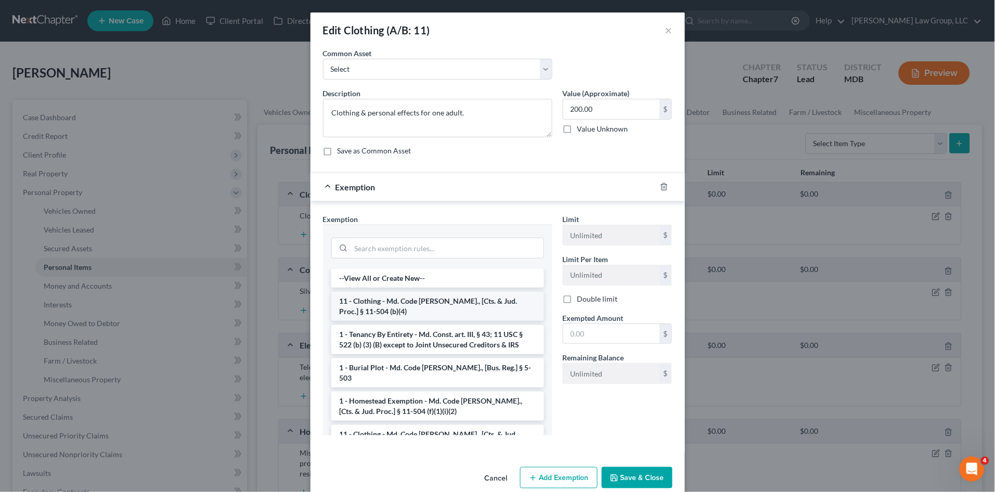
click at [397, 303] on li "11 - Clothing - Md. Code [PERSON_NAME]., [Cts. & Jud. Proc.] § 11-504 (b)(4)" at bounding box center [437, 306] width 213 height 29
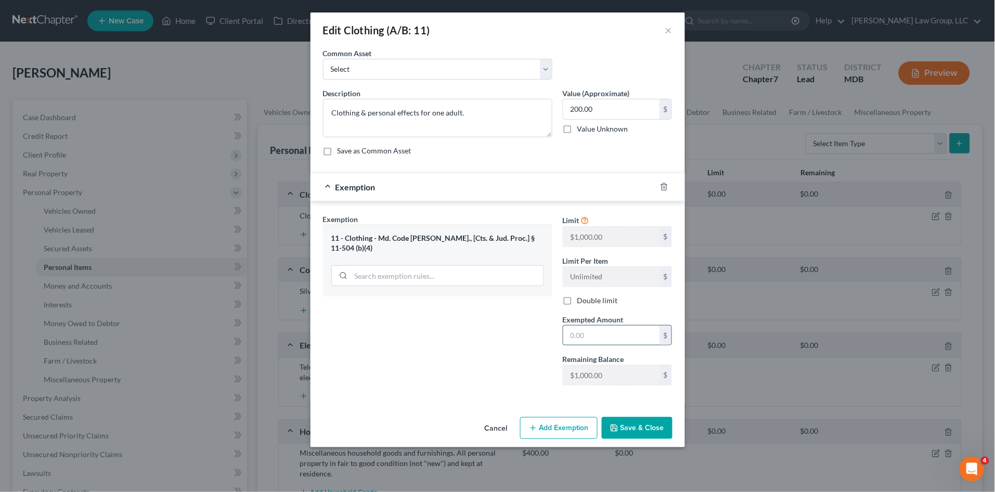
click at [593, 334] on input "text" at bounding box center [611, 336] width 96 height 20
type input "200.00"
click at [636, 430] on button "Save & Close" at bounding box center [637, 428] width 71 height 22
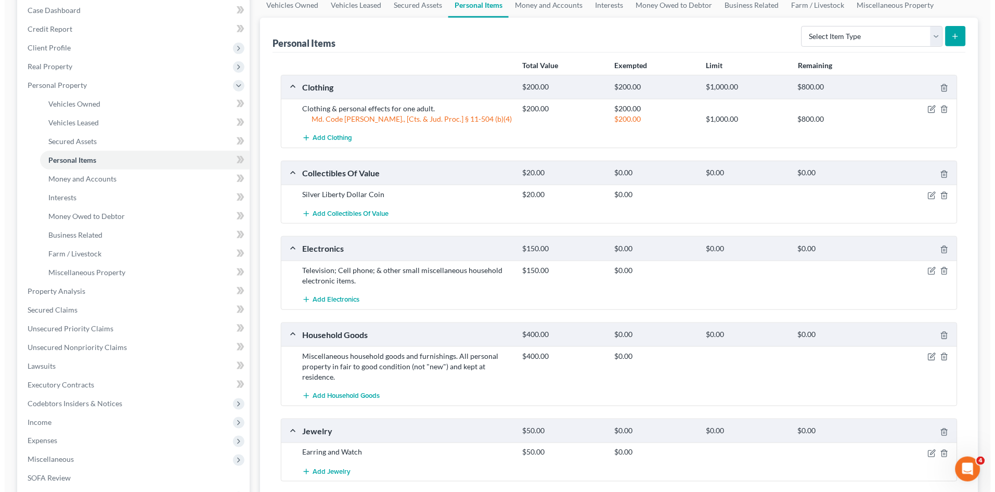
scroll to position [115, 0]
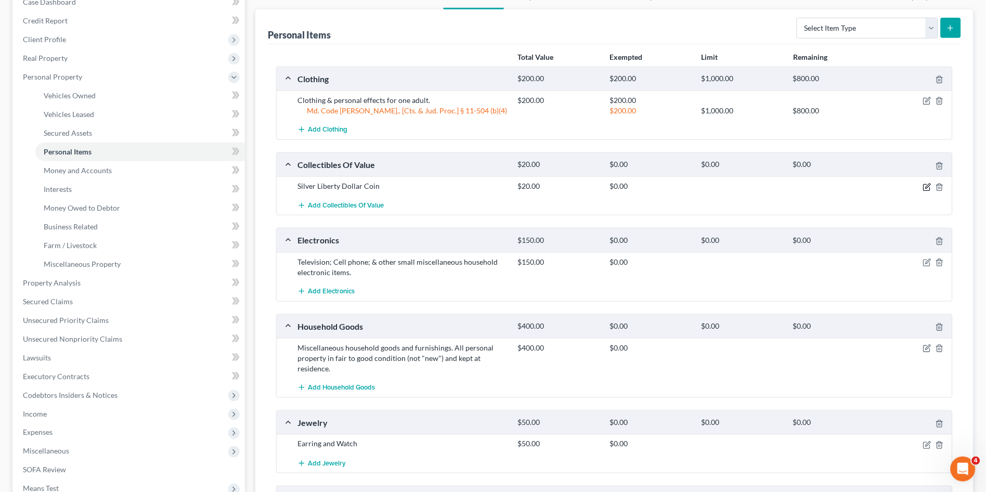
click at [928, 187] on icon "button" at bounding box center [928, 186] width 5 height 5
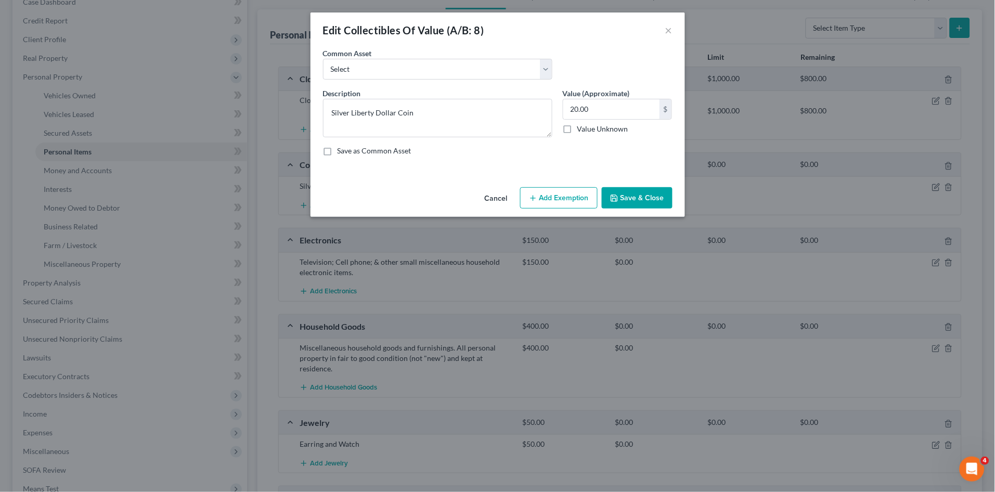
click at [542, 205] on button "Add Exemption" at bounding box center [558, 198] width 77 height 22
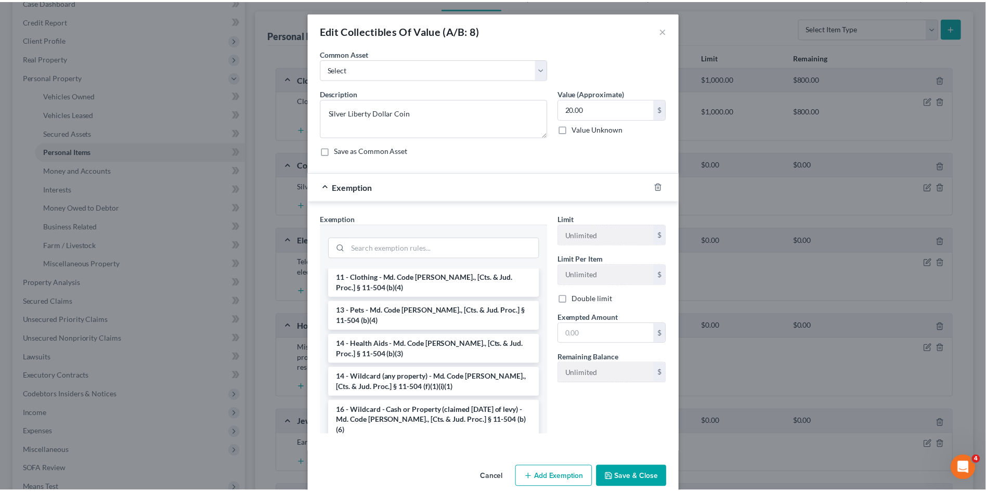
scroll to position [173, 0]
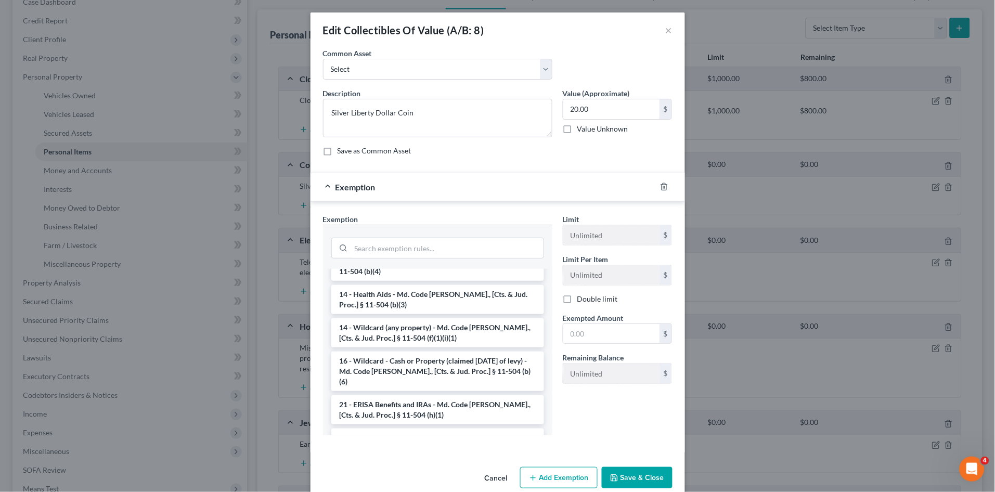
click at [418, 322] on li "14 - Wildcard (any property) - Md. Code [PERSON_NAME]., [Cts. & Jud. Proc.] § 1…" at bounding box center [437, 332] width 213 height 29
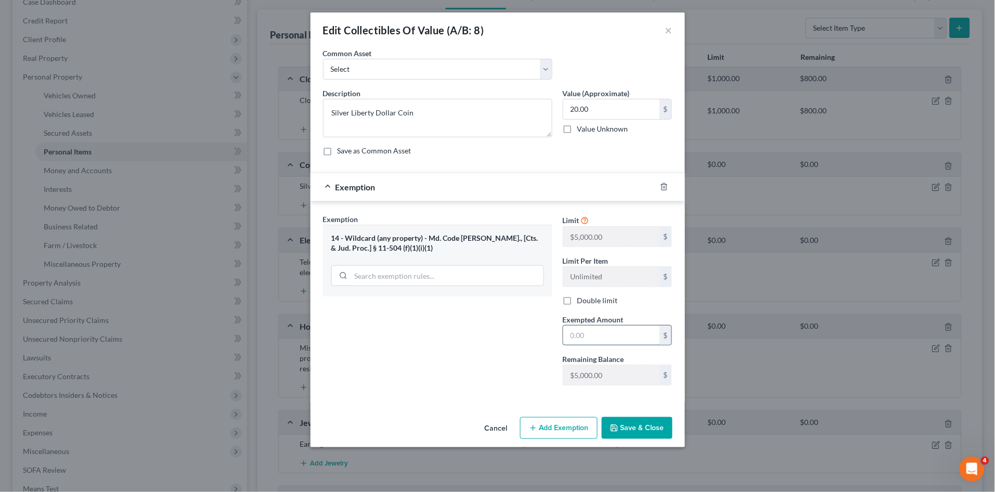
click at [595, 337] on input "text" at bounding box center [611, 336] width 96 height 20
type input "20.00"
click at [636, 422] on button "Save & Close" at bounding box center [637, 428] width 71 height 22
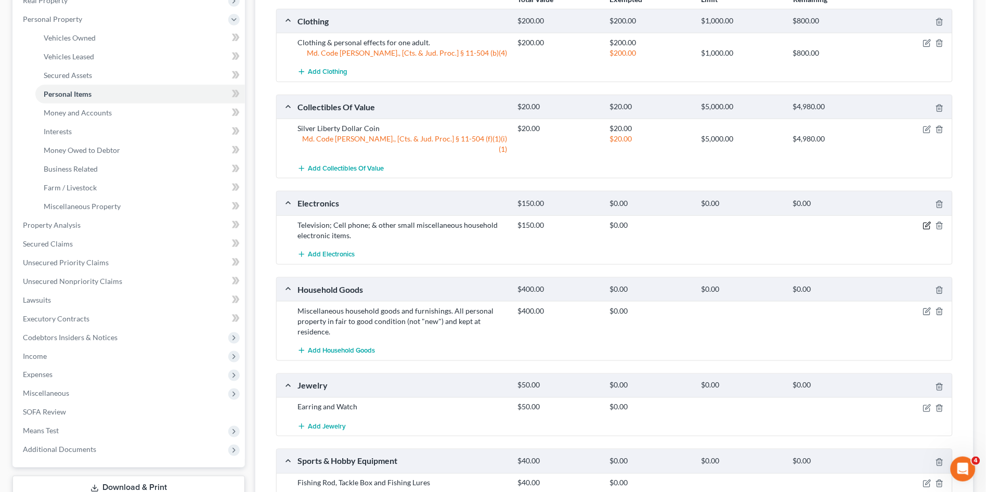
click at [927, 222] on icon "button" at bounding box center [927, 226] width 8 height 8
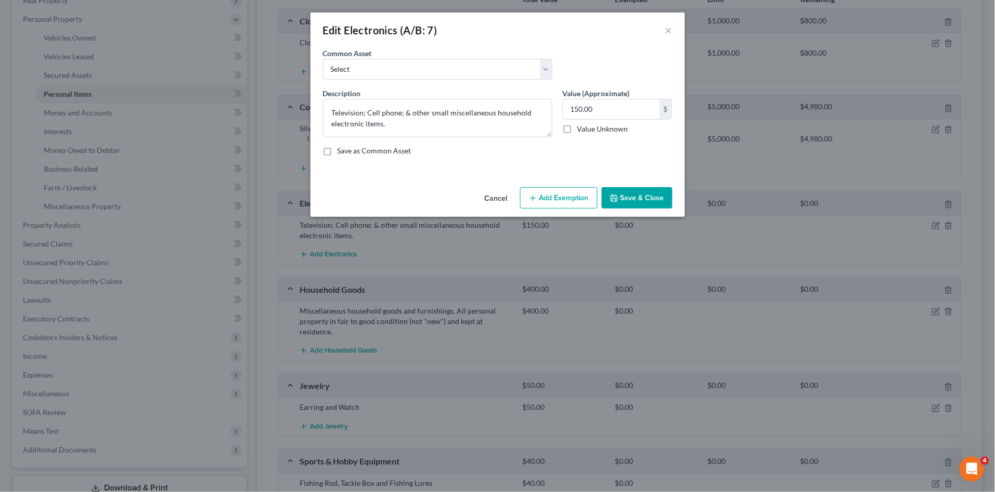
click at [563, 200] on button "Add Exemption" at bounding box center [558, 198] width 77 height 22
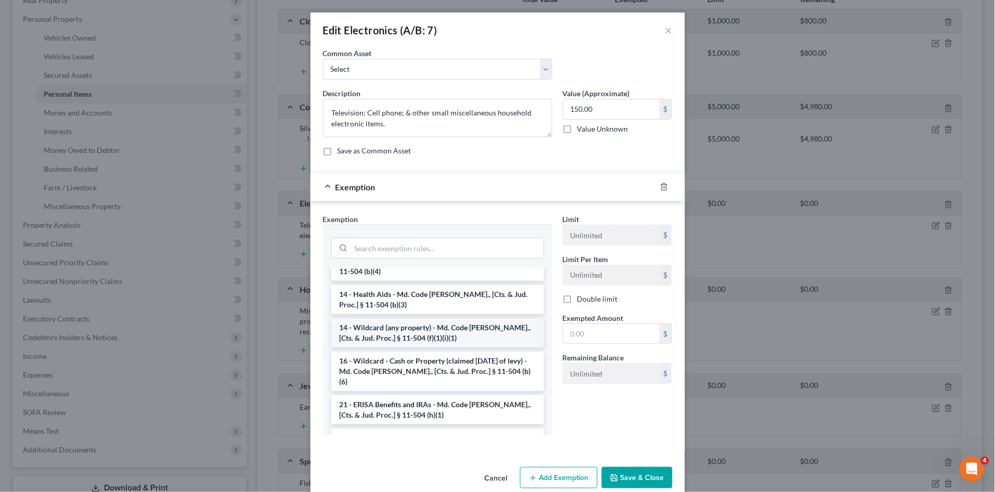
click at [450, 320] on li "14 - Wildcard (any property) - Md. Code [PERSON_NAME]., [Cts. & Jud. Proc.] § 1…" at bounding box center [437, 332] width 213 height 29
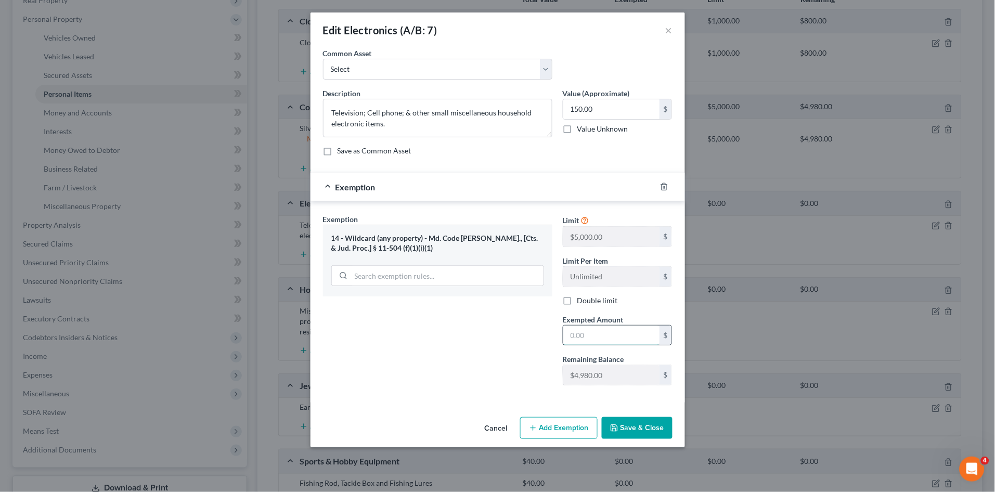
click at [585, 333] on input "text" at bounding box center [611, 336] width 96 height 20
type input "150.00"
click at [633, 425] on button "Save & Close" at bounding box center [637, 428] width 71 height 22
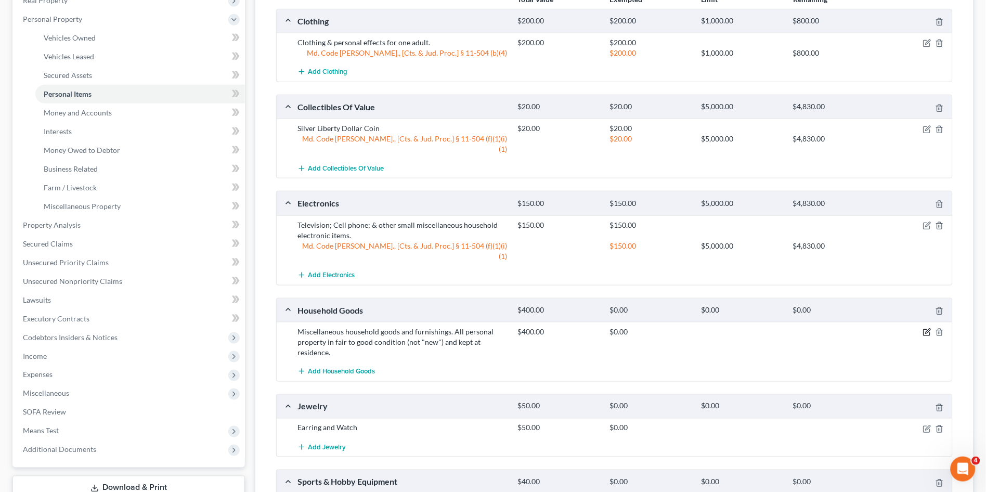
click at [926, 328] on icon "button" at bounding box center [927, 332] width 8 height 8
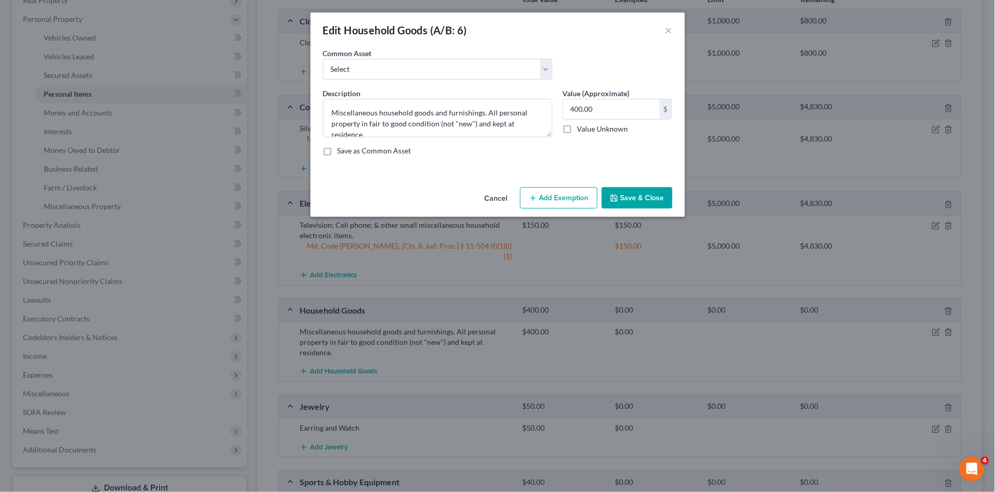
click at [493, 197] on button "Cancel" at bounding box center [496, 198] width 40 height 21
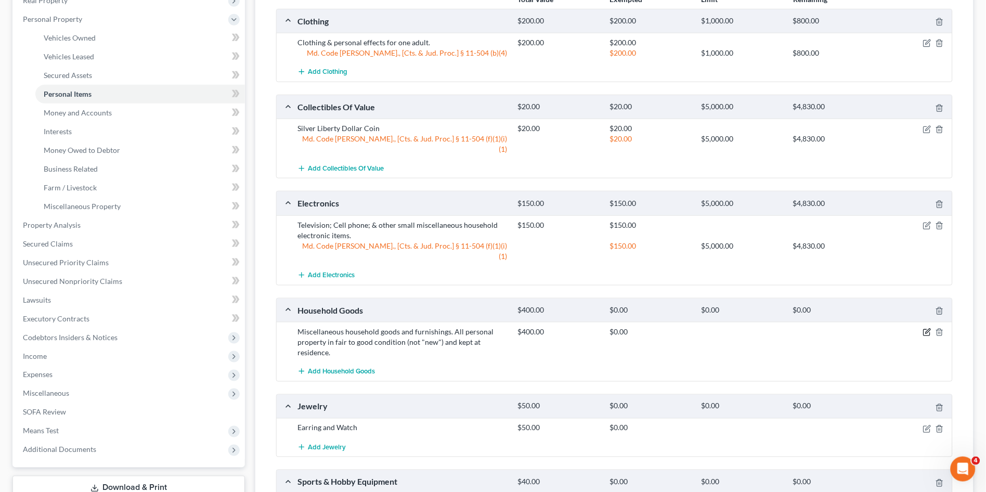
click at [926, 329] on icon "button" at bounding box center [928, 331] width 5 height 5
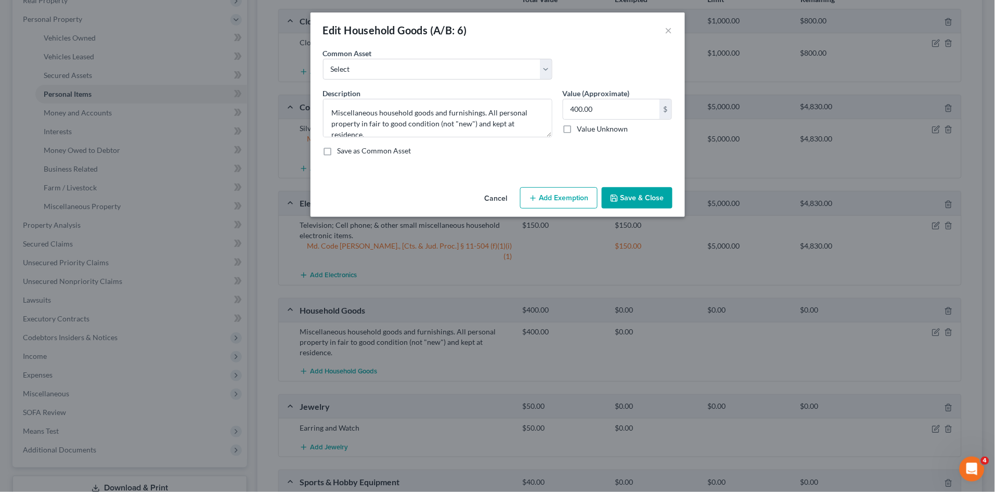
click at [542, 197] on button "Add Exemption" at bounding box center [558, 198] width 77 height 22
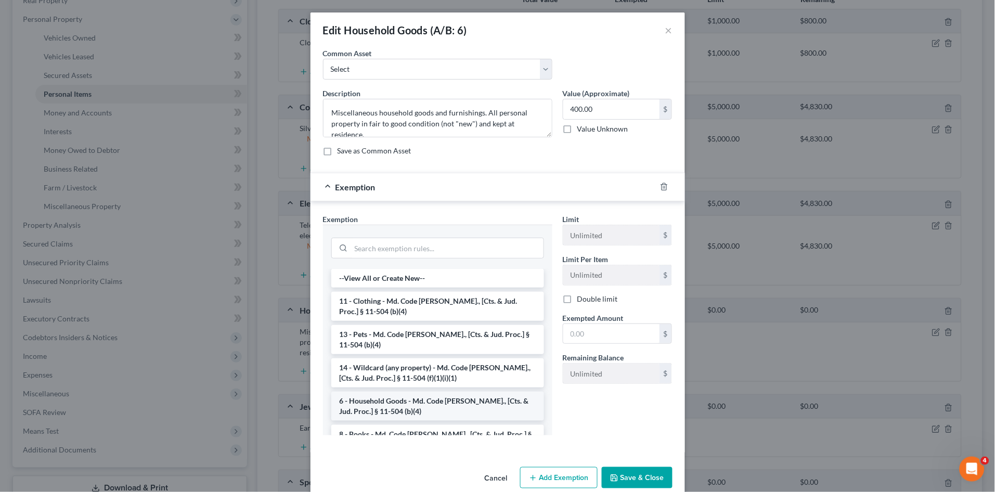
click at [429, 401] on li "6 - Household Goods - Md. Code [PERSON_NAME]., [Cts. & Jud. Proc.] § 11-504 (b)…" at bounding box center [437, 406] width 213 height 29
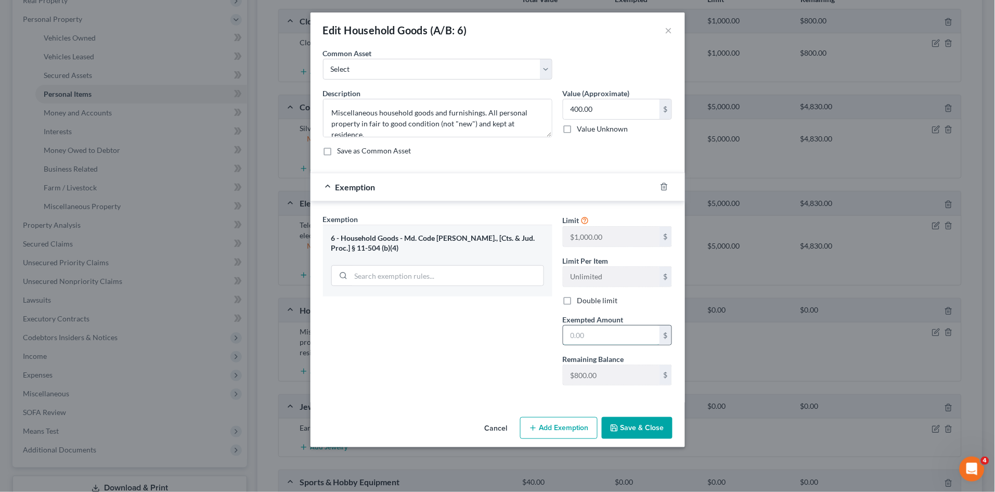
click at [581, 331] on input "text" at bounding box center [611, 336] width 96 height 20
type input "400.00"
drag, startPoint x: 658, startPoint y: 432, endPoint x: 649, endPoint y: 426, distance: 11.0
click at [656, 431] on button "Save & Close" at bounding box center [637, 428] width 71 height 22
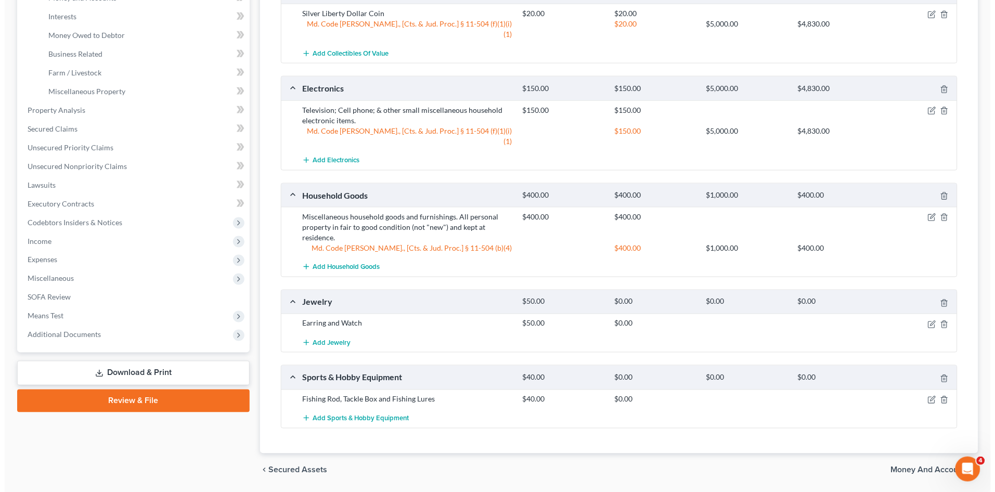
scroll to position [289, 0]
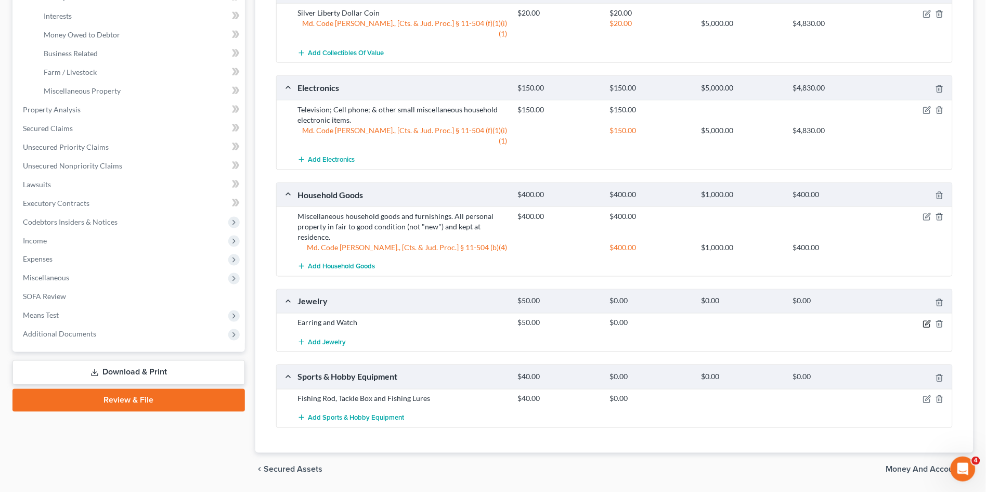
click at [926, 320] on icon "button" at bounding box center [927, 324] width 8 height 8
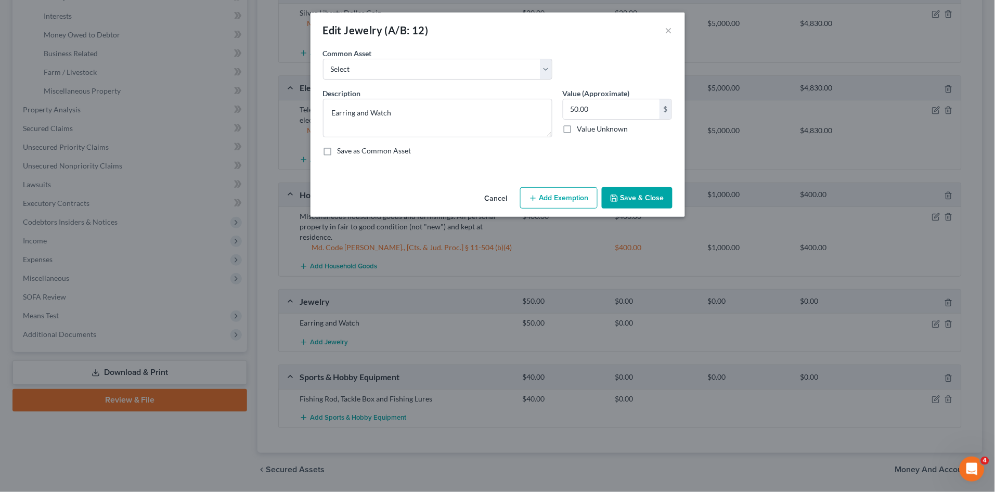
click at [552, 201] on button "Add Exemption" at bounding box center [558, 198] width 77 height 22
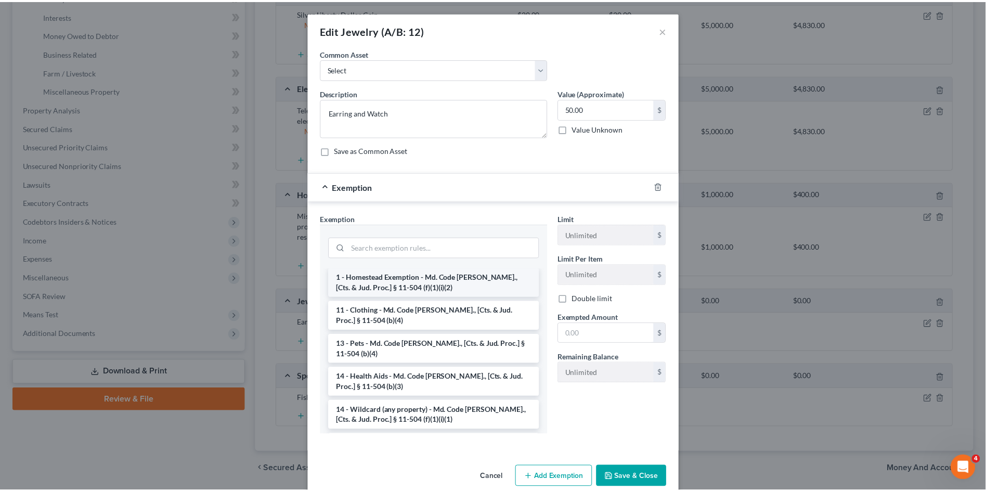
scroll to position [115, 0]
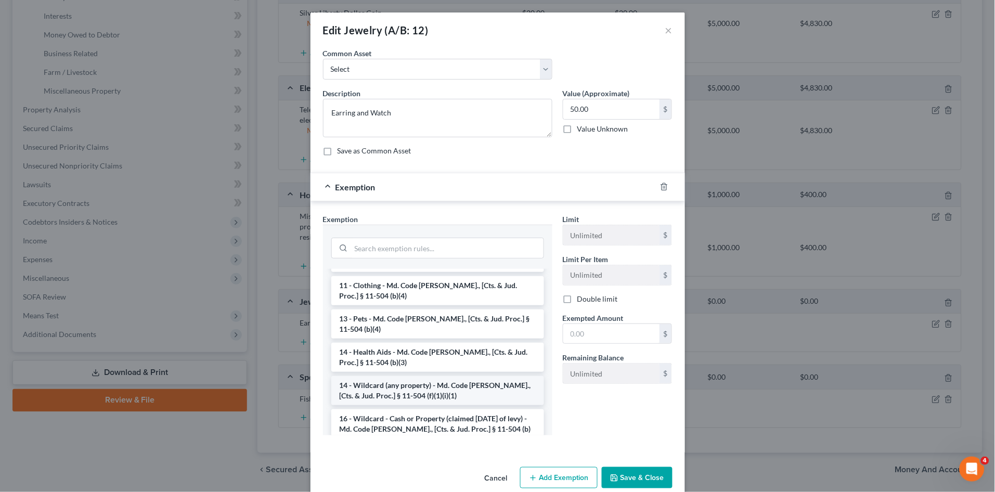
click at [406, 376] on li "14 - Wildcard (any property) - Md. Code [PERSON_NAME]., [Cts. & Jud. Proc.] § 1…" at bounding box center [437, 390] width 213 height 29
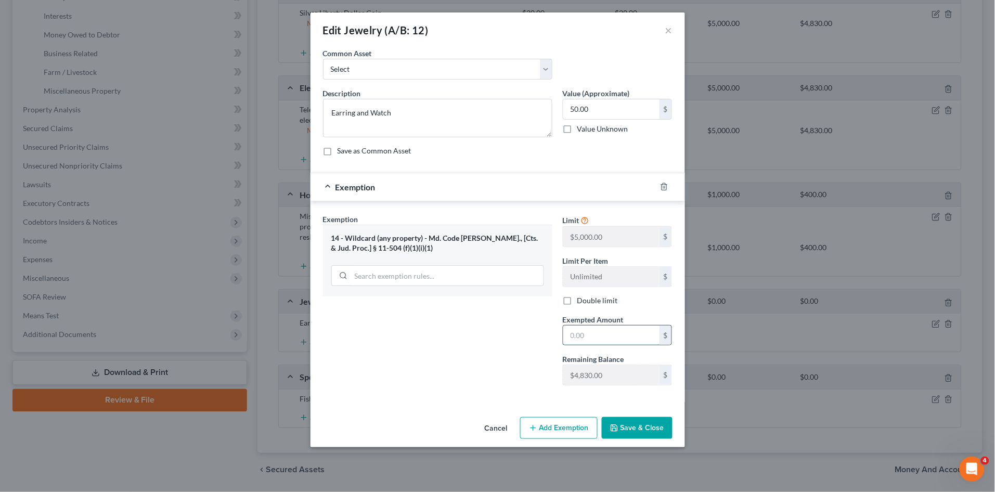
click at [583, 335] on input "text" at bounding box center [611, 336] width 96 height 20
type input "50.00"
click at [628, 434] on button "Save & Close" at bounding box center [637, 428] width 71 height 22
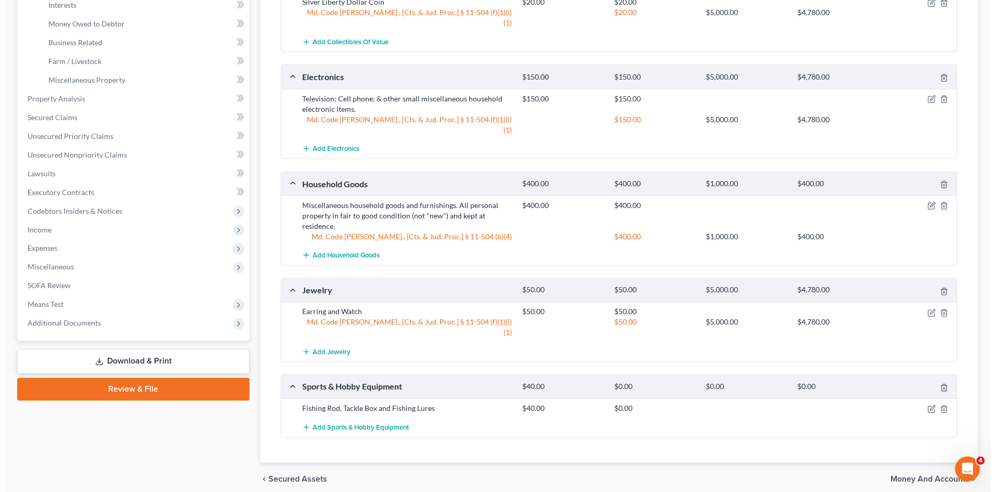
scroll to position [310, 0]
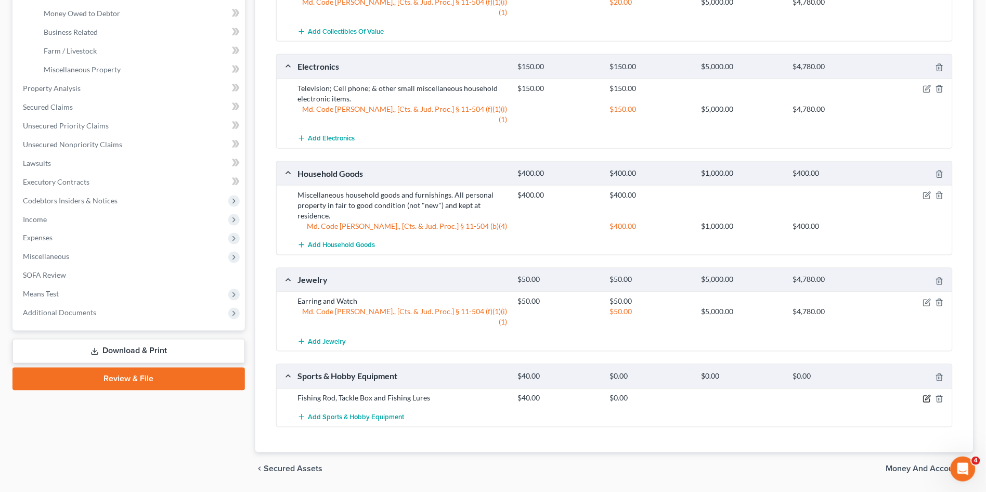
click at [928, 395] on icon "button" at bounding box center [927, 399] width 8 height 8
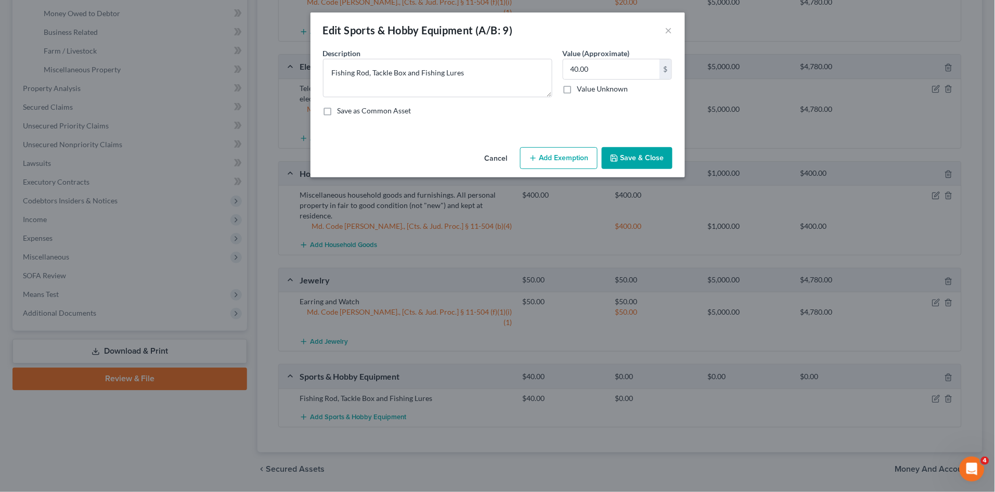
click at [562, 158] on button "Add Exemption" at bounding box center [558, 158] width 77 height 22
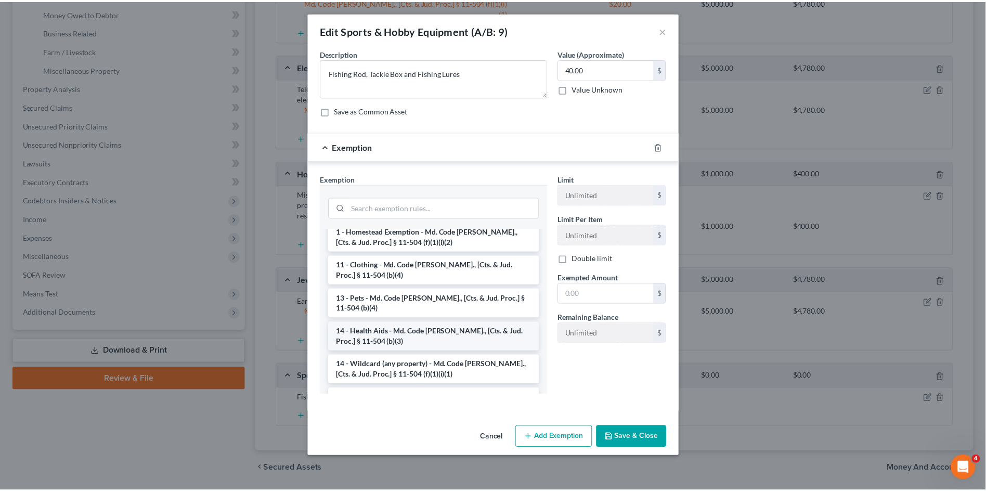
scroll to position [115, 0]
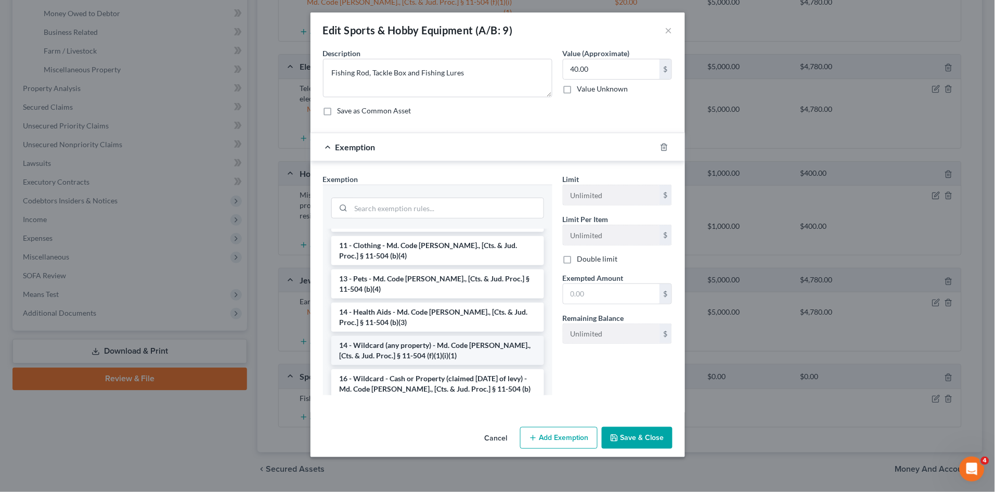
click at [404, 341] on li "14 - Wildcard (any property) - Md. Code [PERSON_NAME]., [Cts. & Jud. Proc.] § 1…" at bounding box center [437, 350] width 213 height 29
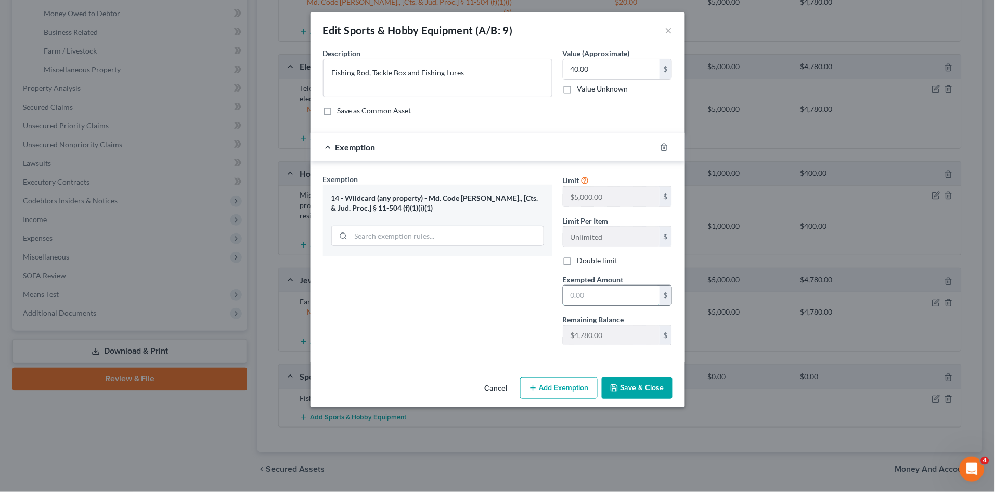
click at [582, 294] on input "text" at bounding box center [611, 296] width 96 height 20
type input "40.00"
click at [626, 384] on button "Save & Close" at bounding box center [637, 388] width 71 height 22
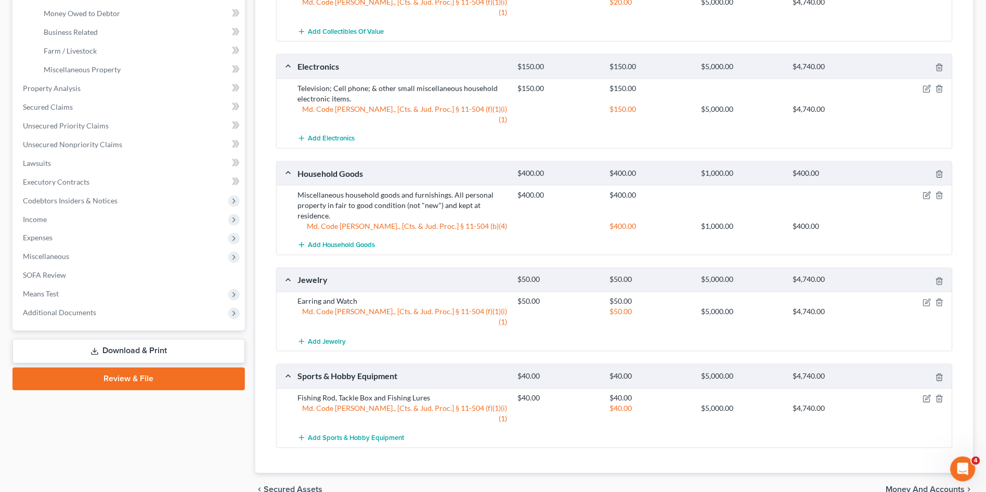
scroll to position [79, 0]
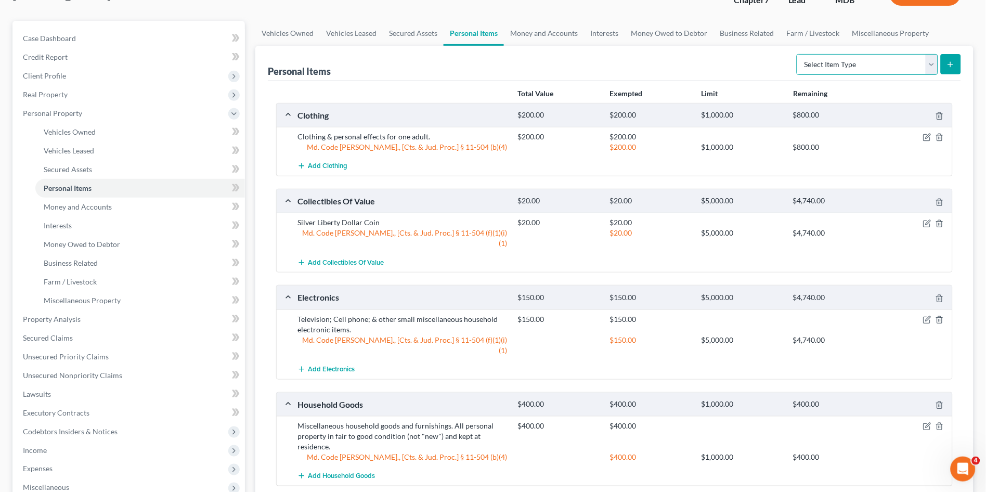
click at [875, 62] on select "Select Item Type Clothing (A/B: 11) Collectibles Of Value (A/B: 8) Electronics …" at bounding box center [867, 64] width 141 height 21
click at [875, 61] on select "Select Item Type Clothing (A/B: 11) Collectibles Of Value (A/B: 8) Electronics …" at bounding box center [867, 64] width 141 height 21
click at [604, 30] on link "Interests" at bounding box center [605, 33] width 41 height 25
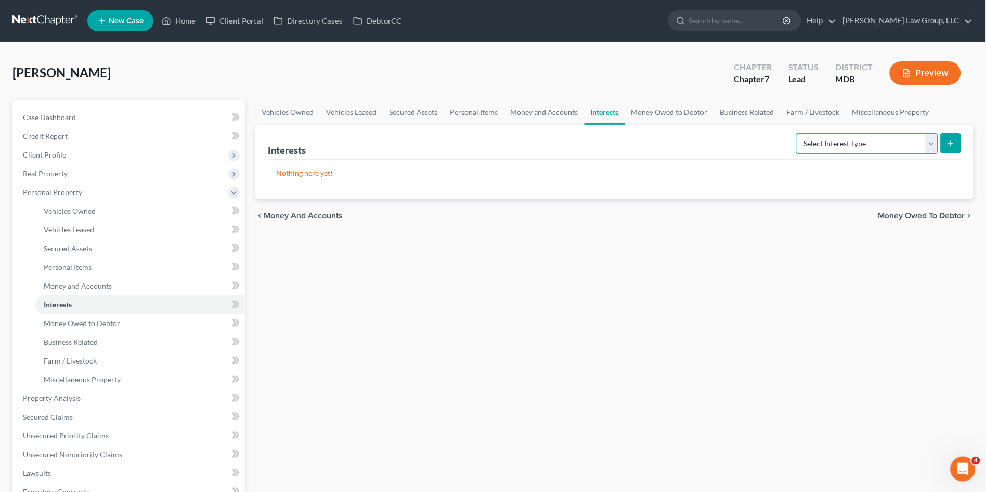
click at [863, 139] on select "Select Interest Type 401K (A/B: 21) Annuity (A/B: 23) Bond (A/B: 18) Education …" at bounding box center [867, 143] width 142 height 21
select select "unincorporated_business"
click at [798, 133] on select "Select Interest Type 401K (A/B: 21) Annuity (A/B: 23) Bond (A/B: 18) Education …" at bounding box center [867, 143] width 142 height 21
click at [957, 133] on div at bounding box center [951, 143] width 20 height 20
click at [948, 140] on icon "submit" at bounding box center [950, 143] width 8 height 8
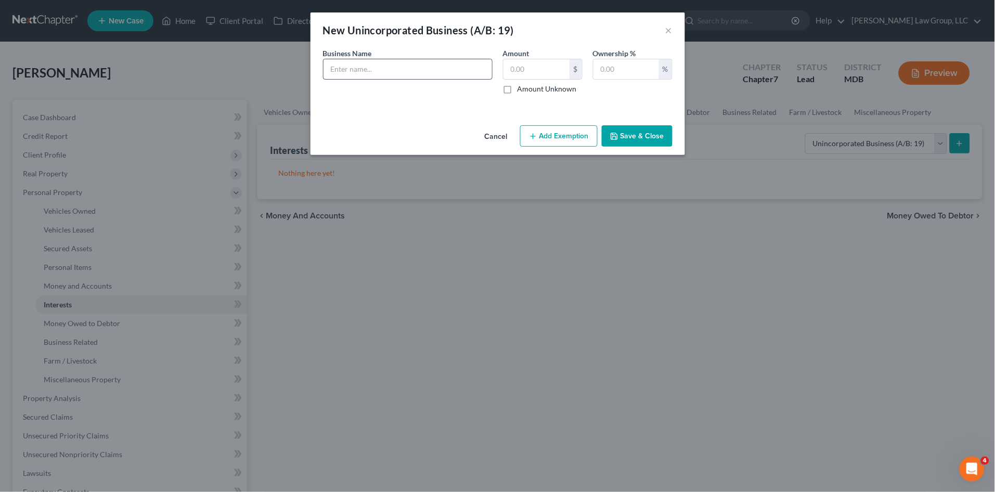
click at [396, 71] on input "text" at bounding box center [407, 69] width 168 height 20
type input "[PERSON_NAME] Floor Installations, LLC"
click at [517, 92] on label "Amount Unknown" at bounding box center [546, 89] width 59 height 10
click at [522, 90] on input "Amount Unknown" at bounding box center [525, 87] width 7 height 7
checkbox input "true"
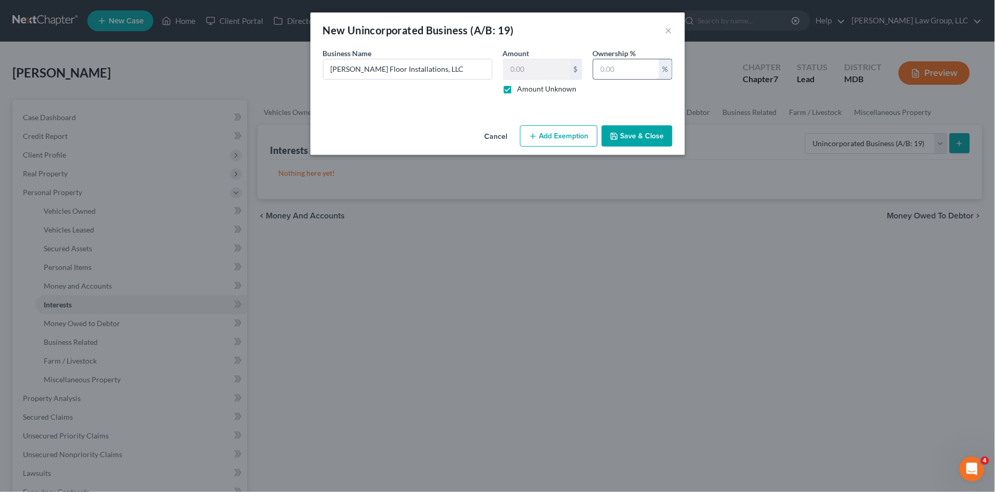
click at [605, 69] on input "text" at bounding box center [626, 69] width 66 height 20
type input "100"
click at [445, 69] on input "[PERSON_NAME] Floor Installations, LLC" at bounding box center [407, 69] width 168 height 20
type input "[PERSON_NAME] Floor Installations, LLC (Only assets include various tools , wor…"
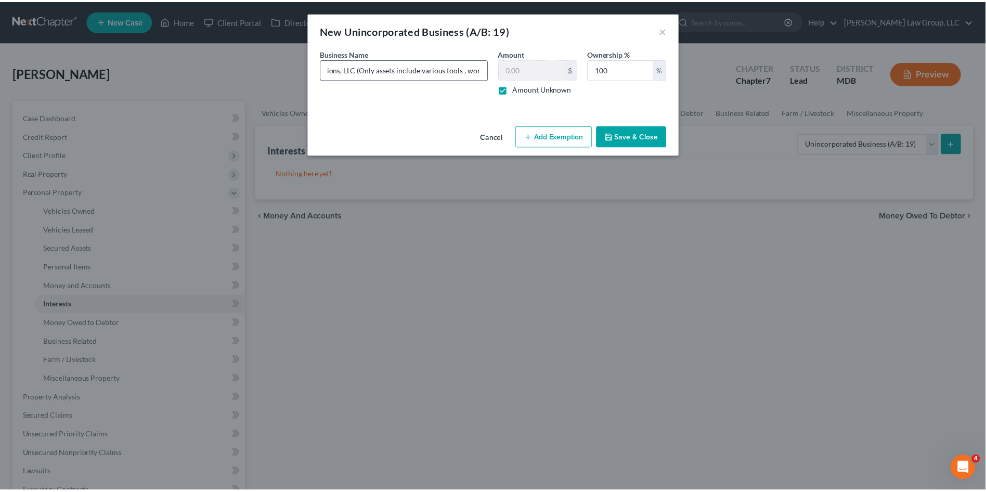
scroll to position [0, 0]
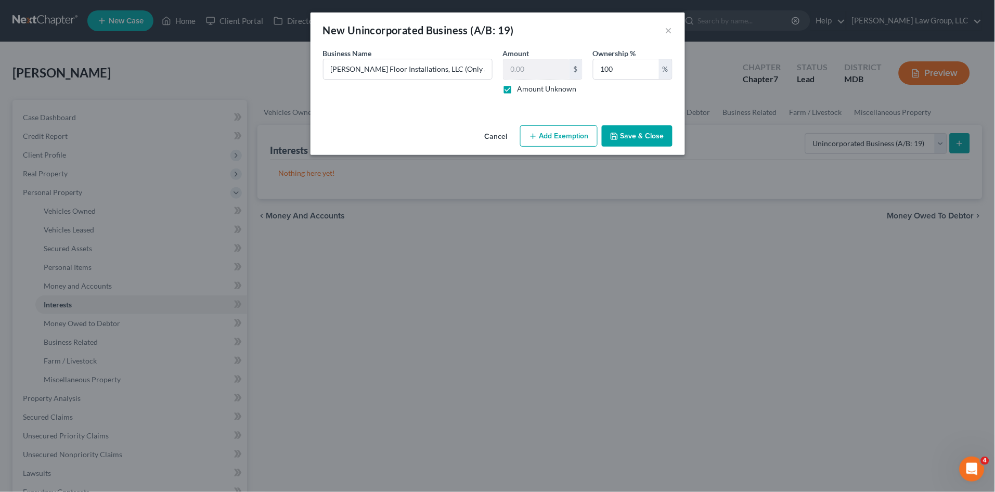
click at [638, 135] on button "Save & Close" at bounding box center [637, 136] width 71 height 22
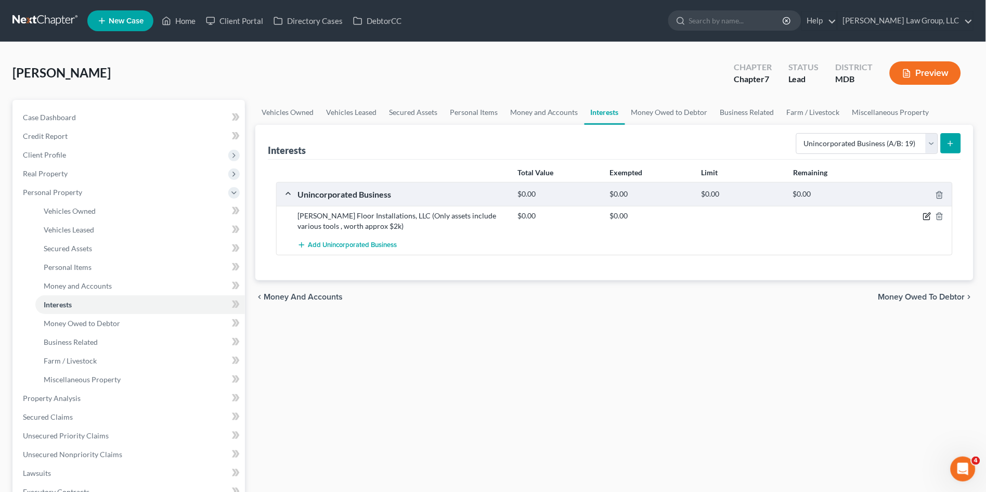
click at [926, 216] on icon "button" at bounding box center [927, 216] width 8 height 8
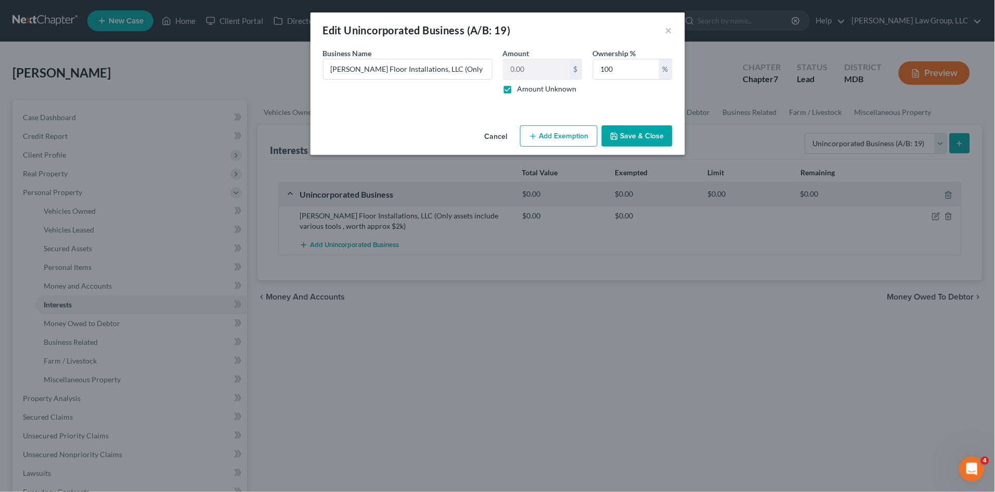
click at [517, 90] on label "Amount Unknown" at bounding box center [546, 89] width 59 height 10
click at [522, 90] on input "Amount Unknown" at bounding box center [525, 87] width 7 height 7
checkbox input "false"
click at [532, 71] on input "0.00" at bounding box center [536, 69] width 66 height 20
type input "2,000.00"
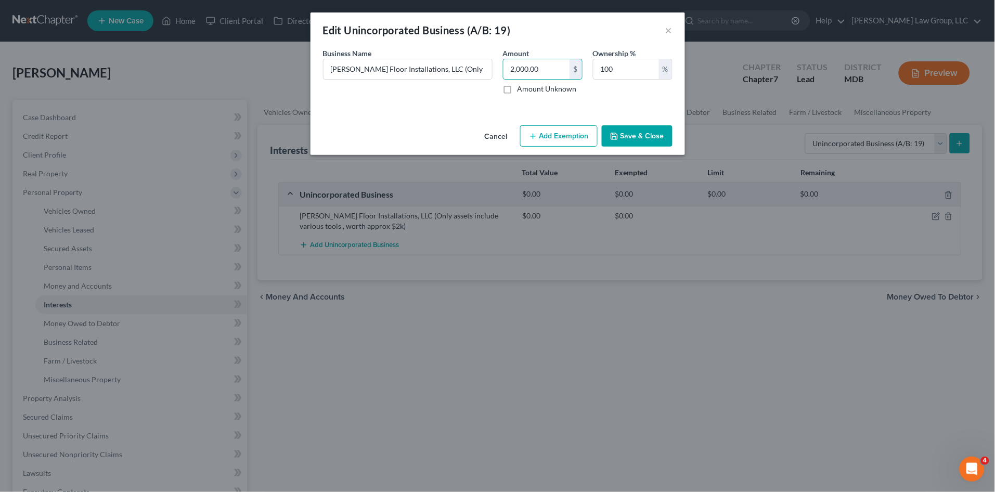
click at [553, 138] on button "Add Exemption" at bounding box center [558, 136] width 77 height 22
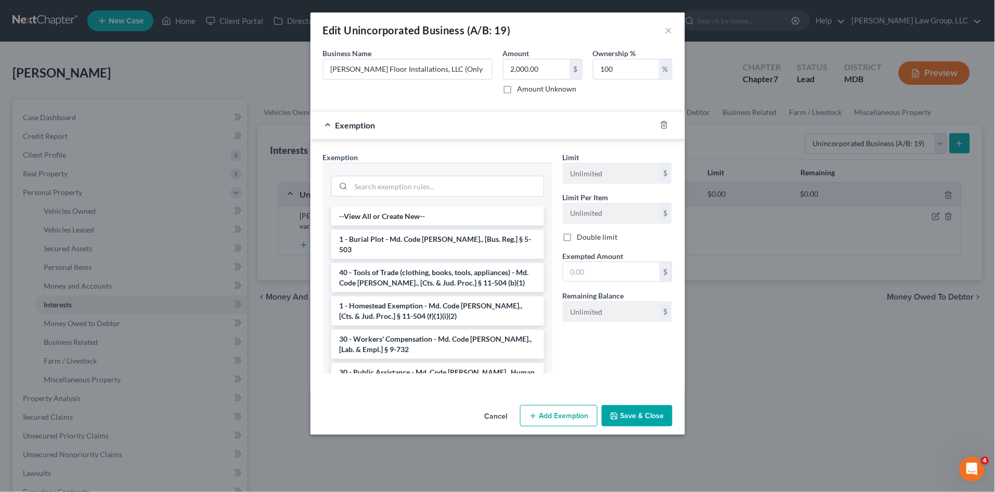
click at [391, 266] on li "40 - Tools of Trade (clothing, books, tools, appliances) - Md. Code [PERSON_NAM…" at bounding box center [437, 277] width 213 height 29
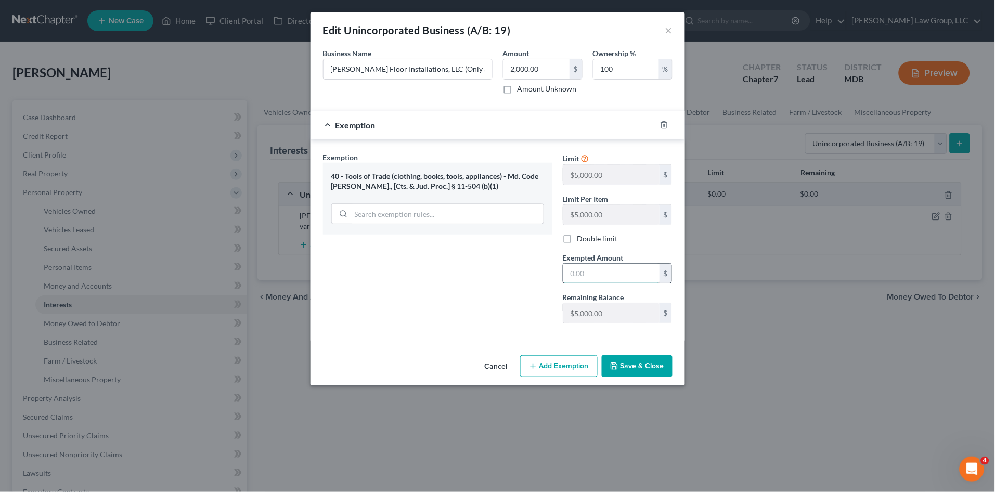
click at [594, 272] on input "text" at bounding box center [611, 274] width 96 height 20
type input "2,000.00"
click at [636, 361] on button "Save & Close" at bounding box center [637, 366] width 71 height 22
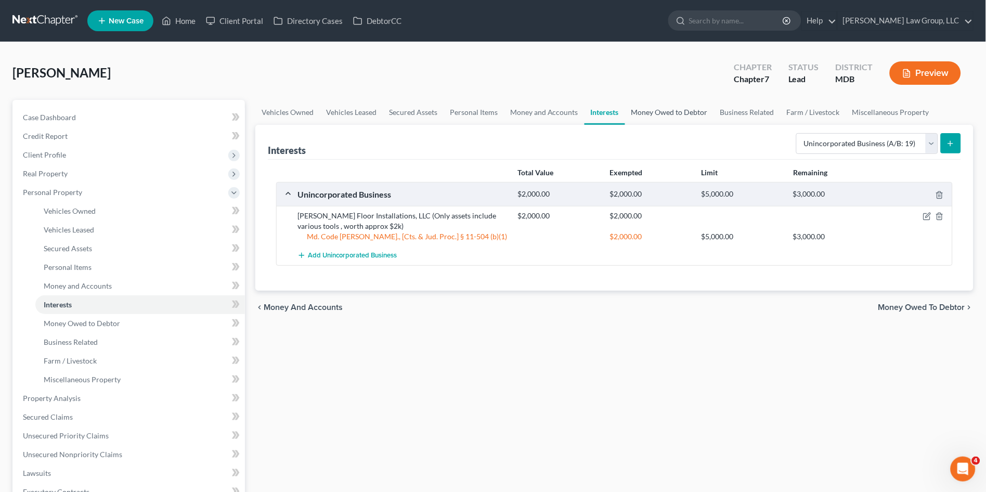
click at [651, 104] on link "Money Owed to Debtor" at bounding box center [669, 112] width 89 height 25
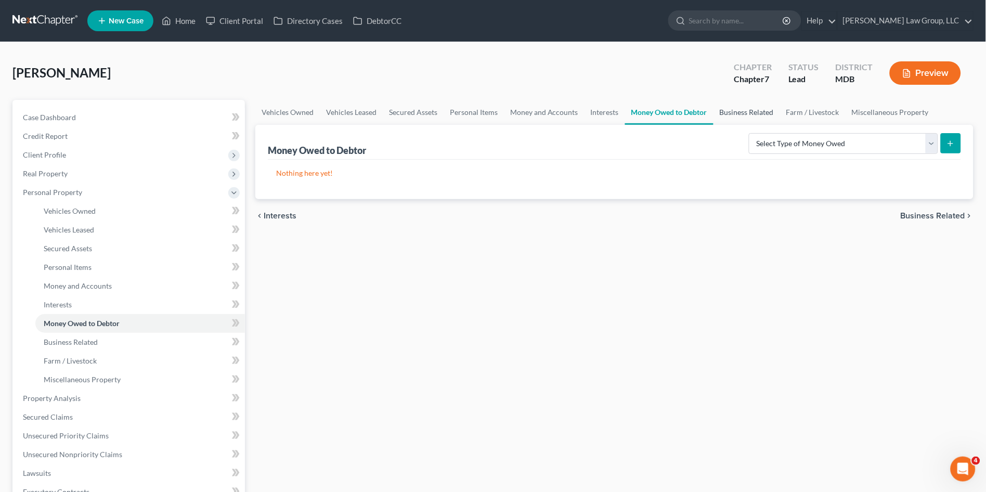
click at [759, 112] on link "Business Related" at bounding box center [747, 112] width 67 height 25
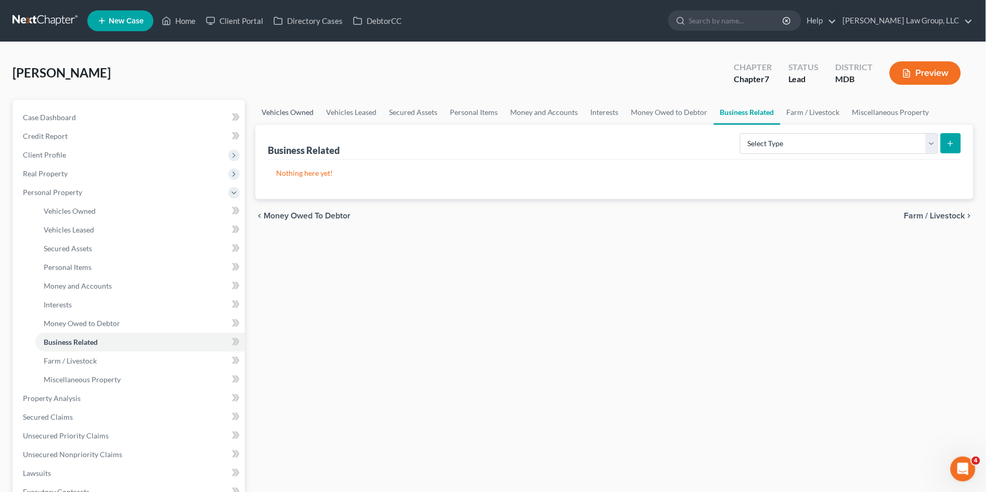
click at [293, 110] on link "Vehicles Owned" at bounding box center [287, 112] width 64 height 25
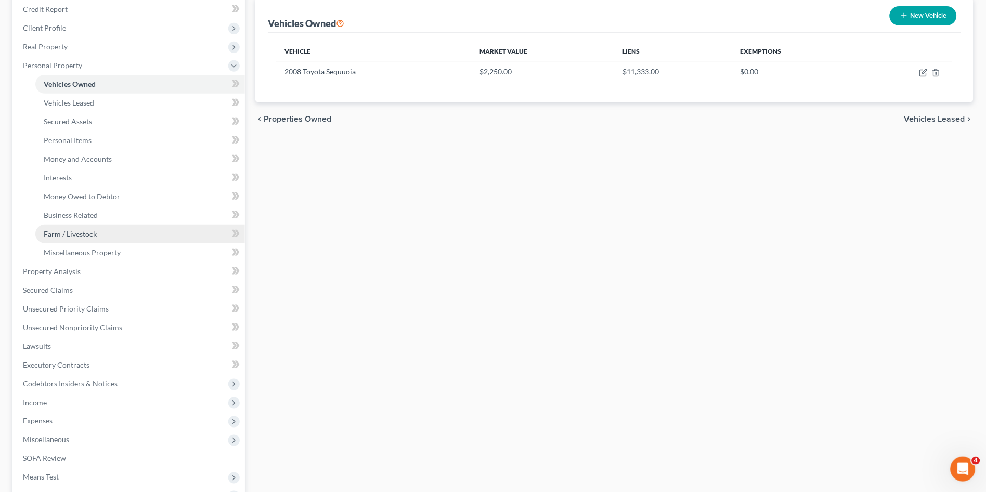
scroll to position [173, 0]
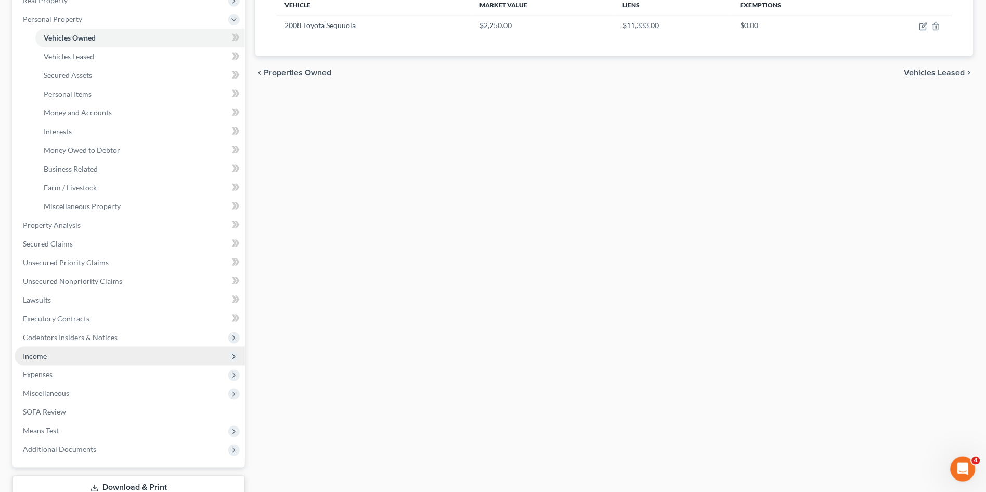
click at [40, 356] on span "Income" at bounding box center [35, 356] width 24 height 9
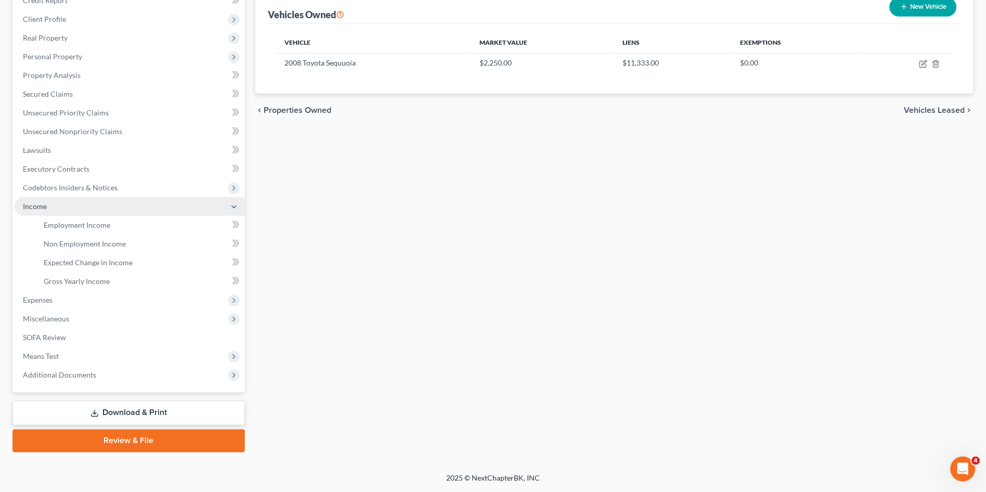
scroll to position [134, 0]
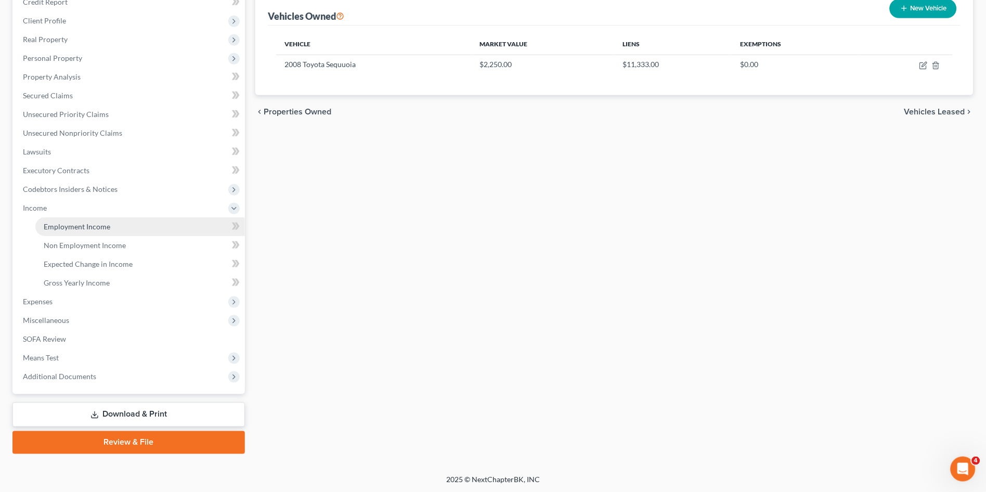
click at [76, 223] on span "Employment Income" at bounding box center [77, 226] width 67 height 9
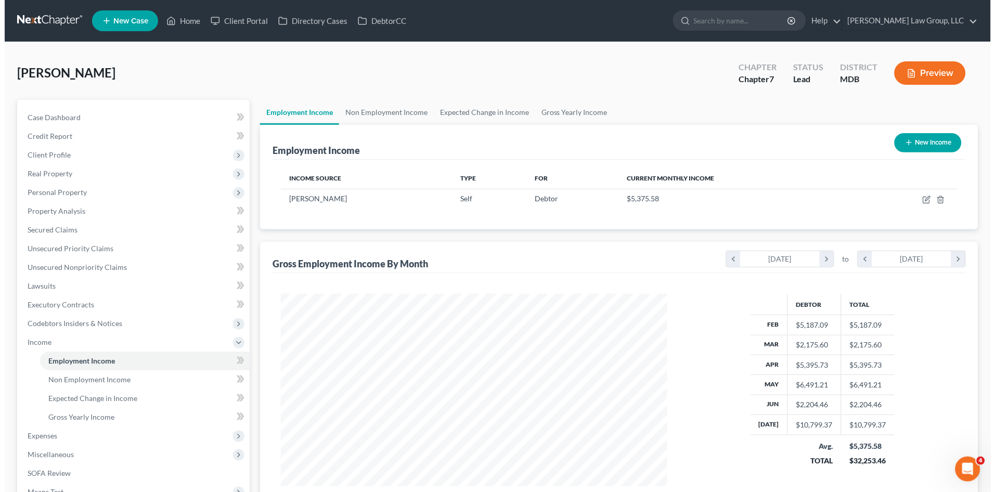
scroll to position [192, 407]
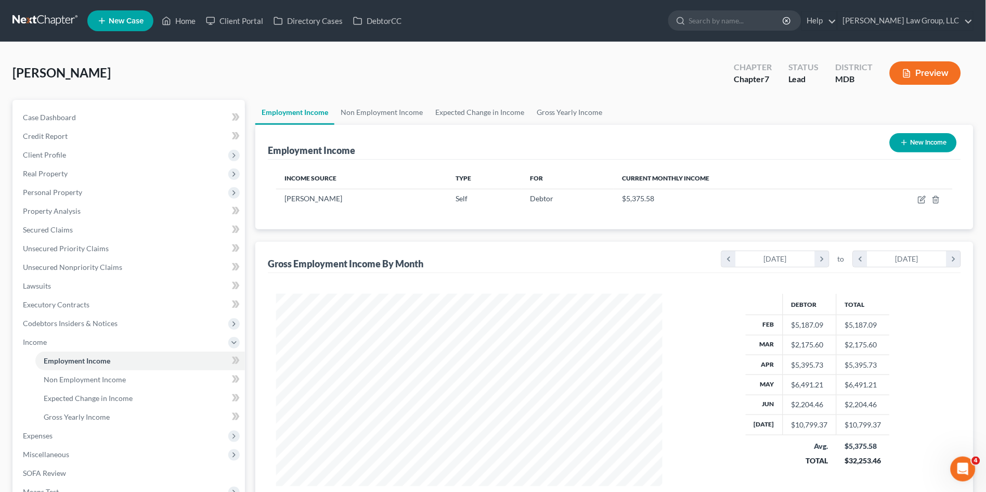
click at [924, 69] on button "Preview" at bounding box center [925, 72] width 71 height 23
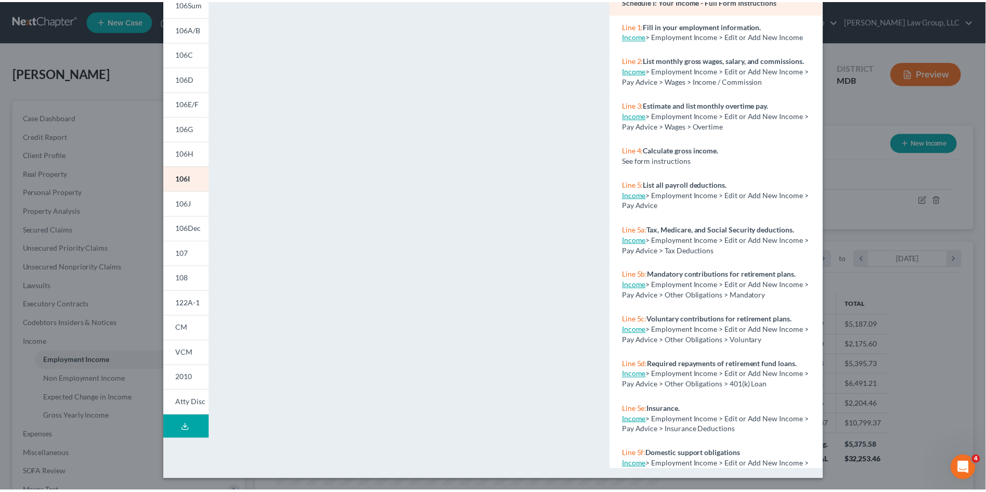
scroll to position [0, 0]
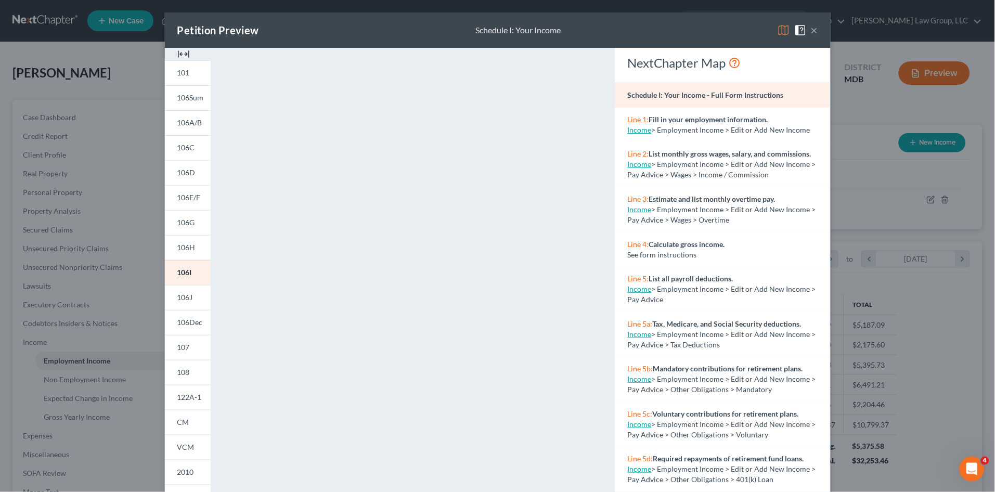
click at [811, 32] on button "×" at bounding box center [814, 30] width 7 height 12
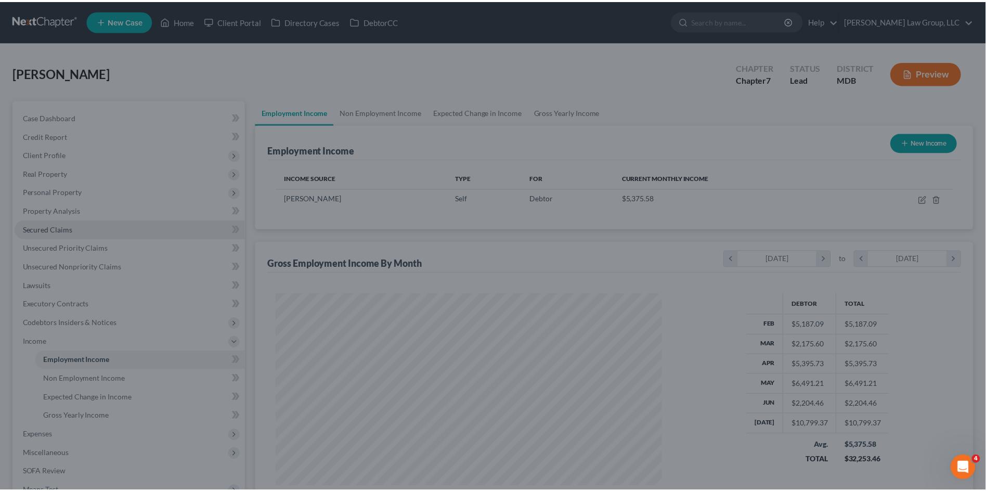
scroll to position [519858, 519643]
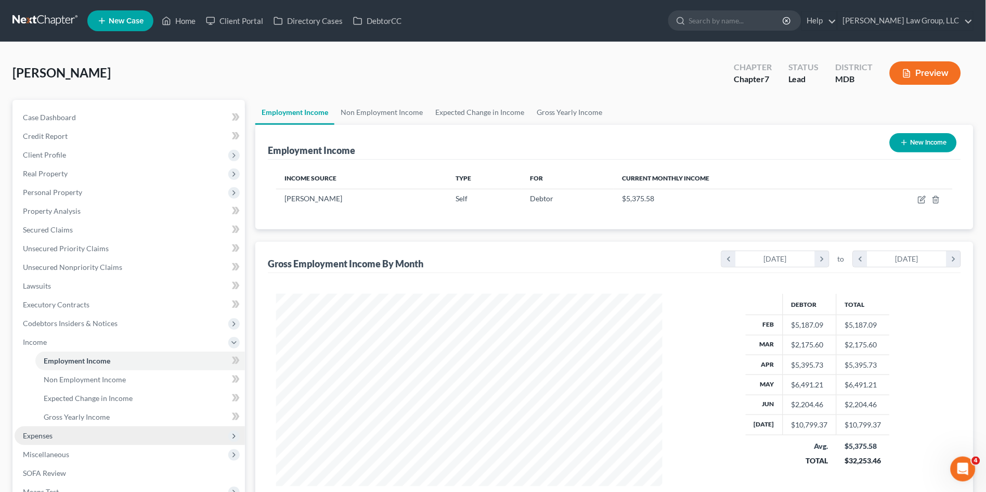
click at [45, 431] on span "Expenses" at bounding box center [38, 435] width 30 height 9
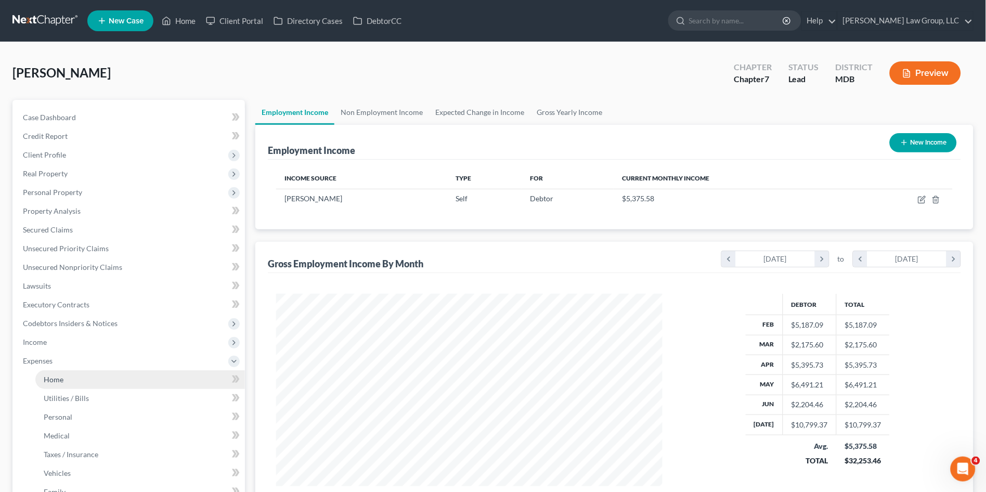
click at [47, 377] on span "Home" at bounding box center [54, 379] width 20 height 9
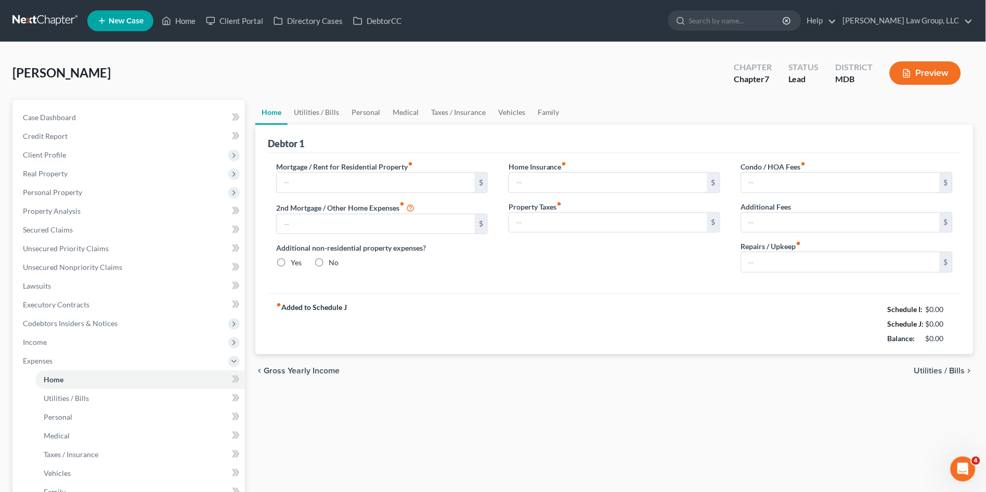
type input "1,414.00"
radio input "true"
click at [312, 114] on link "Utilities / Bills" at bounding box center [317, 112] width 58 height 25
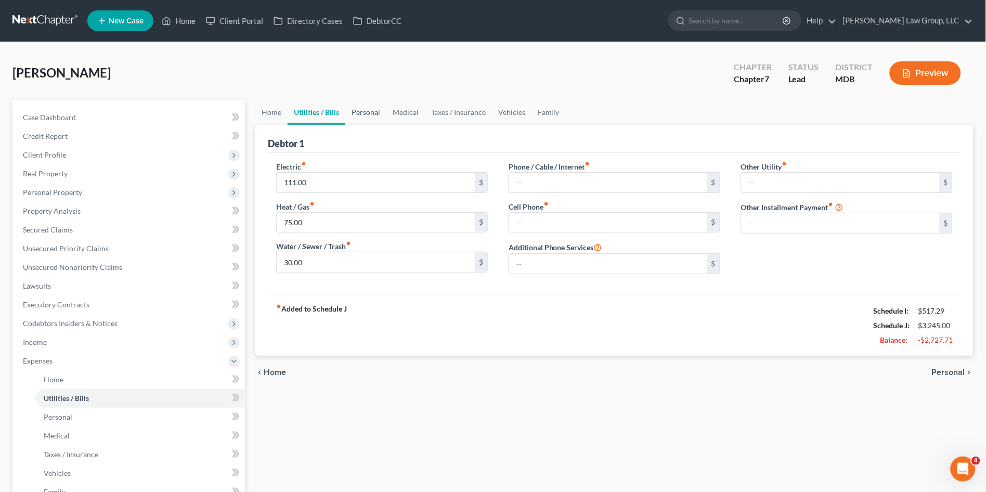
click at [365, 113] on link "Personal" at bounding box center [365, 112] width 41 height 25
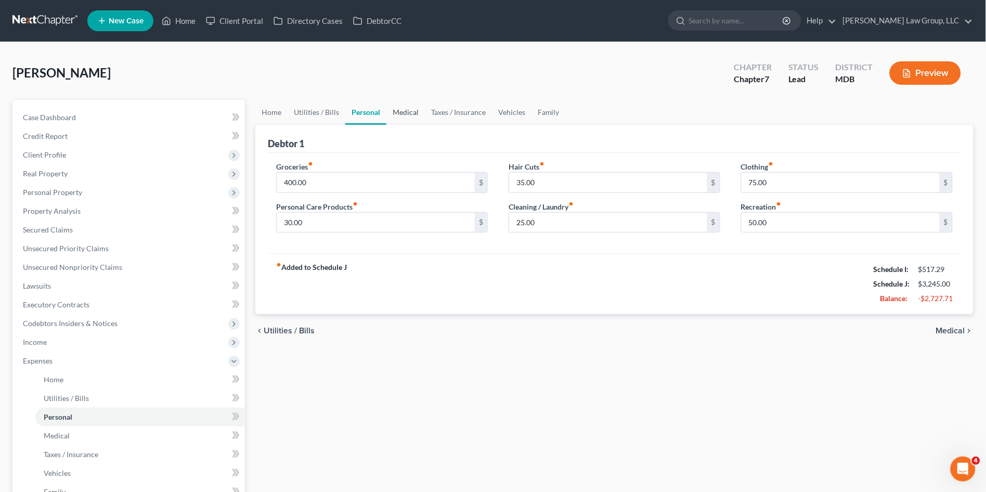
click at [395, 110] on link "Medical" at bounding box center [405, 112] width 38 height 25
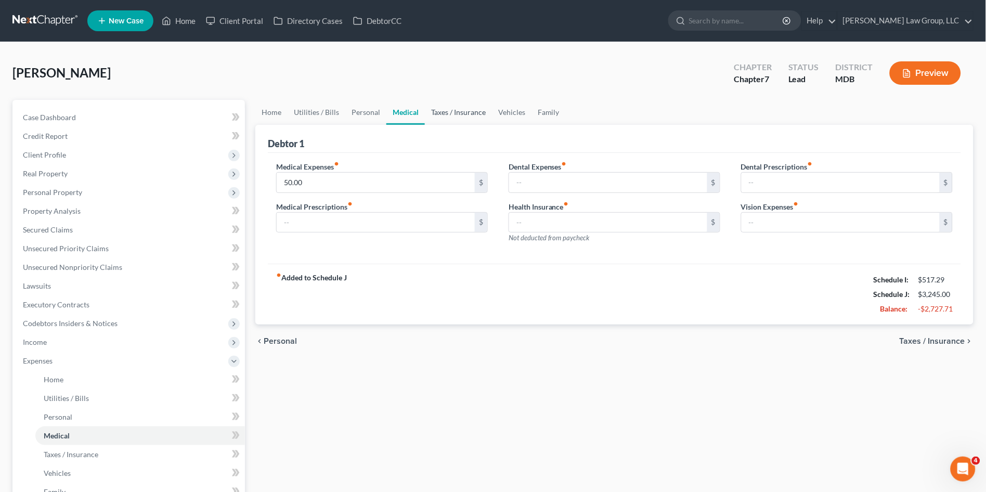
click at [460, 107] on link "Taxes / Insurance" at bounding box center [458, 112] width 67 height 25
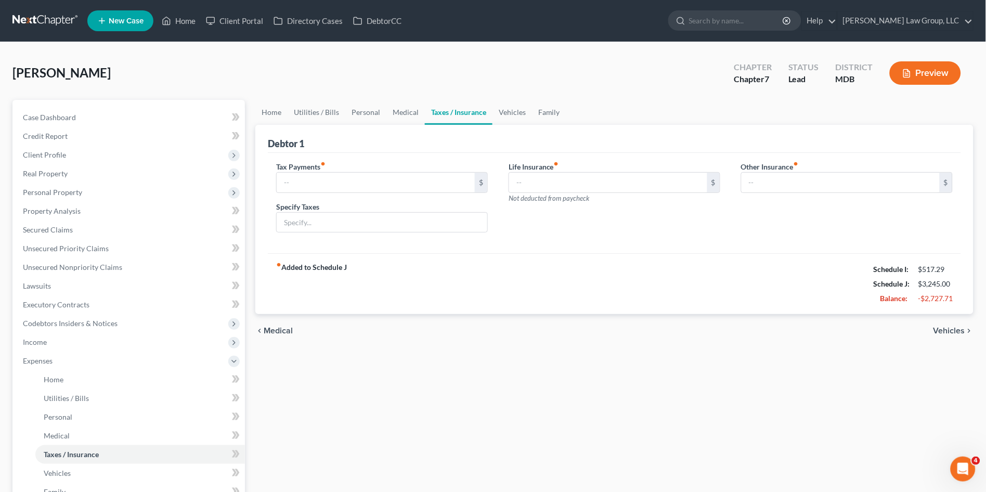
drag, startPoint x: 726, startPoint y: 322, endPoint x: 650, endPoint y: 316, distance: 76.2
click at [725, 322] on div "chevron_left Medical Vehicles chevron_right" at bounding box center [614, 330] width 718 height 33
click at [54, 115] on span "Case Dashboard" at bounding box center [49, 117] width 53 height 9
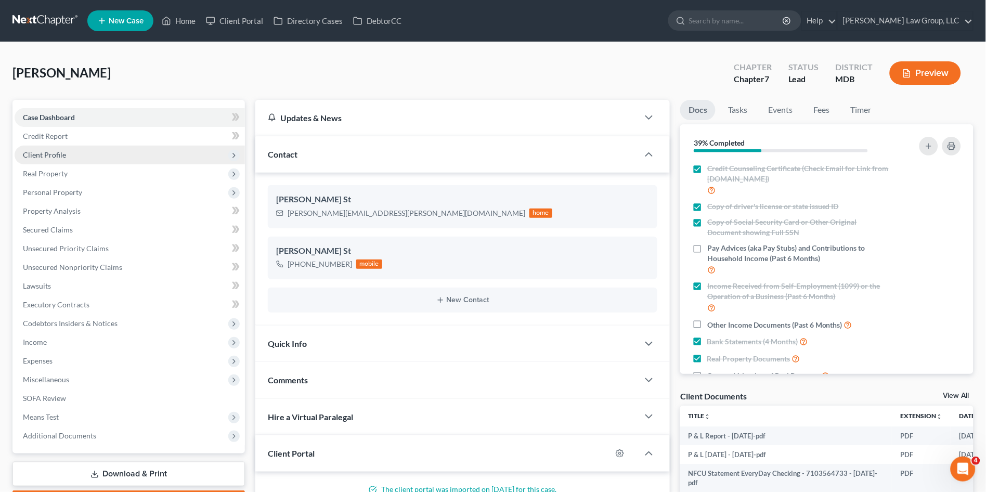
click at [46, 155] on span "Client Profile" at bounding box center [44, 154] width 43 height 9
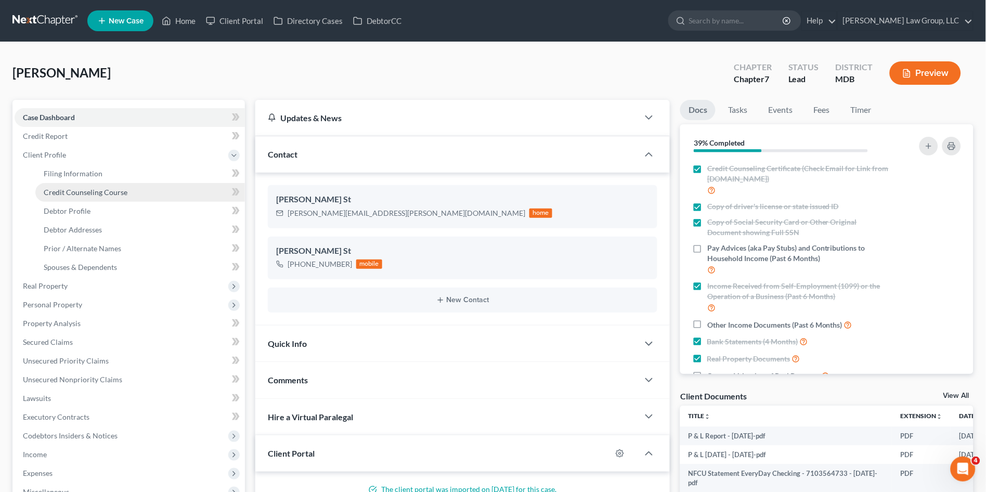
click at [66, 189] on span "Credit Counseling Course" at bounding box center [86, 192] width 84 height 9
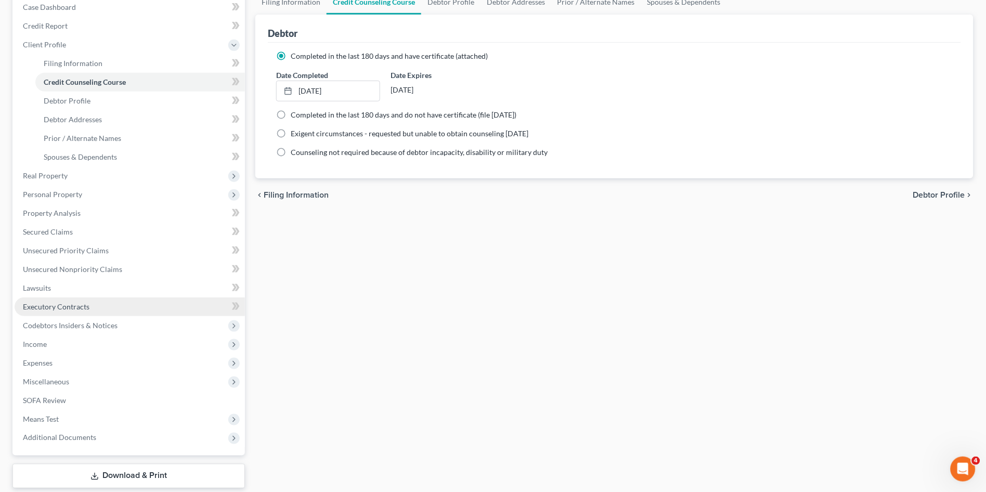
scroll to position [115, 0]
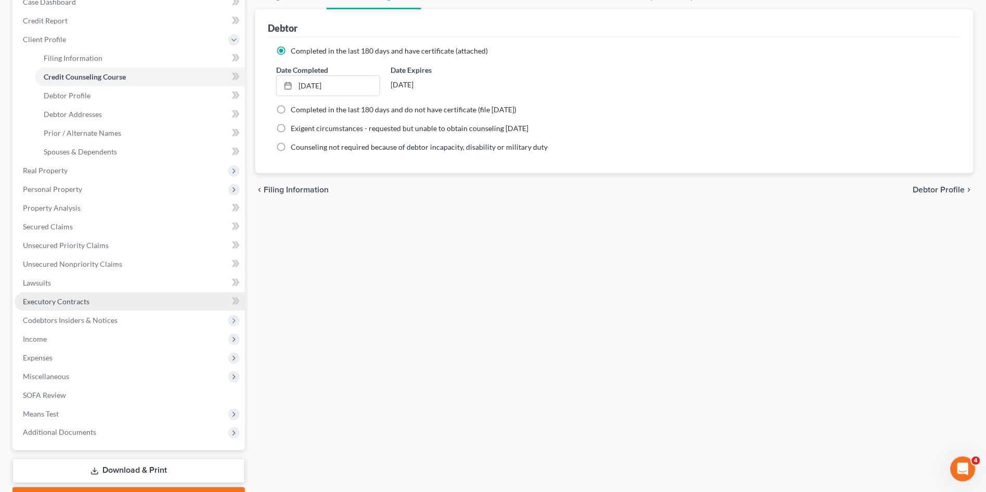
click at [61, 299] on span "Executory Contracts" at bounding box center [56, 301] width 67 height 9
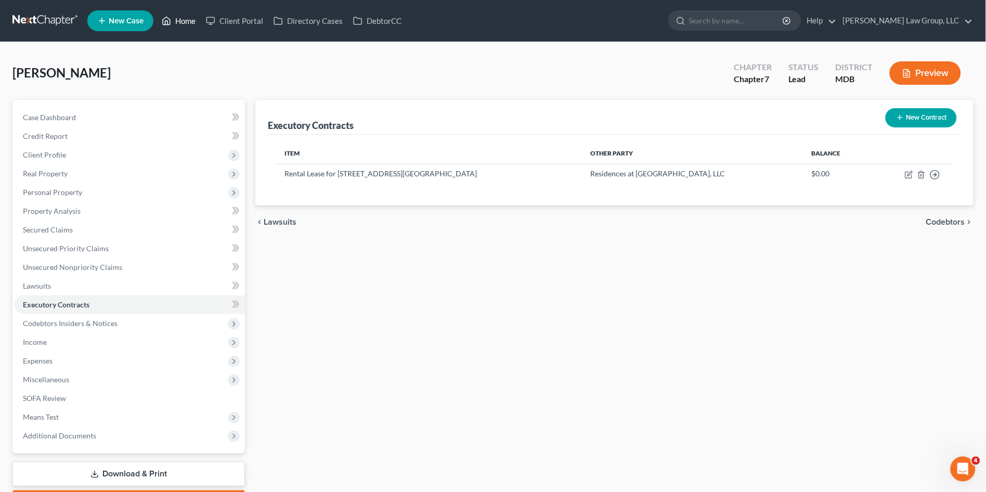
click at [178, 22] on link "Home" at bounding box center [179, 20] width 44 height 19
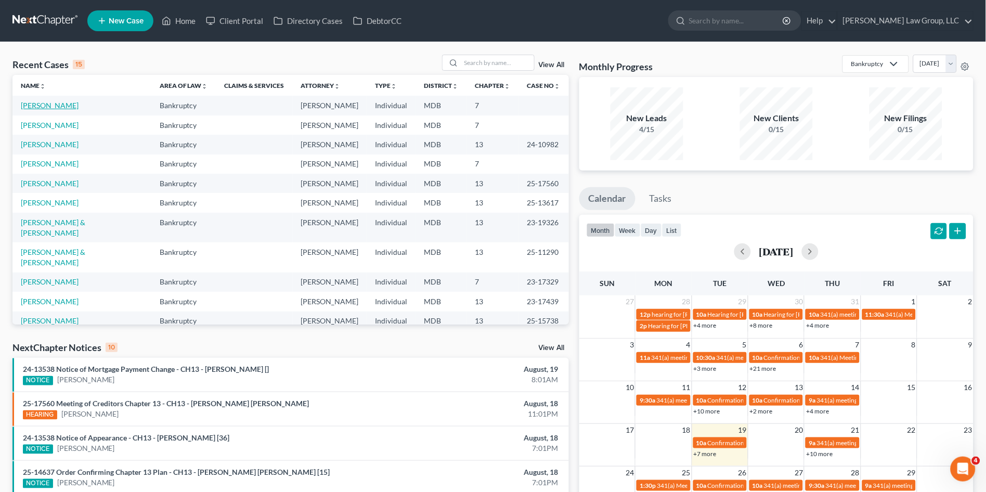
click at [34, 106] on link "[PERSON_NAME]" at bounding box center [50, 105] width 58 height 9
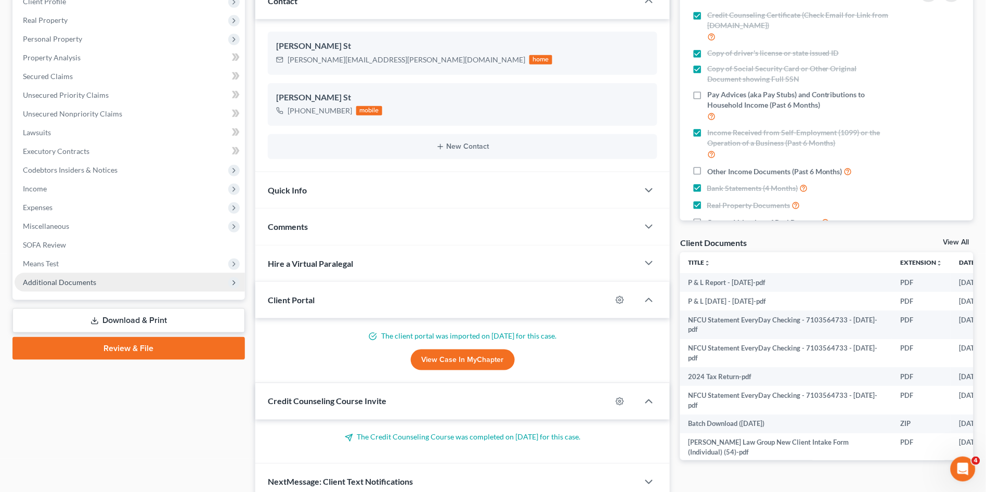
scroll to position [173, 0]
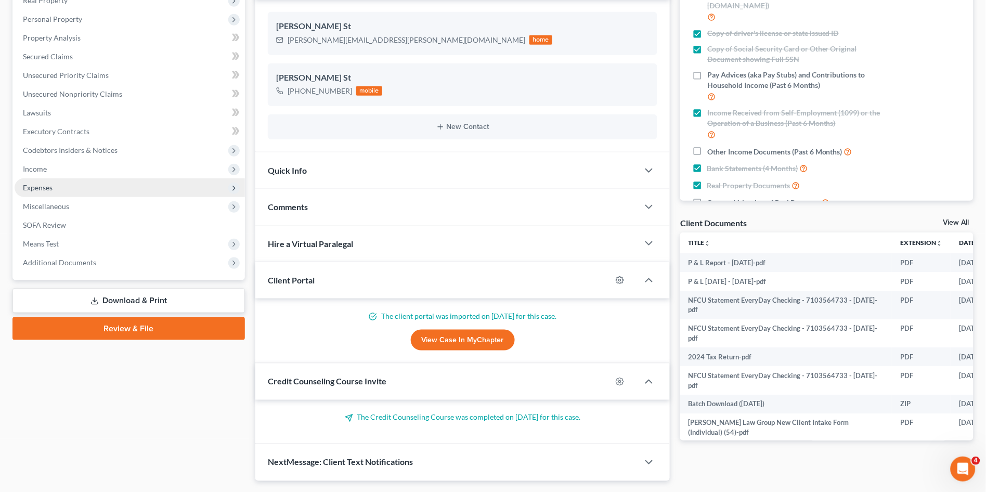
click at [63, 186] on span "Expenses" at bounding box center [130, 187] width 230 height 19
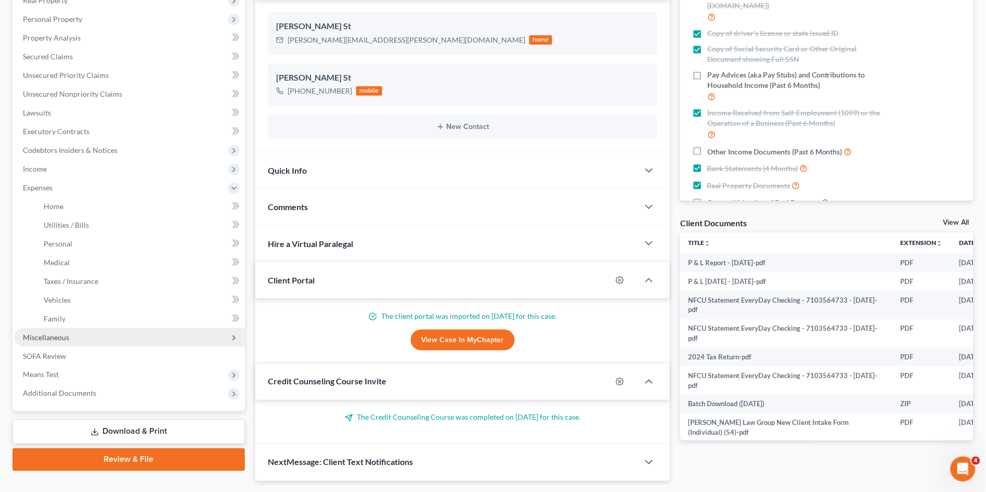
click at [58, 339] on span "Miscellaneous" at bounding box center [46, 337] width 46 height 9
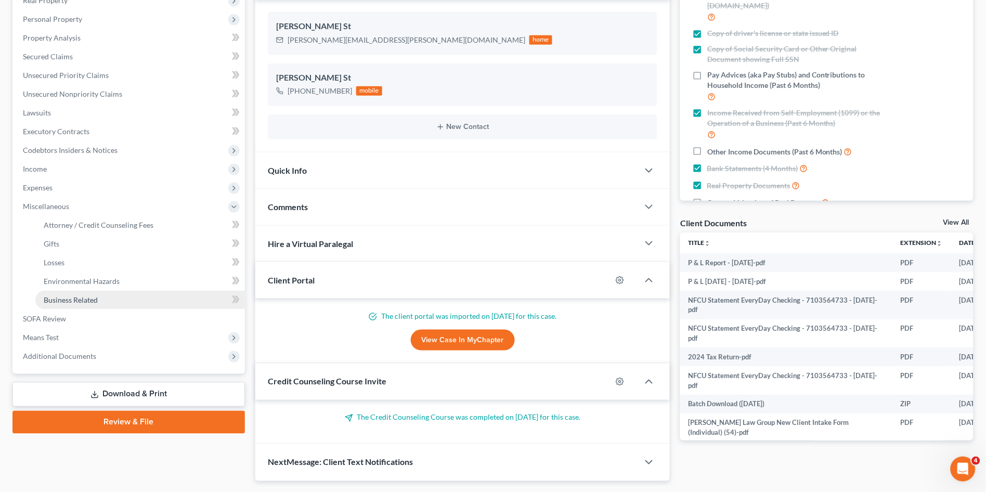
click at [65, 302] on span "Business Related" at bounding box center [71, 299] width 54 height 9
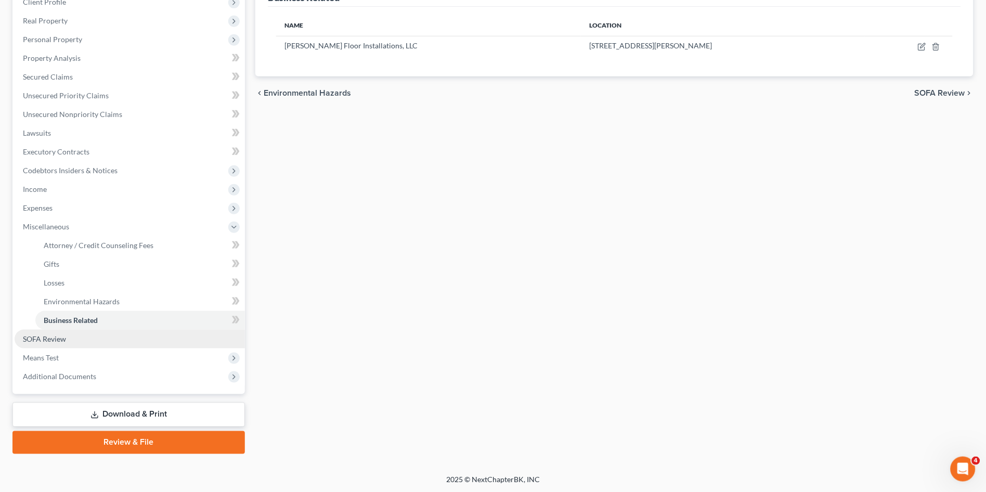
click at [43, 336] on span "SOFA Review" at bounding box center [44, 338] width 43 height 9
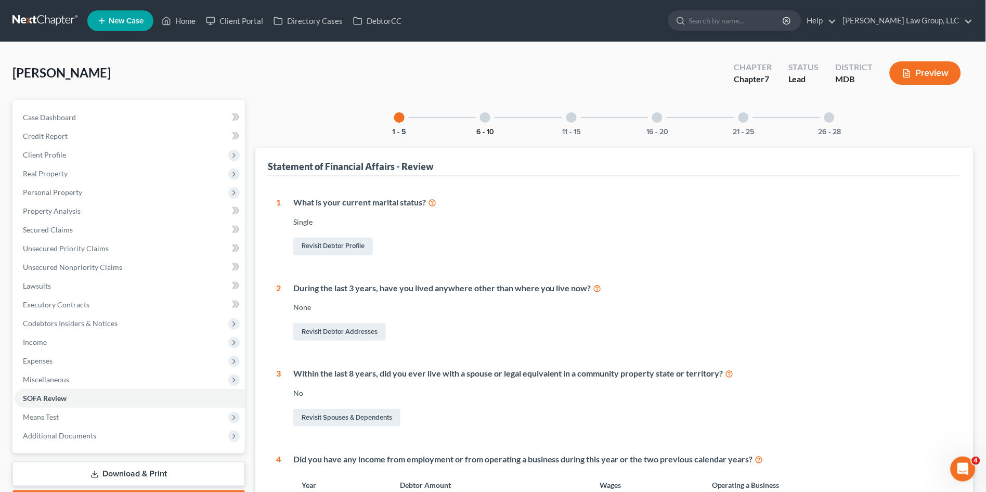
click at [491, 128] on button "6 - 10" at bounding box center [485, 131] width 18 height 7
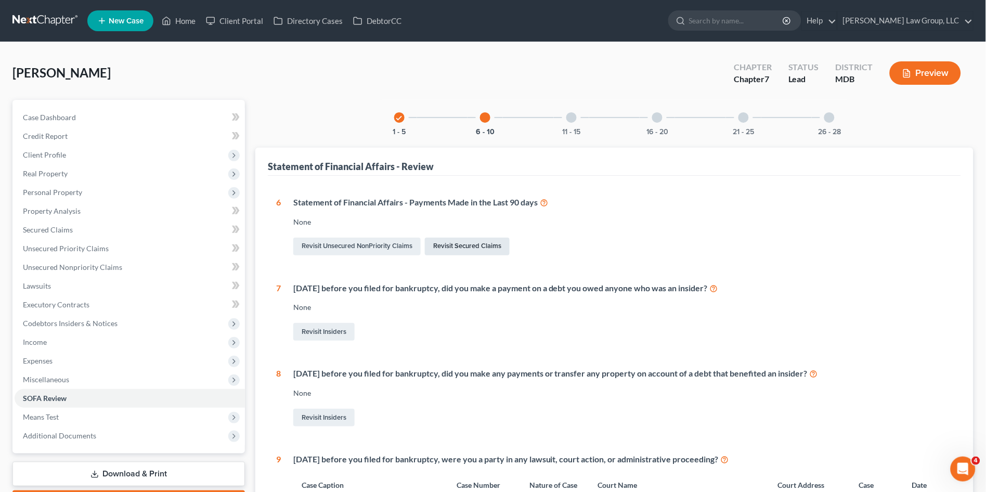
click at [464, 242] on link "Revisit Secured Claims" at bounding box center [467, 247] width 85 height 18
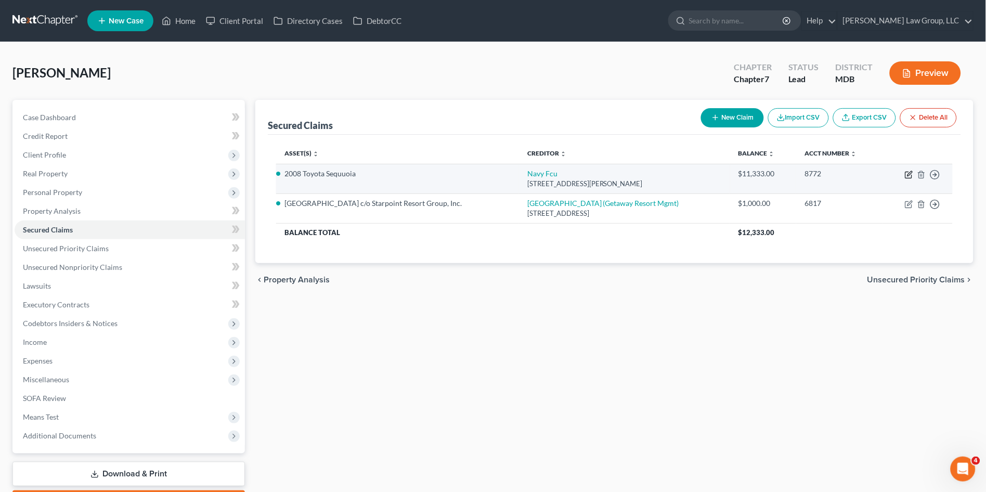
click at [907, 174] on icon "button" at bounding box center [909, 175] width 8 height 8
select select "48"
select select "4"
select select "3"
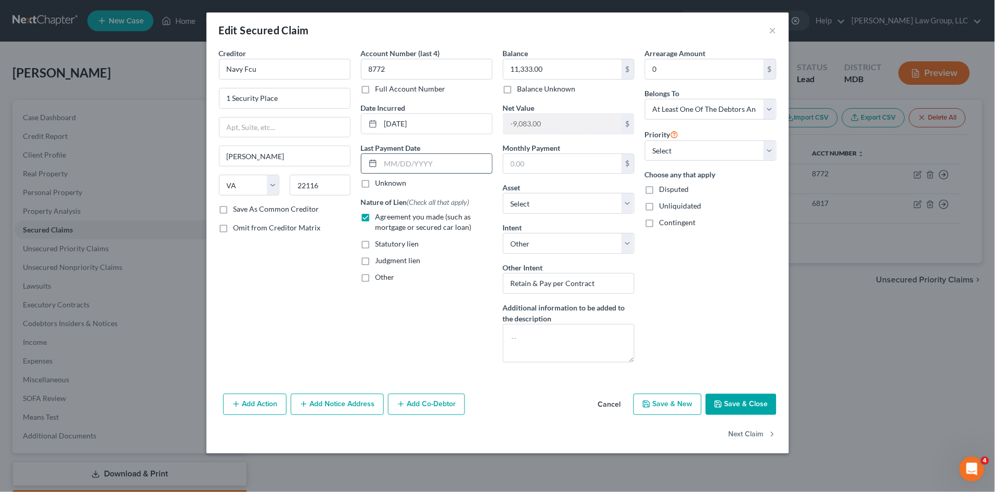
click at [387, 166] on input "text" at bounding box center [436, 164] width 111 height 20
click at [531, 161] on input "text" at bounding box center [562, 164] width 118 height 20
click at [550, 164] on input "333.00" at bounding box center [562, 164] width 118 height 20
click at [412, 306] on div "Account Number (last 4) 8772 Full Account Number Date Incurred [DATE] Last Paym…" at bounding box center [427, 209] width 142 height 323
click at [550, 157] on input "333.00" at bounding box center [562, 164] width 118 height 20
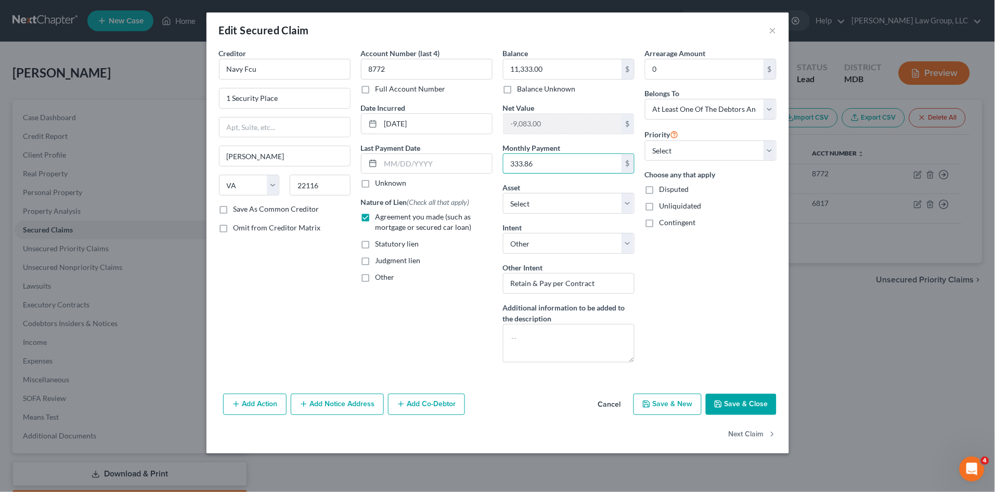
type input "333.86"
click at [419, 317] on div "Account Number (last 4) 8772 Full Account Number Date Incurred [DATE] Last Paym…" at bounding box center [427, 209] width 142 height 323
click at [394, 165] on input "text" at bounding box center [436, 164] width 111 height 20
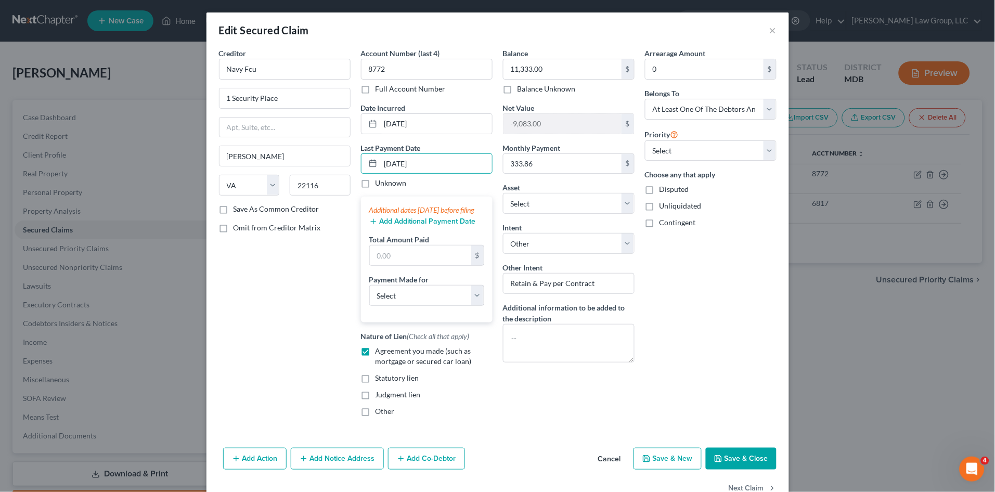
type input "[DATE]"
click at [398, 226] on button "Add Additional Payment Date" at bounding box center [422, 221] width 107 height 8
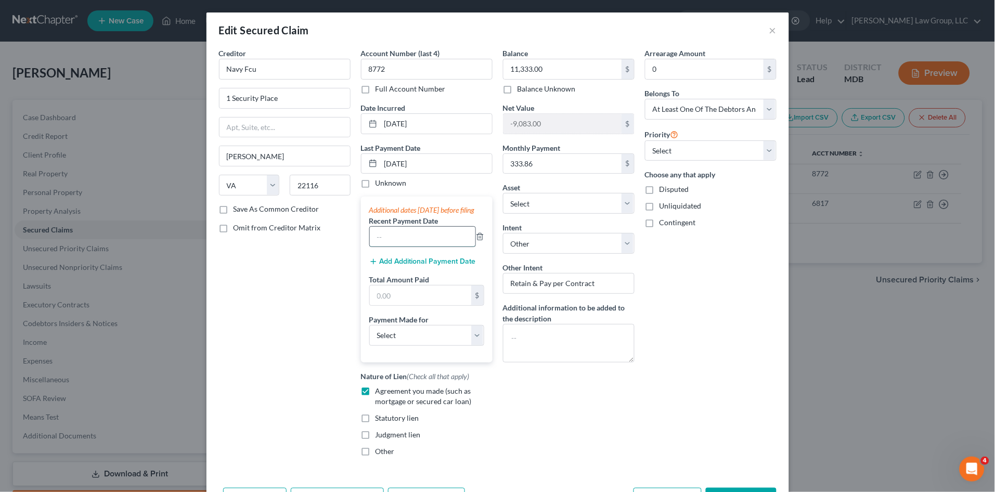
click at [387, 247] on input "text" at bounding box center [423, 237] width 106 height 20
type input "[DATE]"
click at [395, 266] on button "Add Additional Payment Date" at bounding box center [422, 261] width 107 height 8
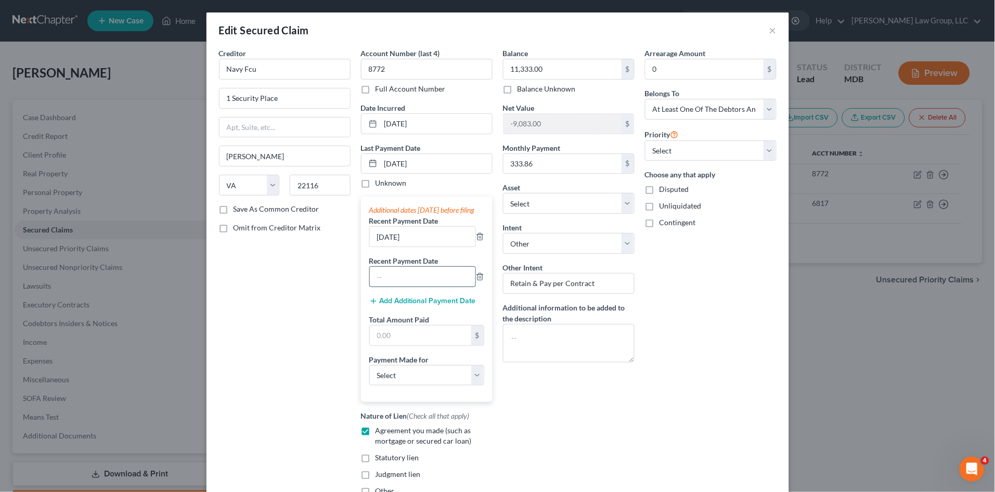
click at [390, 287] on input "text" at bounding box center [423, 277] width 106 height 20
type input "[DATE]"
click at [401, 340] on input "text" at bounding box center [420, 336] width 101 height 20
click at [397, 380] on select "Select Car Credit Card Loan Repayment Mortgage Other Suppliers Or Vendors" at bounding box center [426, 375] width 115 height 21
select select "0"
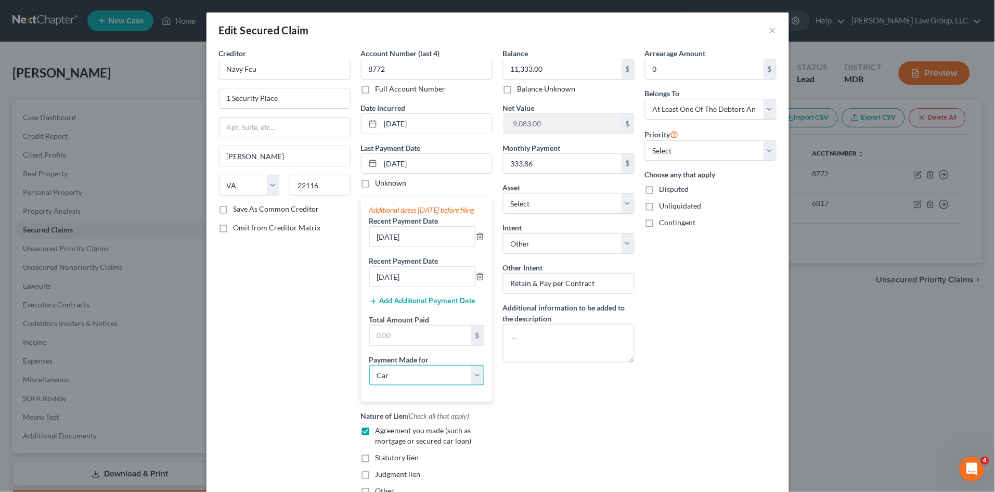
click at [369, 375] on select "Select Car Credit Card Loan Repayment Mortgage Other Suppliers Or Vendors" at bounding box center [426, 375] width 115 height 21
click at [396, 325] on label "Total Amount Paid" at bounding box center [399, 319] width 60 height 11
click at [393, 344] on input "text" at bounding box center [420, 336] width 101 height 20
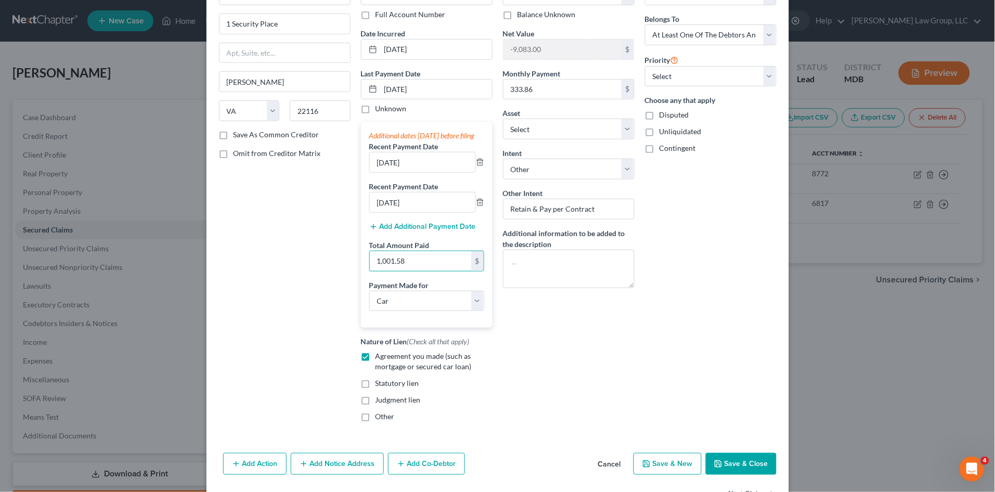
scroll to position [118, 0]
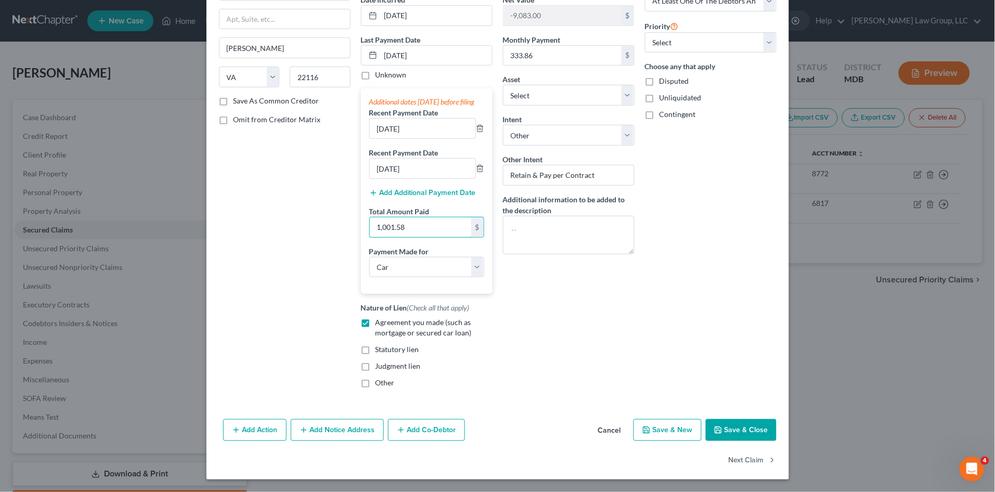
type input "1,001.58"
click at [722, 431] on button "Save & Close" at bounding box center [741, 430] width 71 height 22
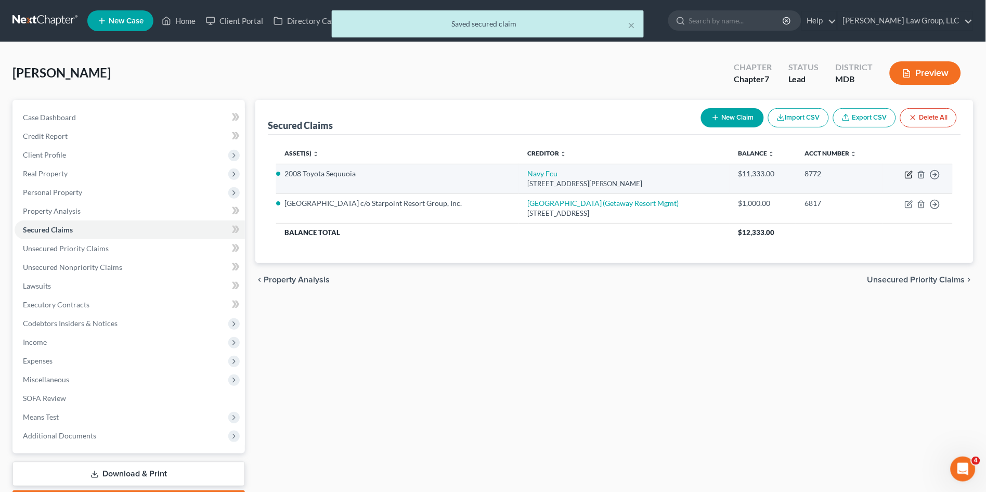
click at [911, 173] on icon "button" at bounding box center [909, 175] width 8 height 8
select select "48"
select select "0"
select select "4"
select select "3"
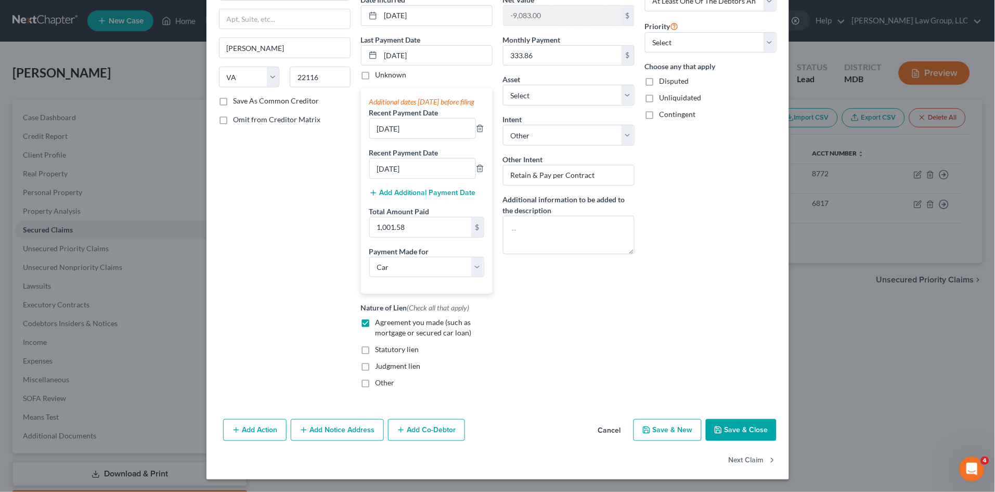
click at [410, 431] on button "Add Co-Debtor" at bounding box center [426, 430] width 77 height 22
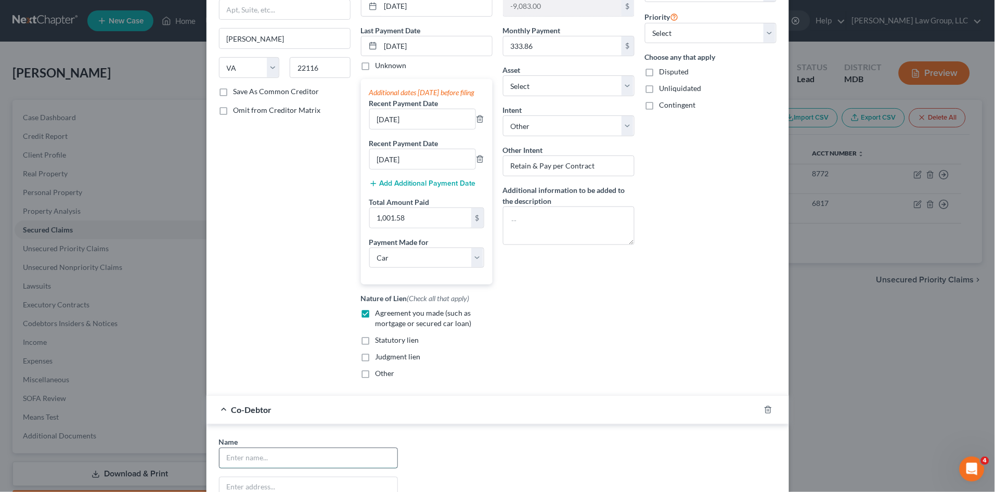
click at [258, 468] on input "text" at bounding box center [308, 458] width 178 height 20
type input "[PERSON_NAME]"
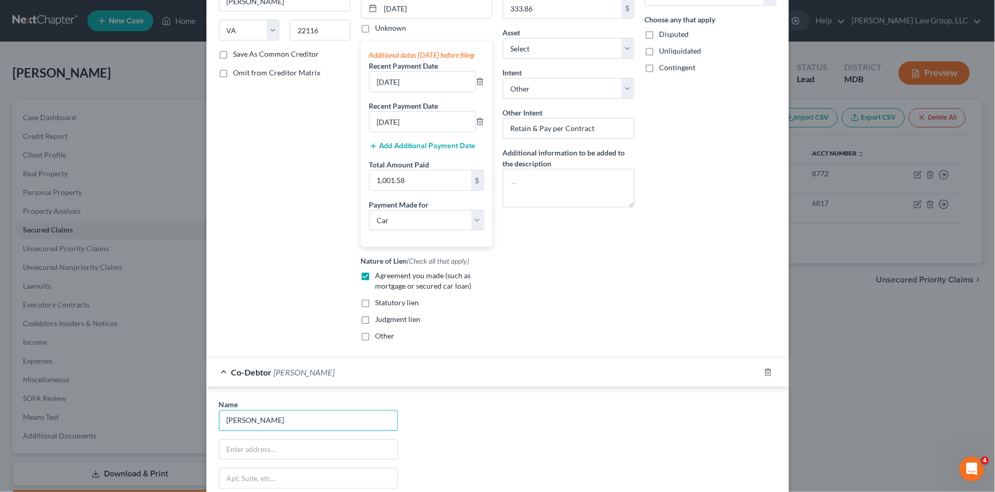
scroll to position [291, 0]
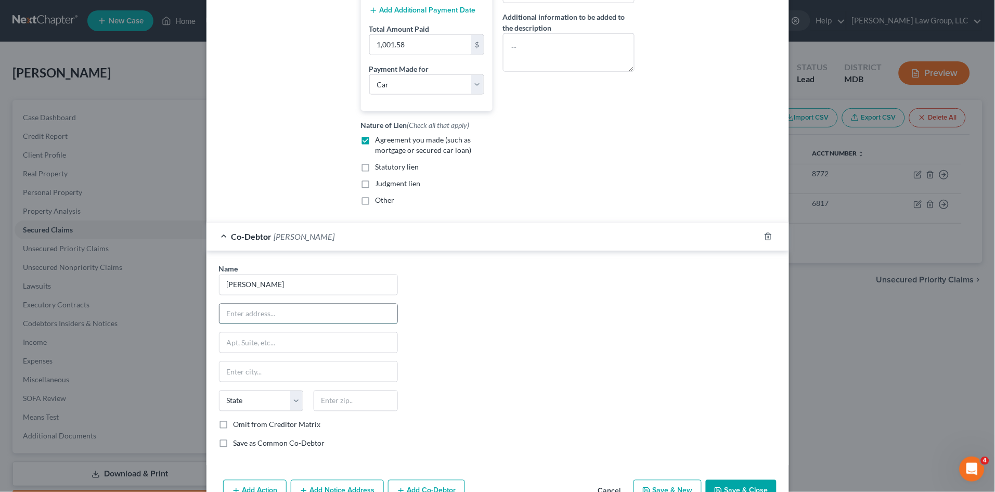
click at [238, 317] on input "text" at bounding box center [308, 314] width 178 height 20
click at [508, 310] on div "Name * [PERSON_NAME] State [US_STATE] AK AR AZ CA CO CT DE DC [GEOGRAPHIC_DATA]…" at bounding box center [498, 360] width 568 height 193
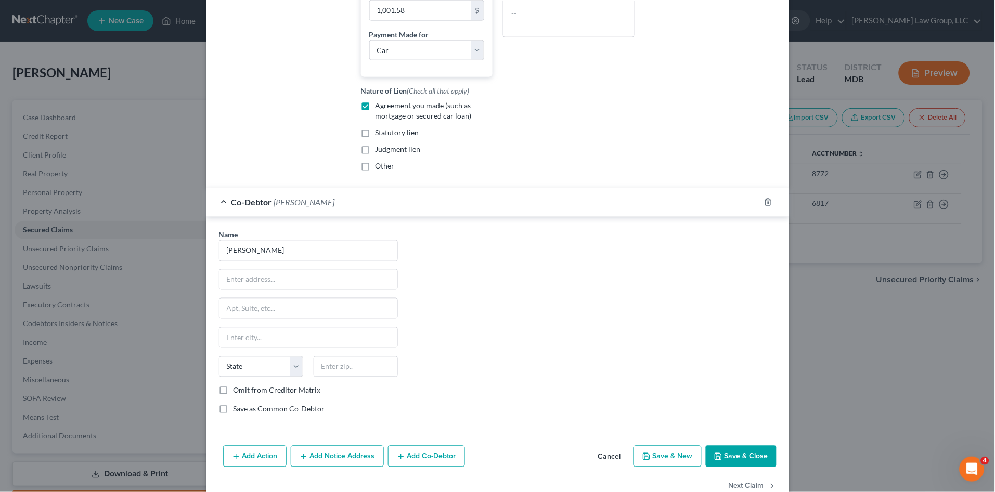
scroll to position [360, 0]
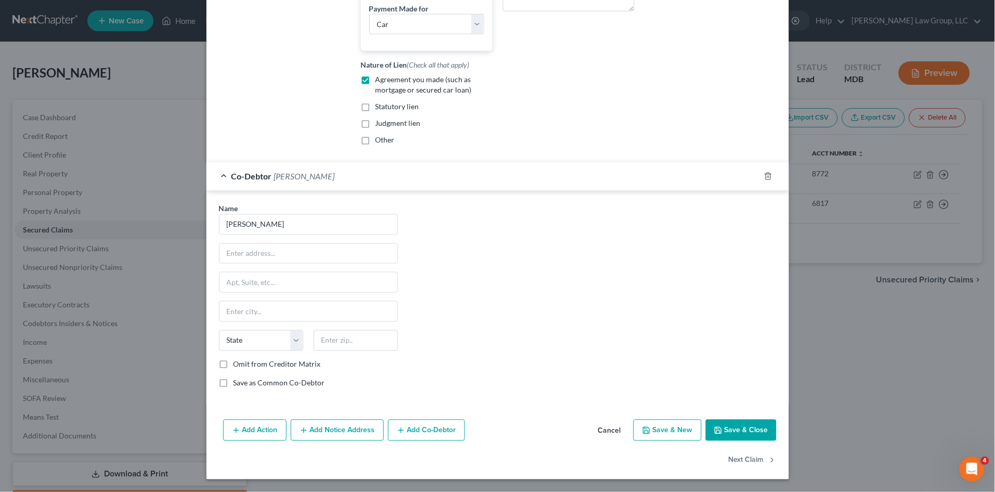
click at [740, 433] on button "Save & Close" at bounding box center [741, 431] width 71 height 22
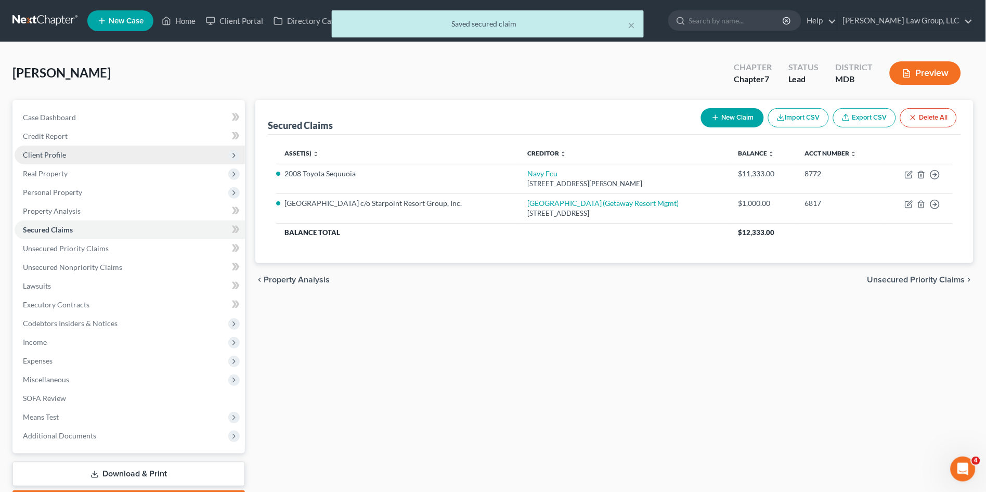
click at [45, 151] on span "Client Profile" at bounding box center [44, 154] width 43 height 9
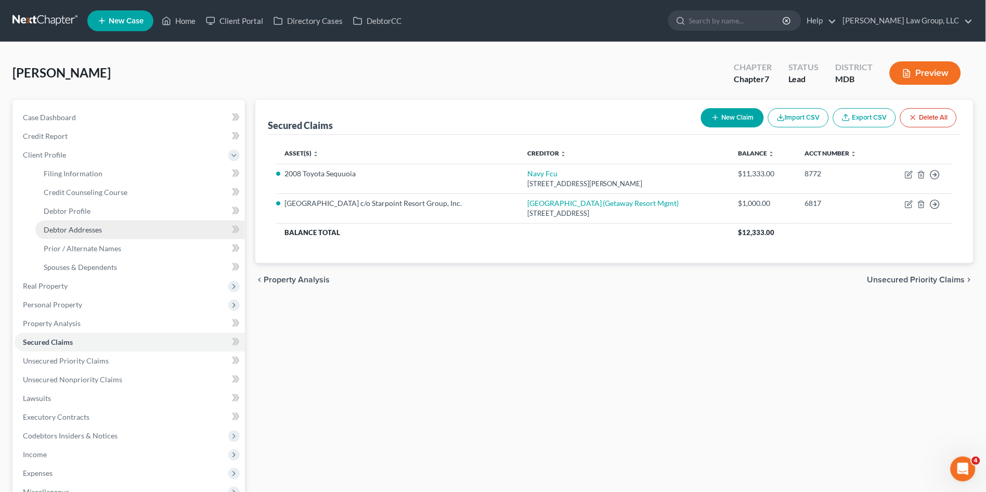
click at [47, 229] on span "Debtor Addresses" at bounding box center [73, 229] width 58 height 9
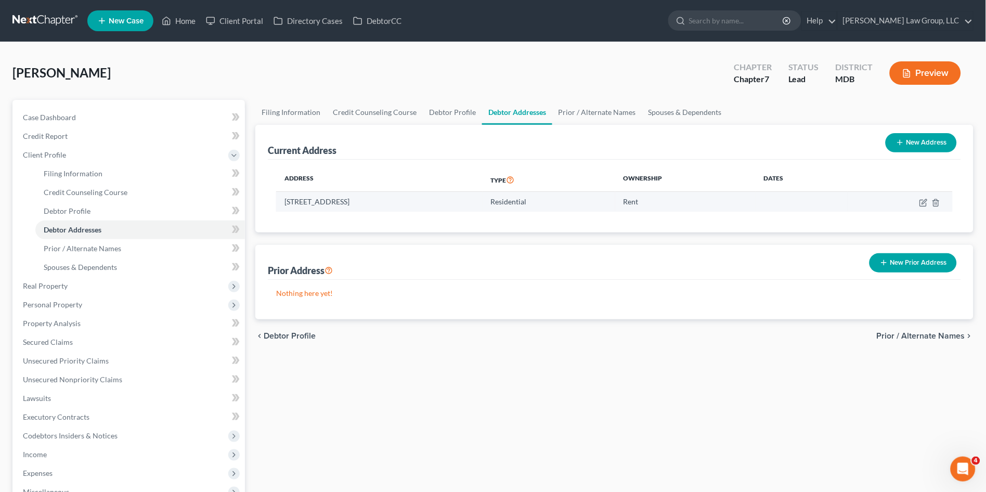
drag, startPoint x: 283, startPoint y: 197, endPoint x: 372, endPoint y: 204, distance: 89.2
click at [372, 204] on td "[STREET_ADDRESS]" at bounding box center [379, 202] width 206 height 20
copy td "[STREET_ADDRESS]"
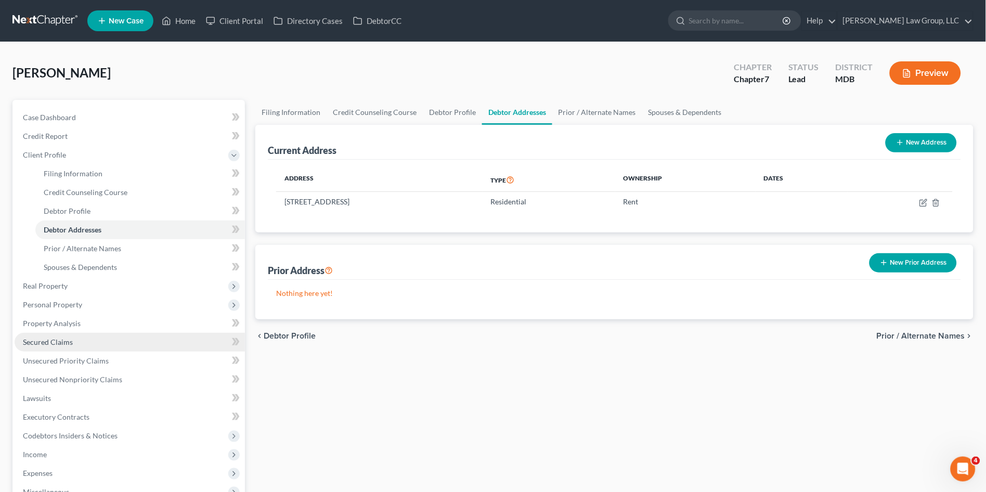
click at [57, 340] on span "Secured Claims" at bounding box center [48, 342] width 50 height 9
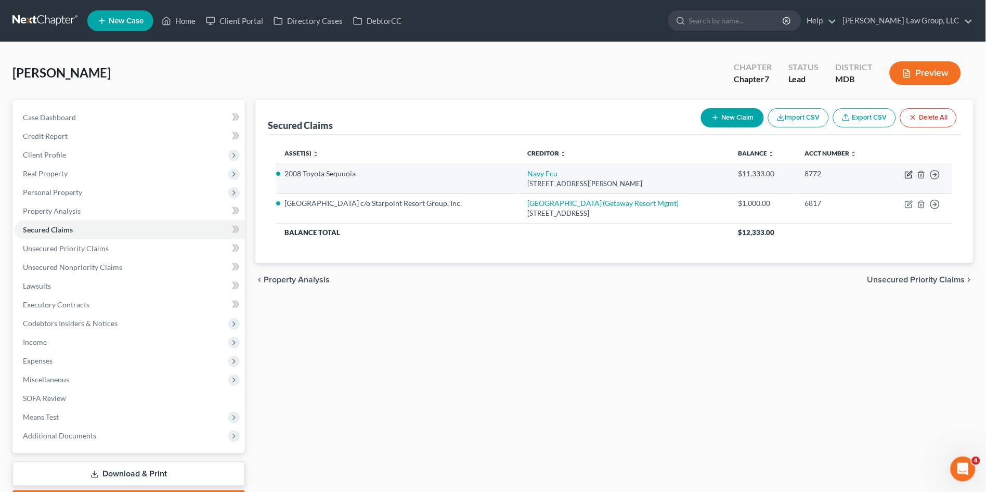
click at [906, 172] on icon "button" at bounding box center [909, 175] width 8 height 8
select select "48"
select select "0"
select select "4"
select select "3"
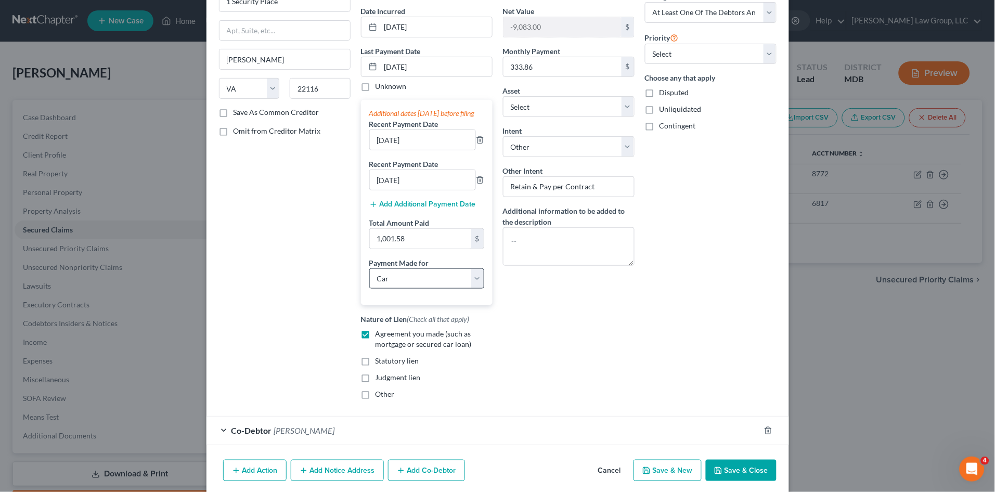
scroll to position [146, 0]
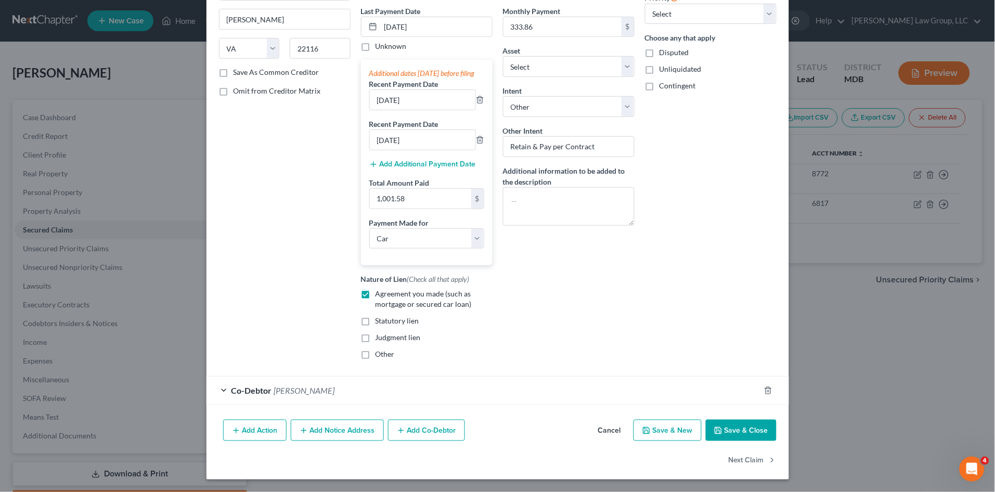
click at [391, 398] on div "Co-Debtor [PERSON_NAME]" at bounding box center [482, 391] width 553 height 28
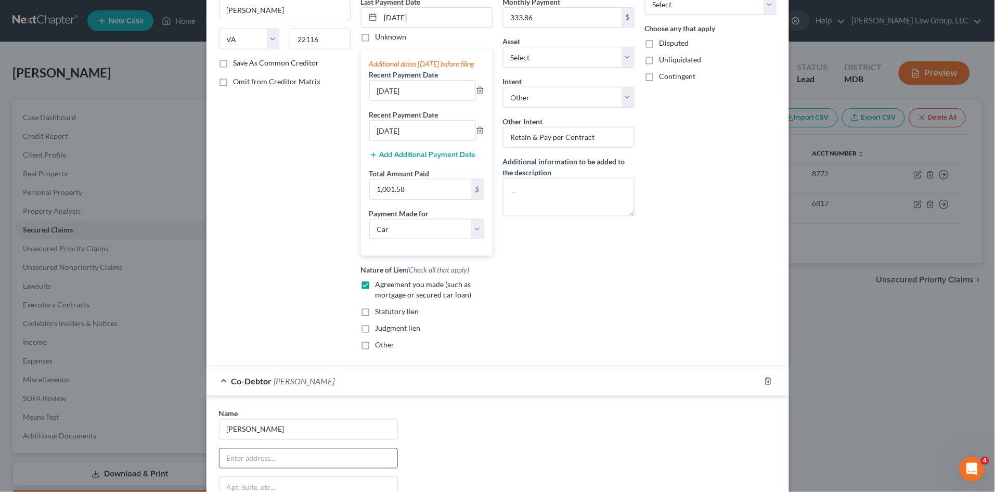
click at [283, 463] on input "text" at bounding box center [308, 459] width 178 height 20
paste input "[STREET_ADDRESS]"
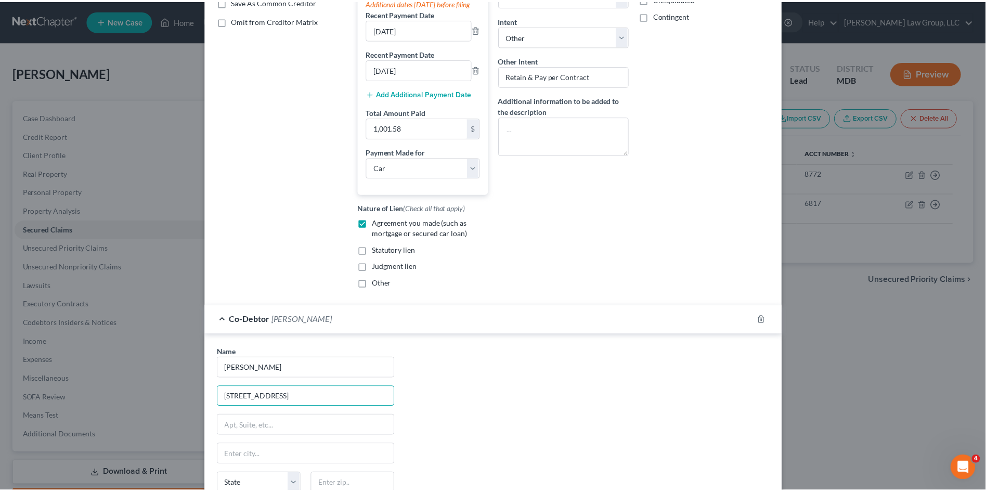
scroll to position [360, 0]
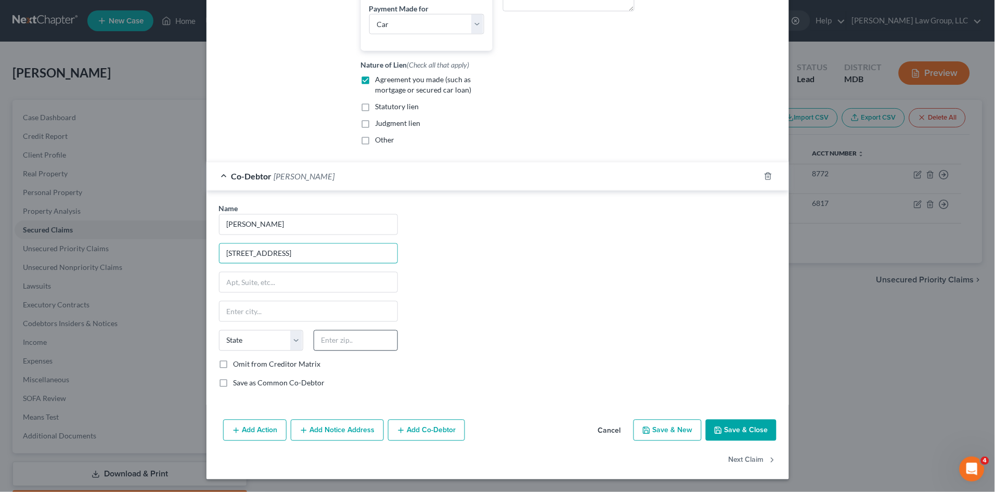
type input "[STREET_ADDRESS]"
click at [343, 343] on input "text" at bounding box center [356, 340] width 84 height 21
type input "20746"
click at [544, 214] on div "Name * [PERSON_NAME] [GEOGRAPHIC_DATA][PERSON_NAME][US_STATE] CA CO CT DE DC [G…" at bounding box center [498, 299] width 568 height 193
type input "Suitland"
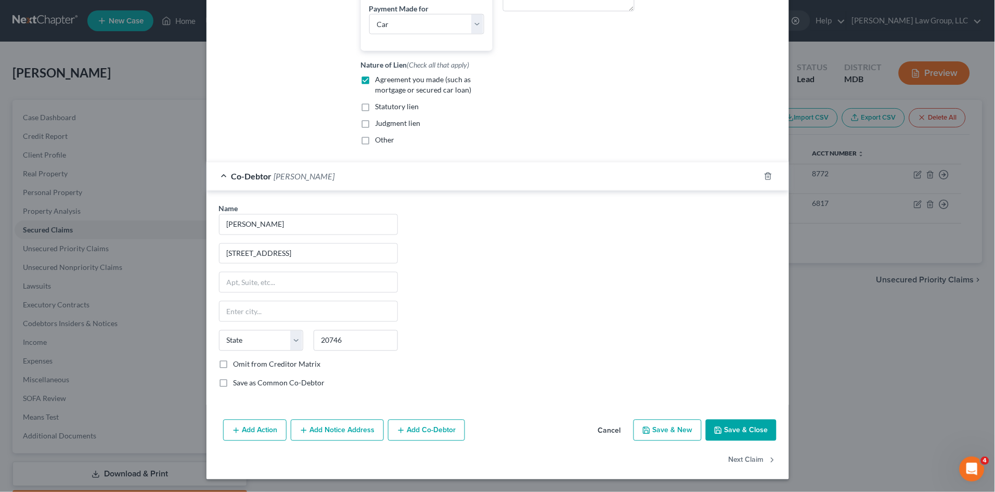
select select "21"
click at [725, 426] on button "Save & Close" at bounding box center [741, 431] width 71 height 22
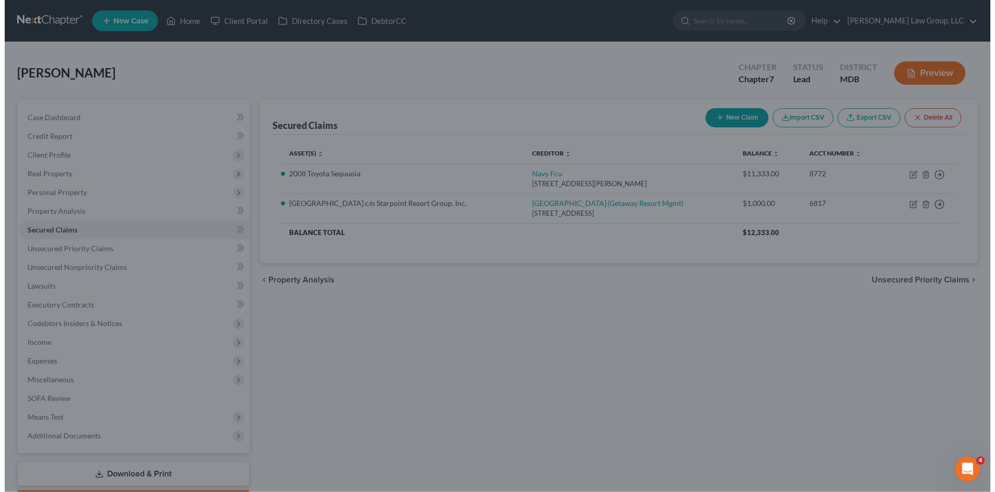
scroll to position [0, 0]
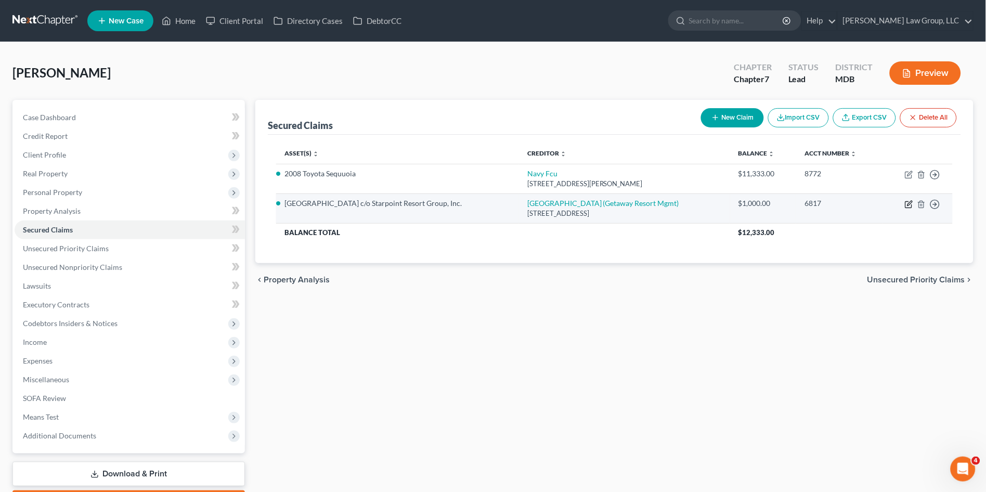
click at [908, 202] on icon "button" at bounding box center [909, 204] width 8 height 8
select select "31"
select select "0"
select select "3"
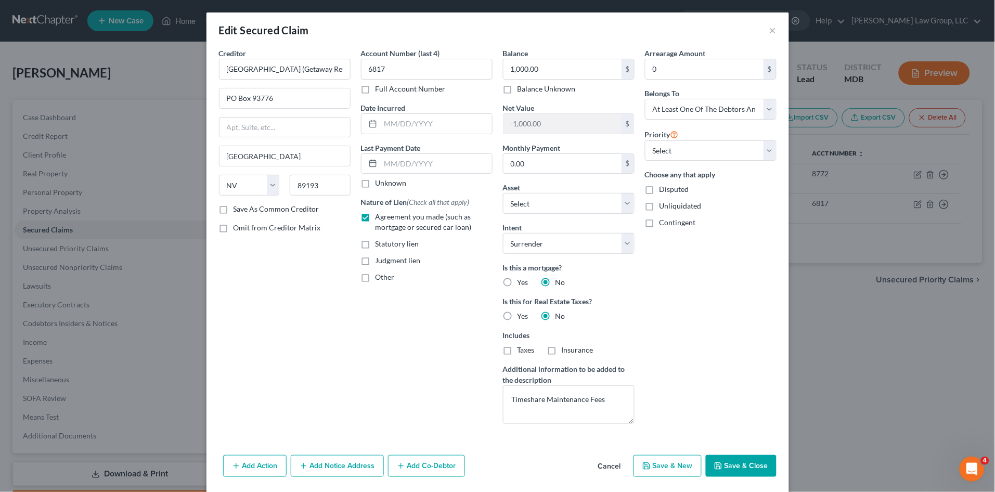
click at [420, 466] on button "Add Co-Debtor" at bounding box center [426, 466] width 77 height 22
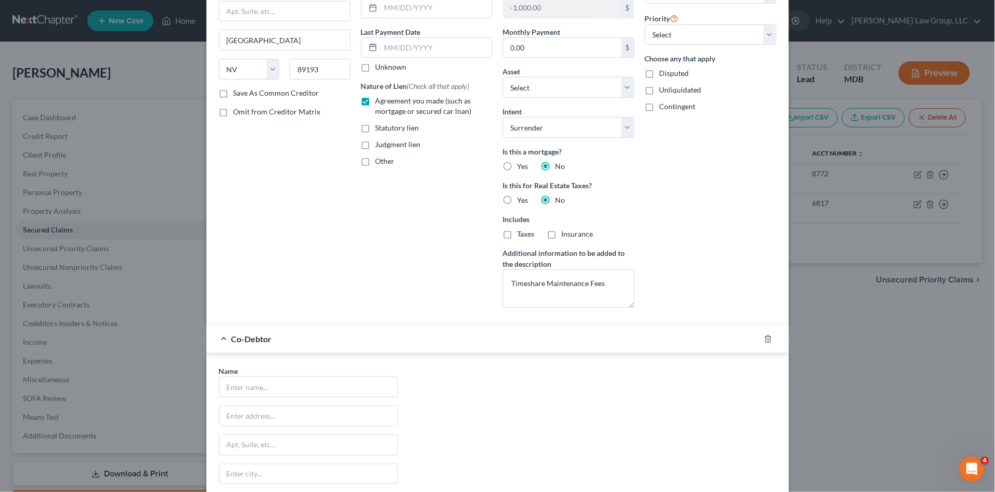
scroll to position [231, 0]
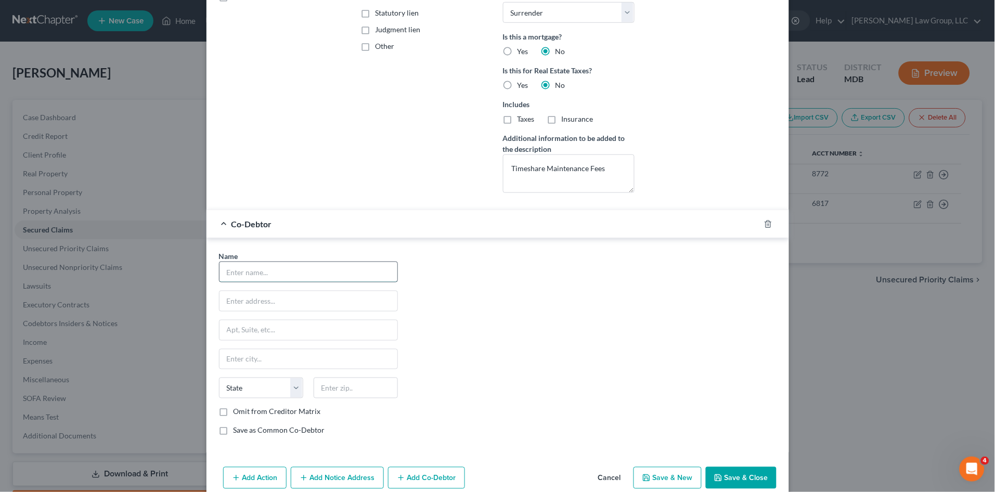
click at [274, 268] on input "text" at bounding box center [308, 272] width 178 height 20
type input "[PERSON_NAME]"
type input "[DATE]"
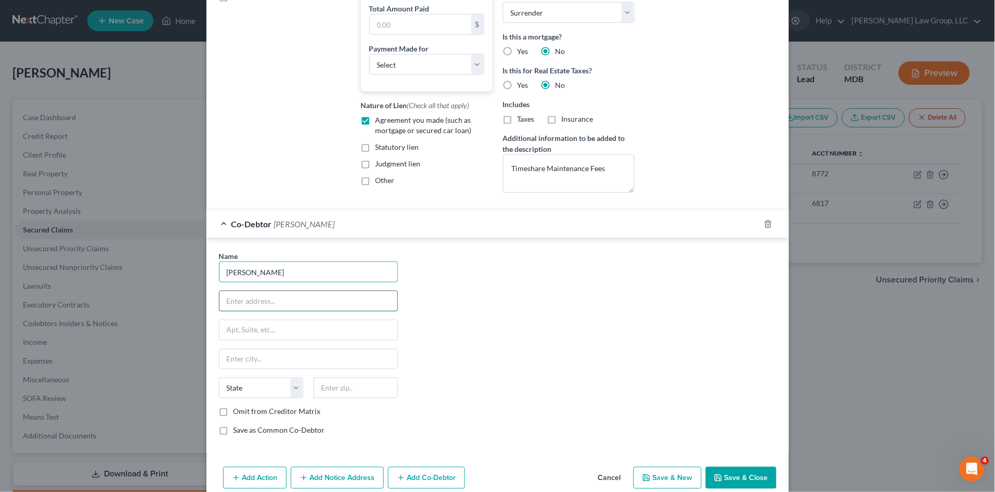
click at [277, 304] on input "text" at bounding box center [308, 301] width 178 height 20
drag, startPoint x: 763, startPoint y: 222, endPoint x: 357, endPoint y: 274, distance: 409.4
click at [764, 222] on icon "button" at bounding box center [768, 224] width 8 height 8
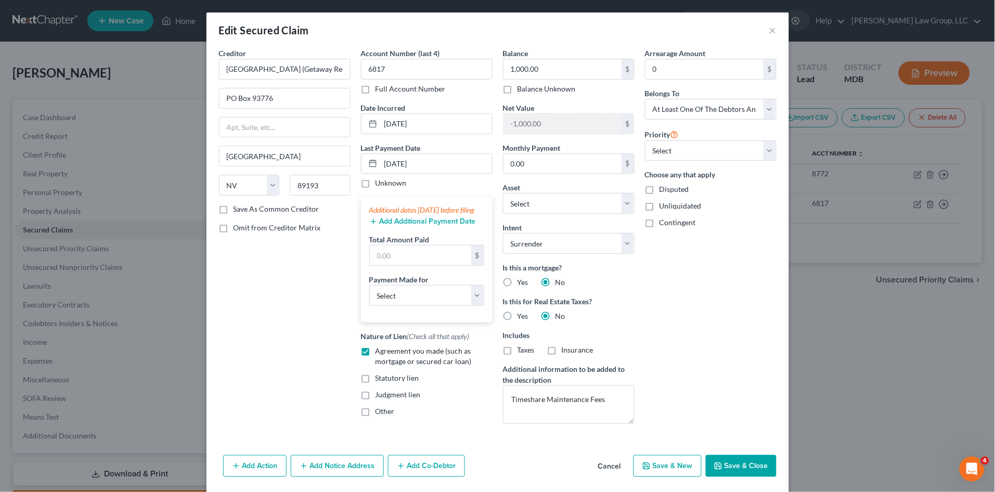
scroll to position [38, 0]
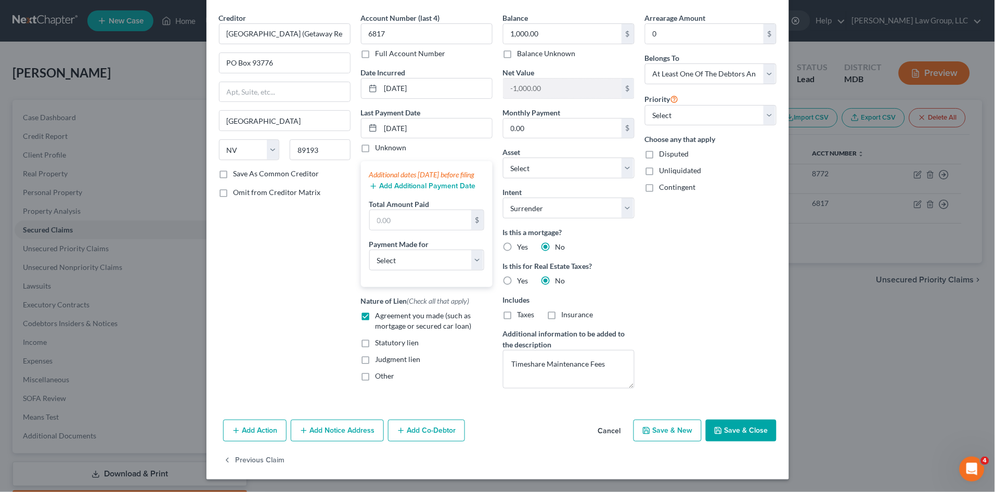
click at [293, 321] on div "Creditor * [GEOGRAPHIC_DATA] (Getaway Resort Mgmt) [GEOGRAPHIC_DATA] [GEOGRAPHI…" at bounding box center [285, 204] width 142 height 384
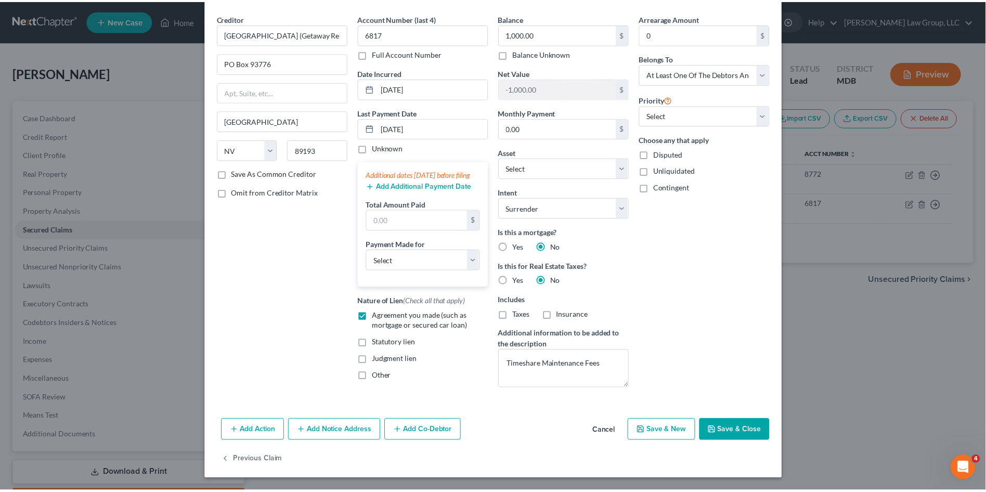
scroll to position [0, 0]
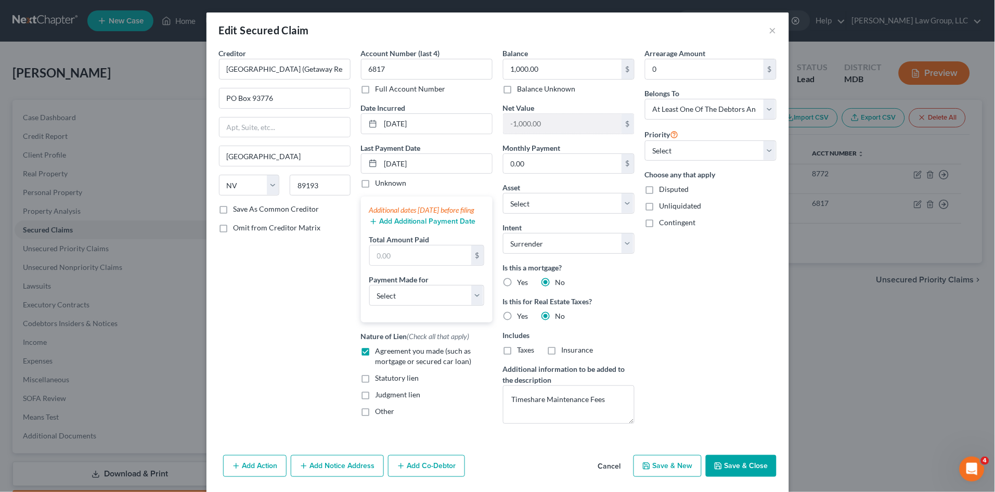
click at [745, 464] on button "Save & Close" at bounding box center [741, 466] width 71 height 22
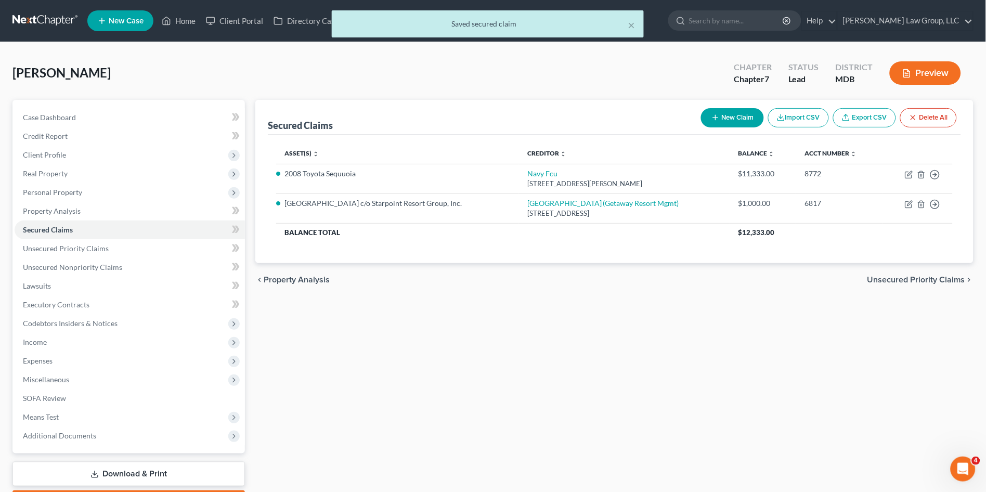
click at [178, 18] on div "× Saved secured claim" at bounding box center [488, 26] width 986 height 32
